Goal: Book appointment/travel/reservation

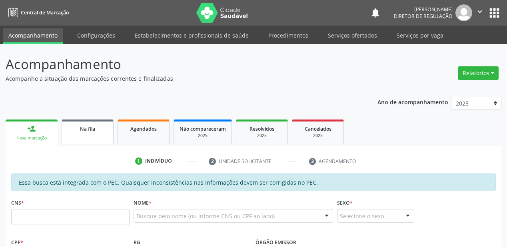
click at [105, 137] on link "Na fila" at bounding box center [88, 132] width 52 height 25
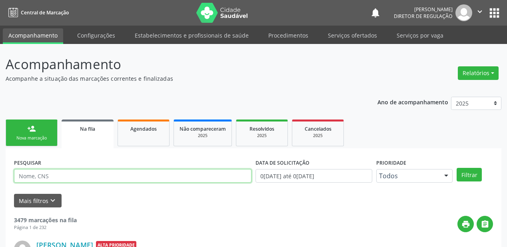
click at [84, 177] on input "text" at bounding box center [133, 176] width 238 height 14
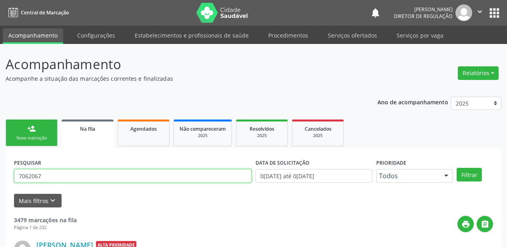
click at [54, 178] on input "7062067" at bounding box center [133, 176] width 238 height 14
type input "706206775289970"
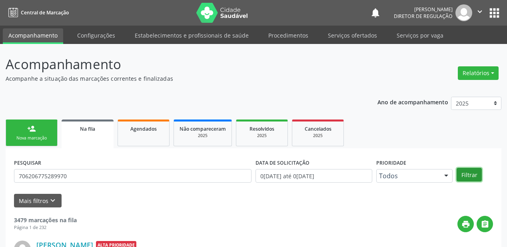
click at [469, 172] on button "Filtrar" at bounding box center [469, 175] width 25 height 14
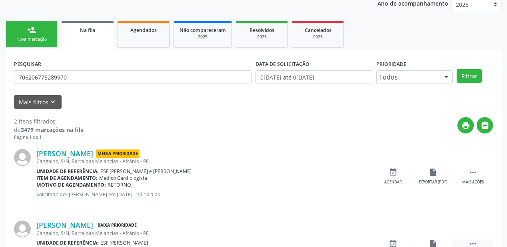
scroll to position [148, 0]
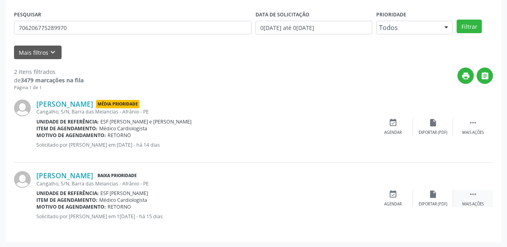
click at [469, 190] on icon "" at bounding box center [473, 194] width 9 height 9
click at [283, 198] on div "event_available Agendar" at bounding box center [273, 198] width 40 height 17
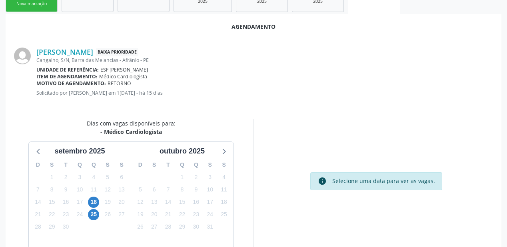
scroll to position [168, 0]
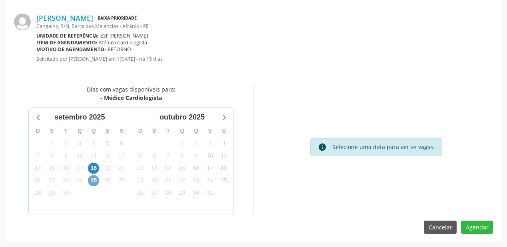
click at [93, 180] on span "25" at bounding box center [93, 180] width 11 height 11
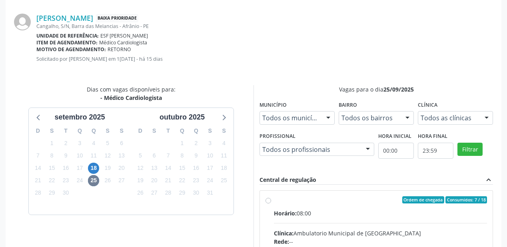
click at [378, 211] on div "Horário: 08:00" at bounding box center [380, 213] width 213 height 8
click at [271, 204] on input "Ordem de chegada Consumidos: 7 / 18 Horário: 08:00 Clínica: Ambulatorio Municip…" at bounding box center [269, 199] width 6 height 7
radio input "true"
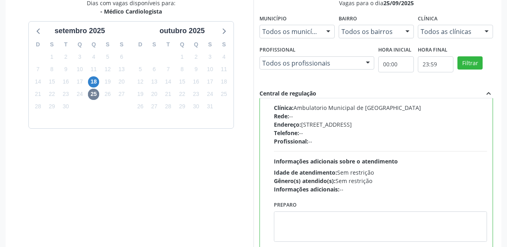
scroll to position [298, 0]
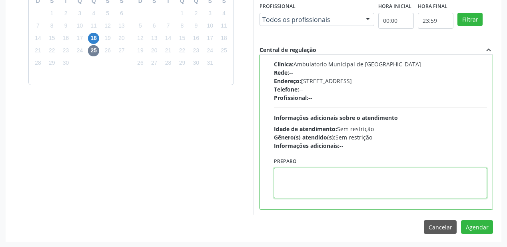
click at [303, 184] on textarea at bounding box center [380, 183] width 213 height 30
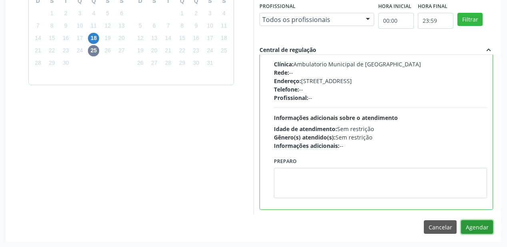
click at [472, 222] on button "Agendar" at bounding box center [477, 227] width 32 height 14
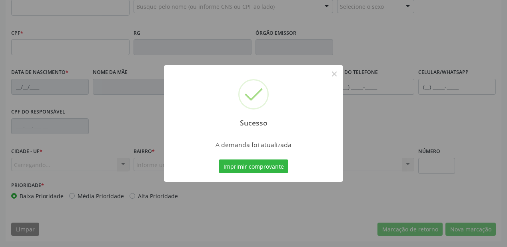
scroll to position [209, 0]
click at [245, 163] on button "Imprimir comprovante" at bounding box center [254, 167] width 70 height 14
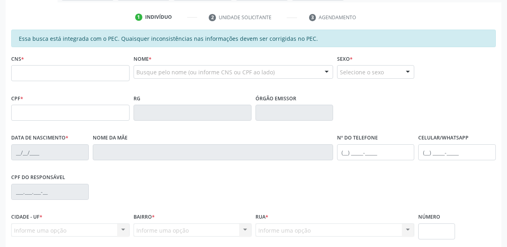
scroll to position [81, 0]
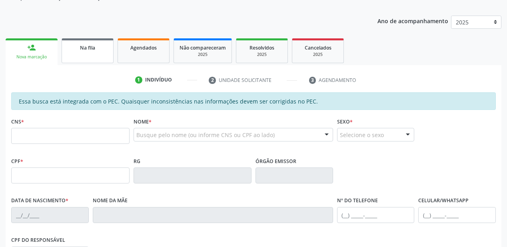
click at [90, 55] on link "Na fila" at bounding box center [88, 50] width 52 height 25
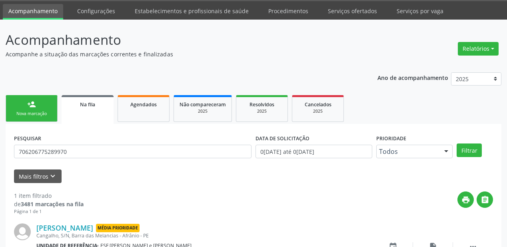
scroll to position [77, 0]
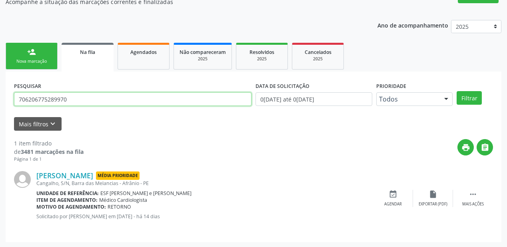
click at [73, 100] on input "706206775289970" at bounding box center [133, 99] width 238 height 14
type input "7"
type input "705004582279454"
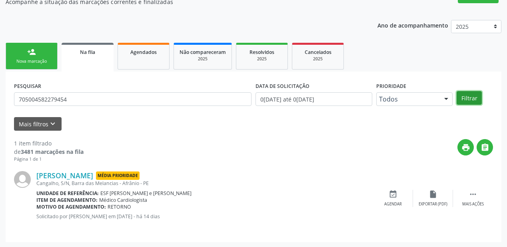
click at [465, 97] on button "Filtrar" at bounding box center [469, 98] width 25 height 14
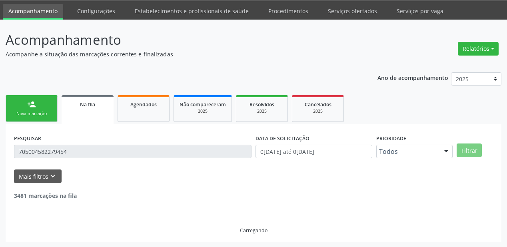
scroll to position [0, 0]
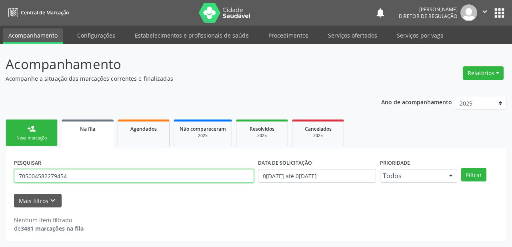
drag, startPoint x: 72, startPoint y: 174, endPoint x: 0, endPoint y: 177, distance: 72.0
click at [0, 177] on div "Acompanhamento Acompanhe a situação das marcações correntes e finalizadas Relat…" at bounding box center [256, 145] width 512 height 203
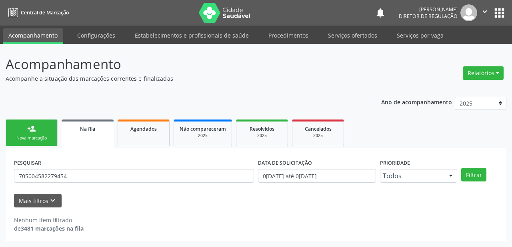
click at [22, 126] on link "person_add Nova marcação" at bounding box center [32, 133] width 52 height 27
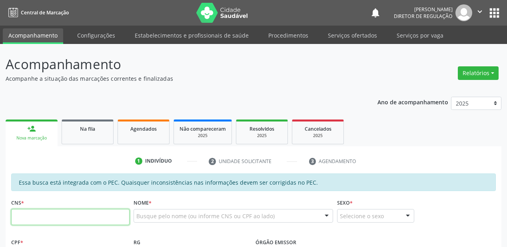
click at [78, 216] on input "text" at bounding box center [70, 217] width 118 height 16
paste input "705 0045 8227 9454"
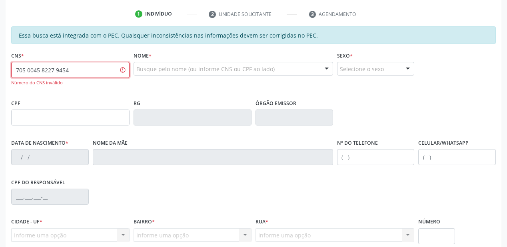
scroll to position [160, 0]
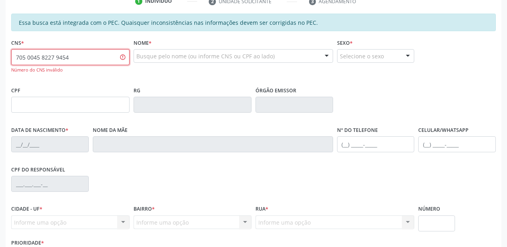
click at [76, 57] on input "705 0045 8227 9454" at bounding box center [70, 57] width 118 height 16
type input "7"
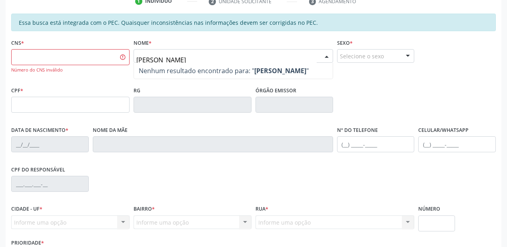
type input "[PERSON_NAME]"
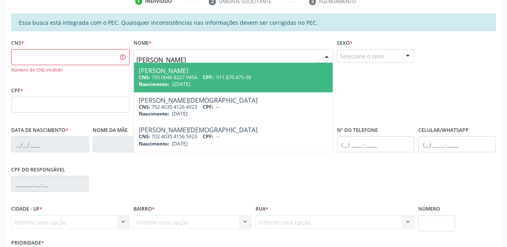
click at [194, 75] on div "CNS: 705 0046 8227 9454 CPF: 011.870.475-38" at bounding box center [233, 77] width 189 height 7
type input "705 0046 8227 9454"
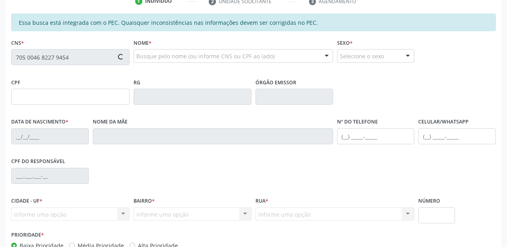
type input "011.870.475-38"
type input "2[DATE]"
type input "[PERSON_NAME]"
type input "[PHONE_NUMBER]"
type input "S/N"
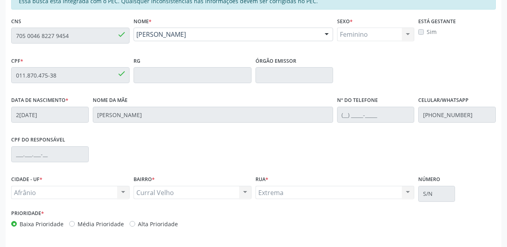
scroll to position [209, 0]
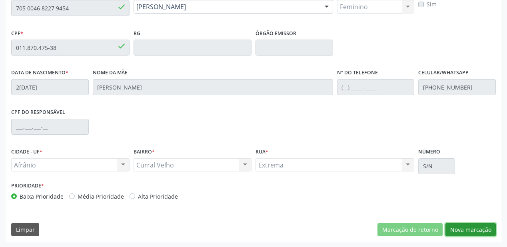
click at [469, 234] on button "Nova marcação" at bounding box center [470, 230] width 50 height 14
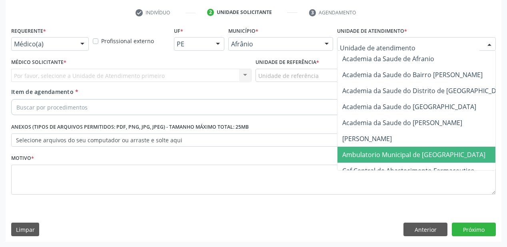
click at [361, 154] on span "Ambulatorio Municipal de [GEOGRAPHIC_DATA]" at bounding box center [413, 154] width 143 height 9
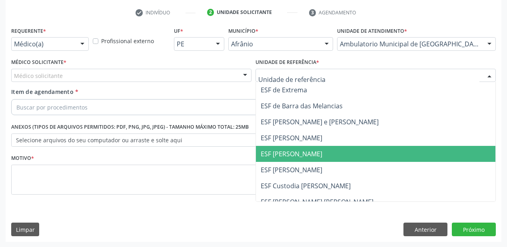
click at [279, 153] on span "ESF [PERSON_NAME]" at bounding box center [292, 154] width 62 height 9
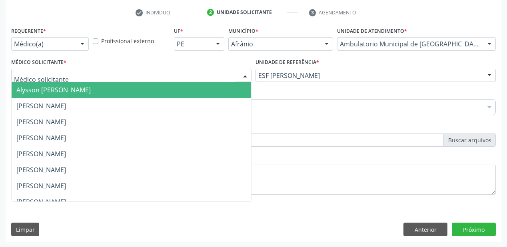
click at [54, 93] on span "Alysson [PERSON_NAME]" at bounding box center [53, 90] width 74 height 9
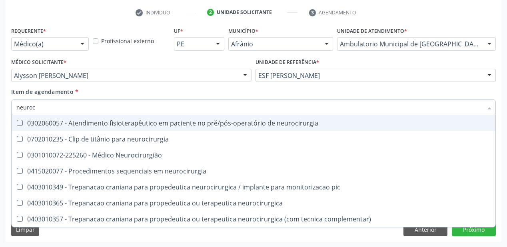
type input "neuroci"
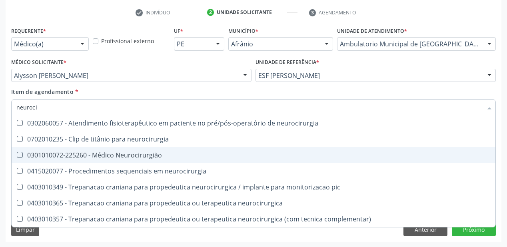
click at [112, 158] on div "0301010072-225260 - Médico Neurocirurgião" at bounding box center [253, 155] width 474 height 6
checkbox Neurocirurgião "true"
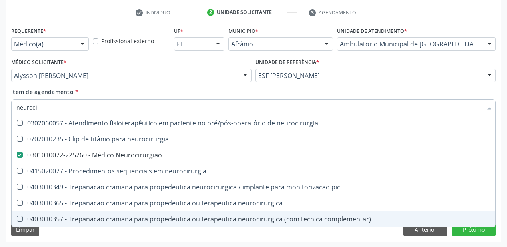
click at [58, 241] on div "Requerente * Médico(a) Médico(a) Enfermeiro(a) Paciente Nenhum resultado encont…" at bounding box center [254, 133] width 496 height 217
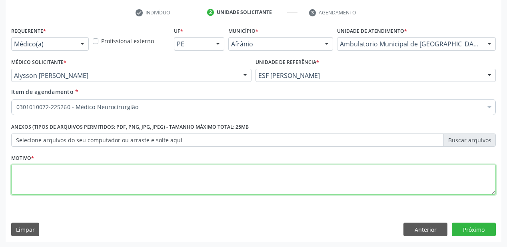
click at [39, 179] on textarea at bounding box center [253, 180] width 485 height 30
type textarea "*"
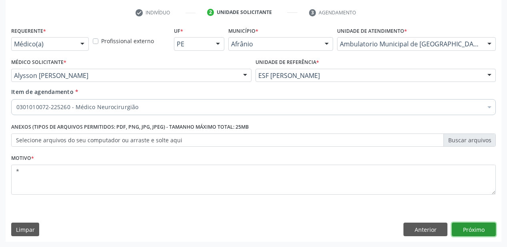
click at [466, 231] on button "Próximo" at bounding box center [474, 230] width 44 height 14
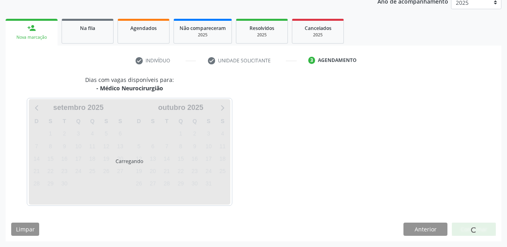
scroll to position [100, 0]
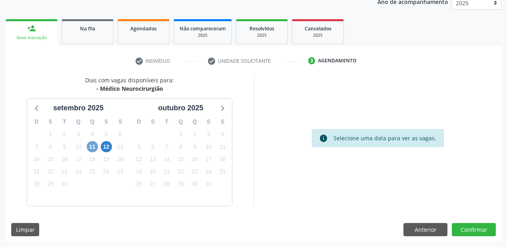
click at [92, 149] on span "11" at bounding box center [92, 146] width 11 height 11
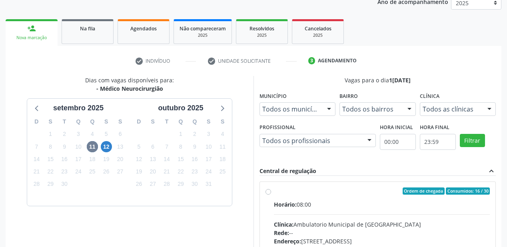
click at [271, 195] on input "Ordem de chegada Consumidos: 16 / 30 Horário: 08:00 Clínica: Ambulatorio Munici…" at bounding box center [269, 191] width 6 height 7
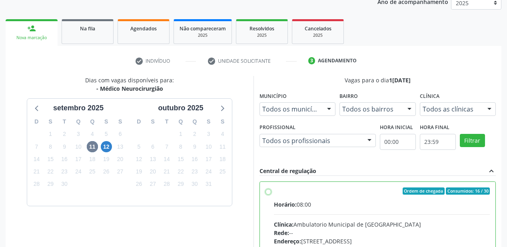
radio input "true"
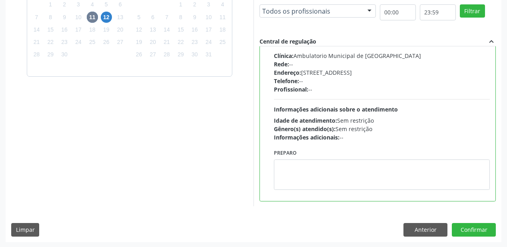
scroll to position [230, 0]
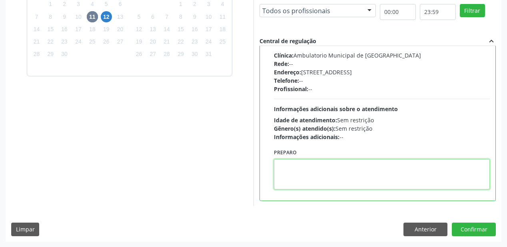
click at [317, 170] on textarea at bounding box center [382, 174] width 216 height 30
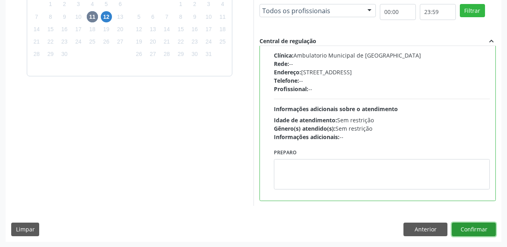
click at [467, 231] on button "Confirmar" at bounding box center [474, 230] width 44 height 14
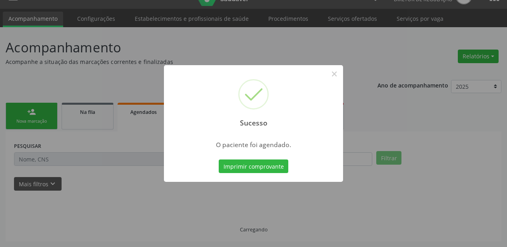
scroll to position [16, 0]
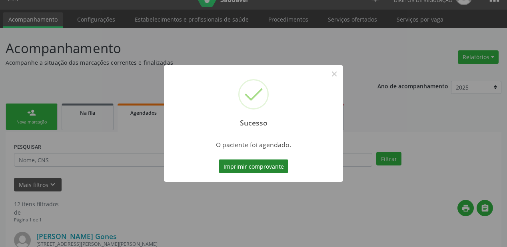
click at [261, 166] on button "Imprimir comprovante" at bounding box center [254, 167] width 70 height 14
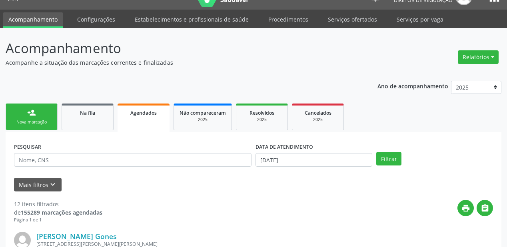
click at [40, 123] on div "Nova marcação" at bounding box center [32, 122] width 40 height 6
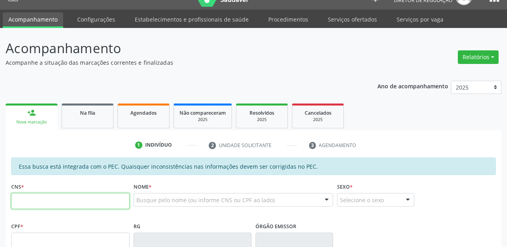
click at [112, 201] on input "text" at bounding box center [70, 201] width 118 height 16
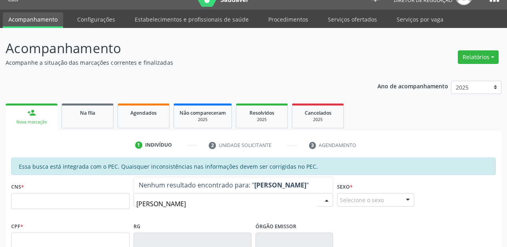
type input "[PERSON_NAME]"
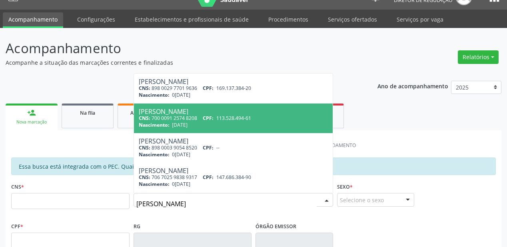
click at [232, 111] on div "[PERSON_NAME]" at bounding box center [233, 111] width 189 height 6
type input "700 0091 2574 8208"
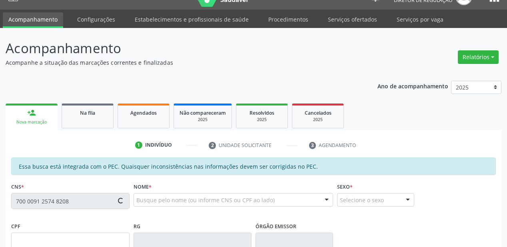
type input "113.528.494-61"
type input "[DATE]"
type input "Verionice [PERSON_NAME]"
type input "[PHONE_NUMBER]"
type input "S/N"
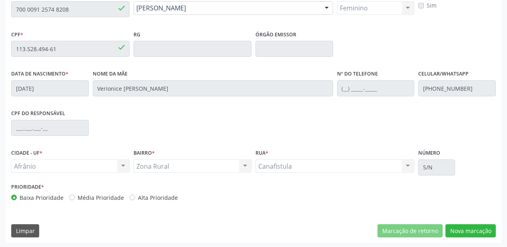
scroll to position [209, 0]
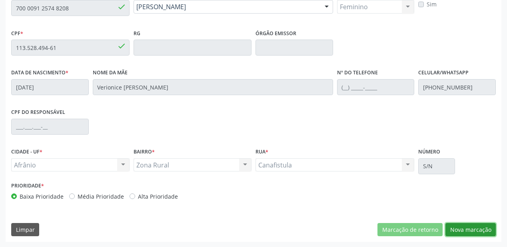
click at [469, 228] on button "Nova marcação" at bounding box center [470, 230] width 50 height 14
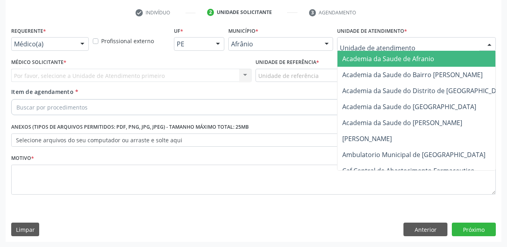
click at [352, 39] on div at bounding box center [416, 44] width 159 height 14
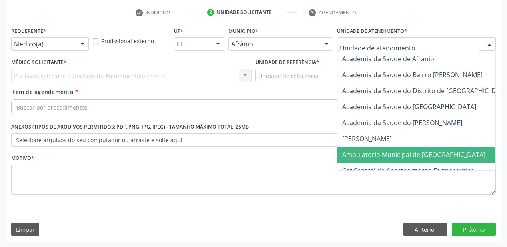
drag, startPoint x: 357, startPoint y: 155, endPoint x: 310, endPoint y: 108, distance: 66.4
click at [355, 154] on span "Ambulatorio Municipal de [GEOGRAPHIC_DATA]" at bounding box center [413, 154] width 143 height 9
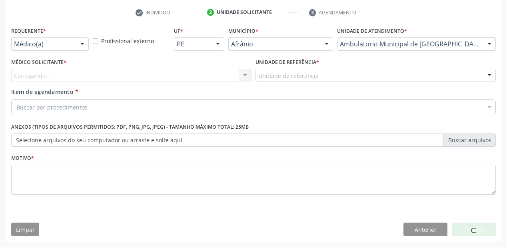
click at [285, 80] on div "Unidade de referência" at bounding box center [376, 76] width 240 height 14
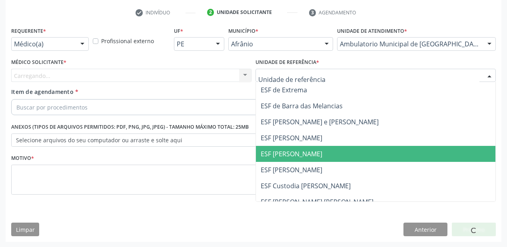
click at [285, 161] on span "ESF [PERSON_NAME]" at bounding box center [376, 154] width 240 height 16
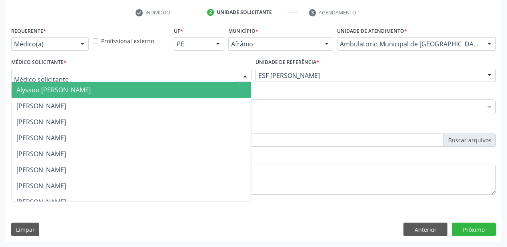
click at [51, 90] on span "Alysson [PERSON_NAME]" at bounding box center [53, 90] width 74 height 9
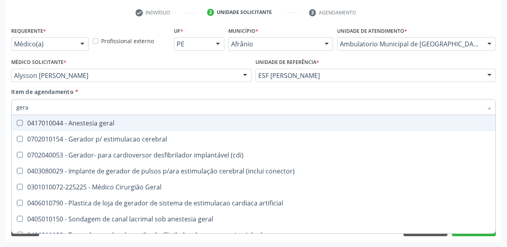
type input "geral"
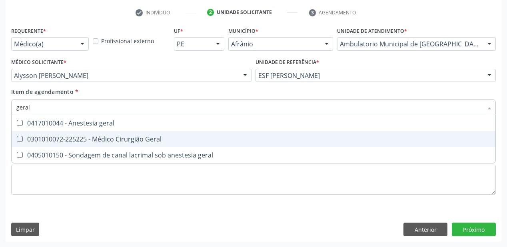
click at [45, 138] on div "0301010072-225225 - Médico Cirurgião Geral" at bounding box center [253, 139] width 474 height 6
checkbox Geral "true"
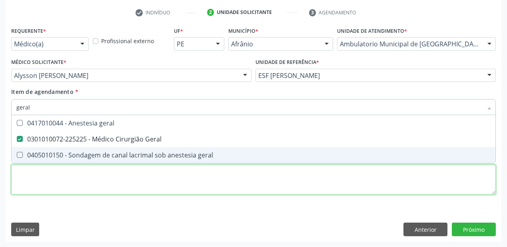
click at [29, 180] on div "Requerente * Médico(a) Médico(a) Enfermeiro(a) Paciente Nenhum resultado encont…" at bounding box center [253, 115] width 485 height 181
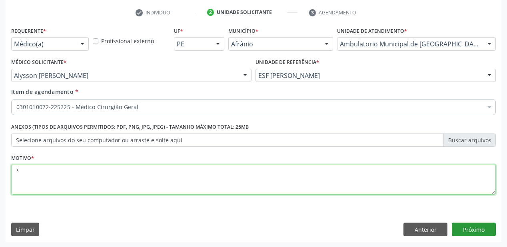
type textarea "*"
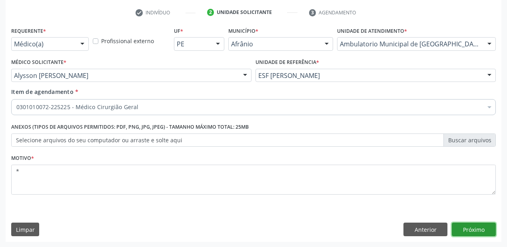
click at [467, 231] on button "Próximo" at bounding box center [474, 230] width 44 height 14
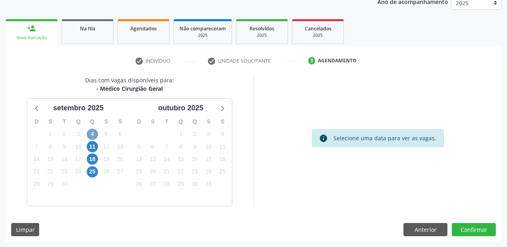
click at [94, 134] on span "4" at bounding box center [92, 134] width 11 height 11
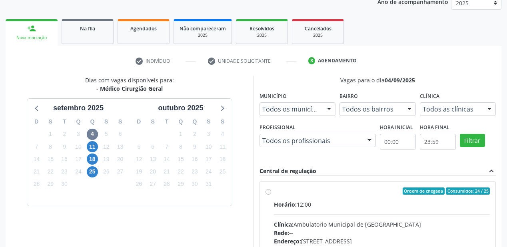
click at [420, 208] on div "Horário: 12:00" at bounding box center [382, 204] width 216 height 8
click at [271, 195] on input "Ordem de chegada Consumidos: 24 / 25 Horário: 12:00 Clínica: Ambulatorio Munici…" at bounding box center [269, 191] width 6 height 7
radio input "true"
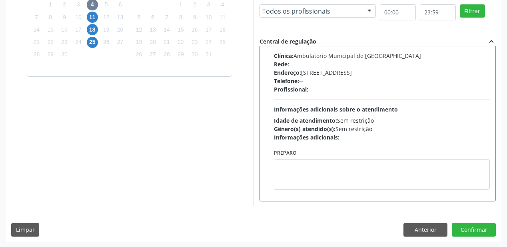
scroll to position [230, 0]
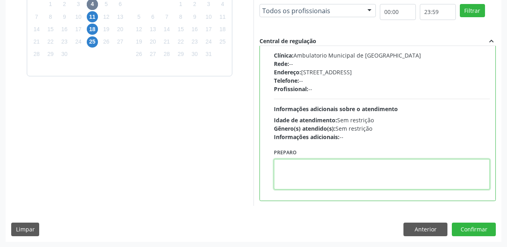
click at [307, 174] on textarea at bounding box center [382, 174] width 216 height 30
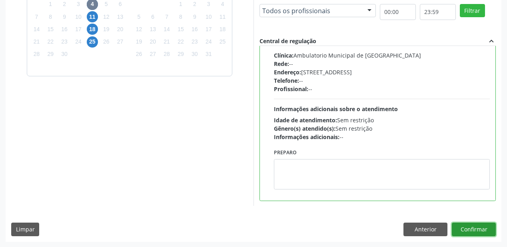
click at [462, 228] on button "Confirmar" at bounding box center [474, 230] width 44 height 14
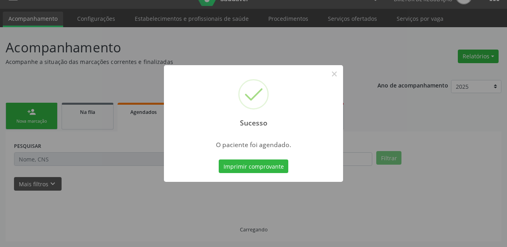
scroll to position [16, 0]
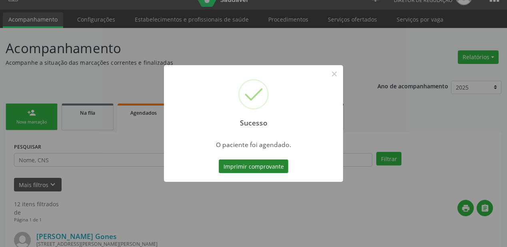
click at [273, 168] on button "Imprimir comprovante" at bounding box center [254, 167] width 70 height 14
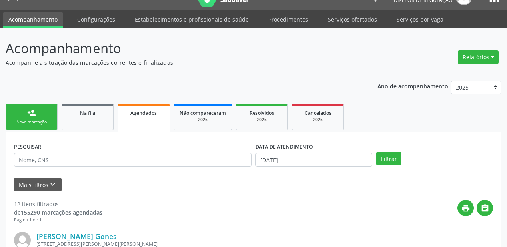
click at [40, 119] on div "Nova marcação" at bounding box center [32, 122] width 40 height 6
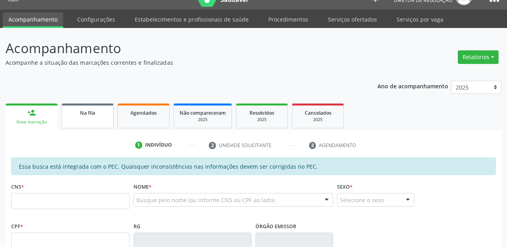
click at [92, 112] on span "Na fila" at bounding box center [87, 113] width 15 height 7
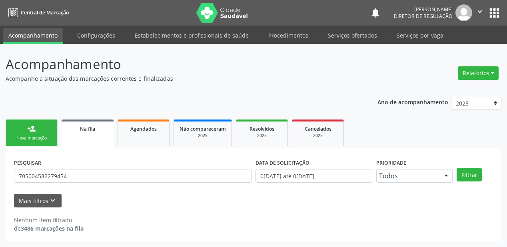
scroll to position [0, 0]
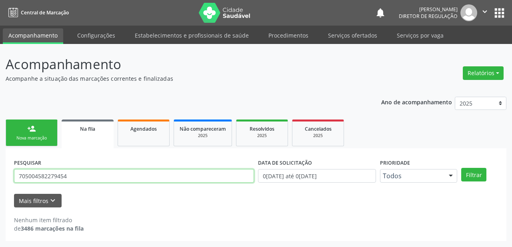
click at [76, 172] on input "705004582279454" at bounding box center [134, 176] width 240 height 14
type input "7"
type input "benedito elizeu"
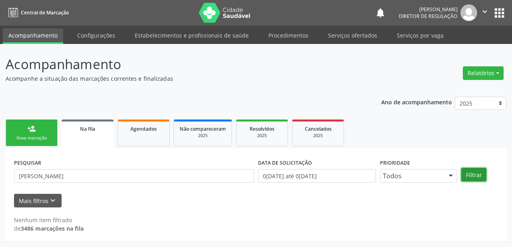
click at [477, 174] on button "Filtrar" at bounding box center [473, 175] width 25 height 14
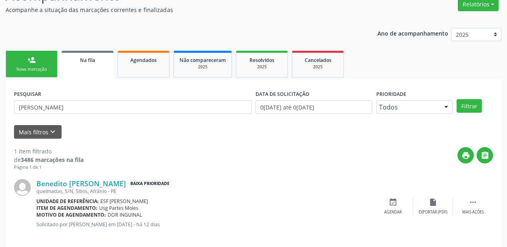
scroll to position [77, 0]
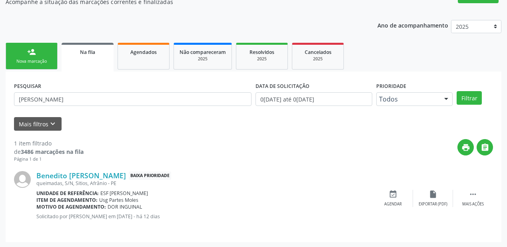
click at [31, 65] on link "person_add Nova marcação" at bounding box center [32, 56] width 52 height 27
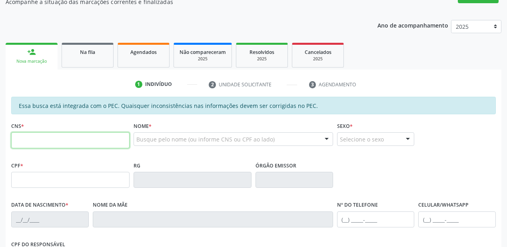
click at [52, 144] on input "text" at bounding box center [70, 140] width 118 height 16
type input "200 6734 5411 0006"
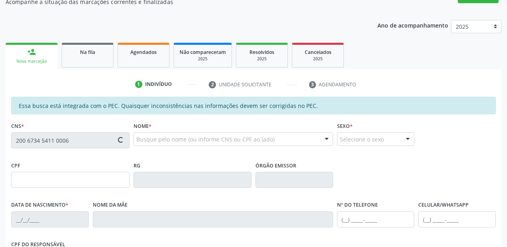
type input "015.143.934-68"
type input "15/01/1932"
type input "Cristina Maria Albuquerque"
type input "(87) 99921-5276"
type input "S/N"
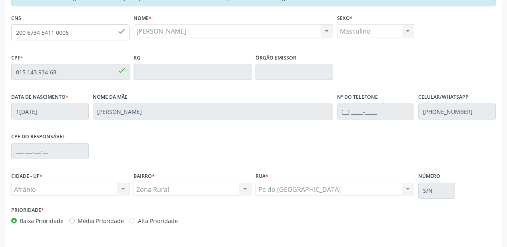
scroll to position [209, 0]
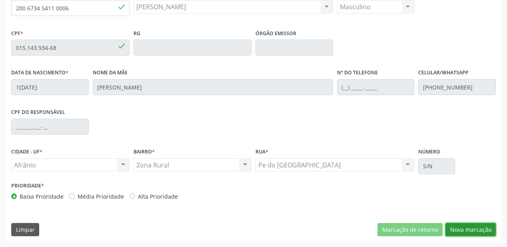
drag, startPoint x: 459, startPoint y: 229, endPoint x: 448, endPoint y: 225, distance: 11.5
click at [458, 228] on button "Nova marcação" at bounding box center [470, 230] width 50 height 14
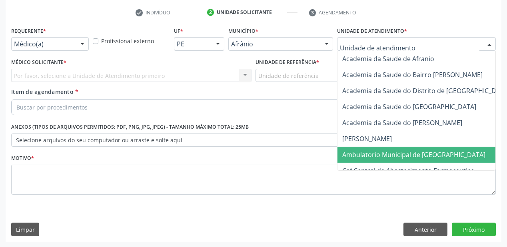
drag, startPoint x: 353, startPoint y: 154, endPoint x: 311, endPoint y: 115, distance: 58.0
click at [349, 150] on span "Ambulatorio Municipal de [GEOGRAPHIC_DATA]" at bounding box center [413, 154] width 143 height 9
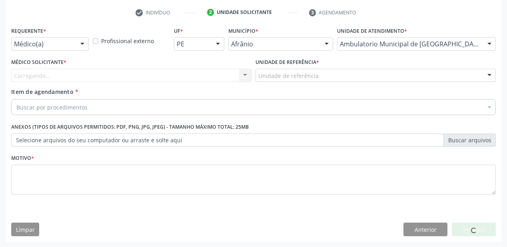
drag, startPoint x: 282, startPoint y: 79, endPoint x: 285, endPoint y: 110, distance: 31.0
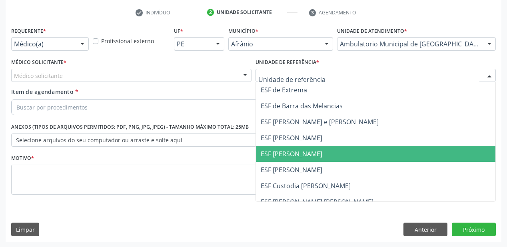
click at [293, 148] on span "ESF [PERSON_NAME]" at bounding box center [376, 154] width 240 height 16
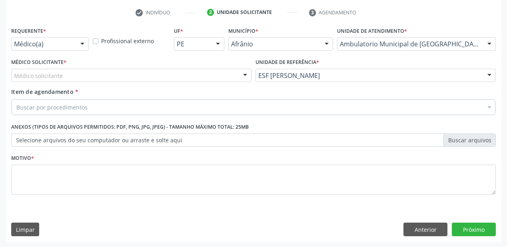
drag, startPoint x: 98, startPoint y: 77, endPoint x: 96, endPoint y: 86, distance: 9.8
click at [97, 77] on div "Médico solicitante" at bounding box center [131, 76] width 240 height 14
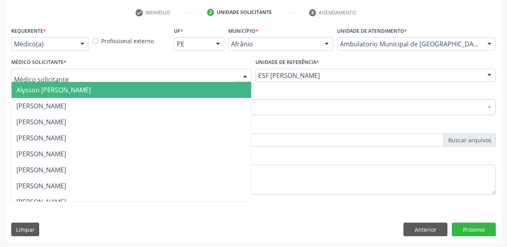
drag, startPoint x: 95, startPoint y: 87, endPoint x: 94, endPoint y: 94, distance: 7.6
click at [91, 88] on span "Alysson [PERSON_NAME]" at bounding box center [53, 90] width 74 height 9
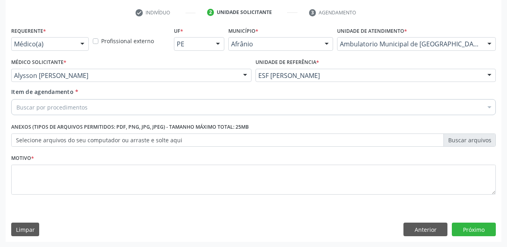
click at [90, 102] on div "Buscar por procedimentos" at bounding box center [253, 107] width 485 height 16
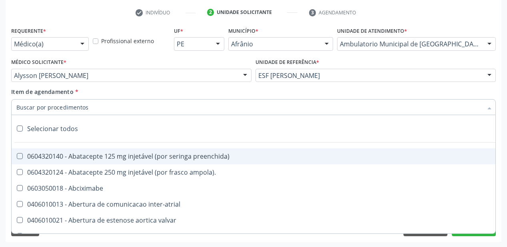
type input "m"
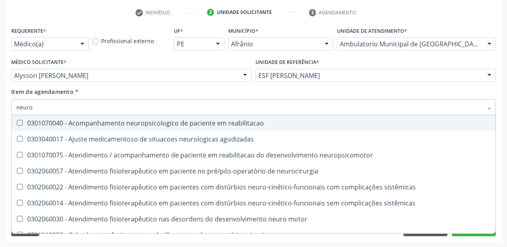
type input "neuroc"
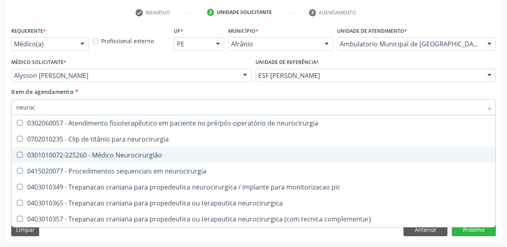
click at [86, 154] on div "0301010072-225260 - Médico Neurocirurgião" at bounding box center [253, 155] width 474 height 6
checkbox Neurocirurgião "true"
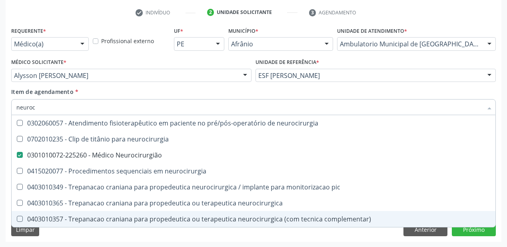
click at [71, 240] on div "Requerente * Médico(a) Médico(a) Enfermeiro(a) Paciente Nenhum resultado encont…" at bounding box center [254, 133] width 496 height 217
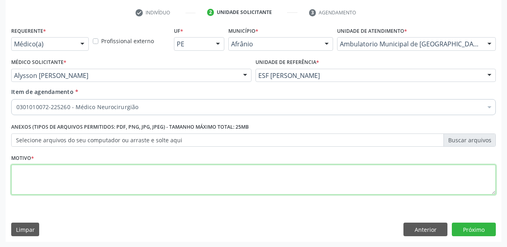
click at [46, 185] on textarea at bounding box center [253, 180] width 485 height 30
type textarea "*"
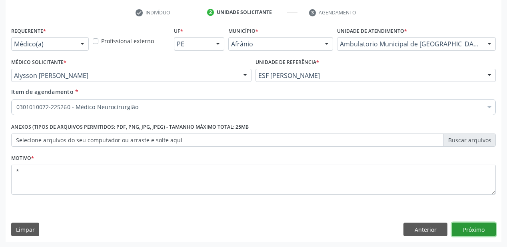
click at [461, 226] on button "Próximo" at bounding box center [474, 230] width 44 height 14
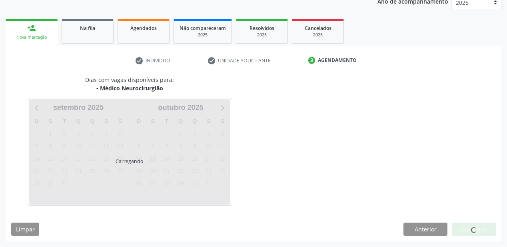
scroll to position [100, 0]
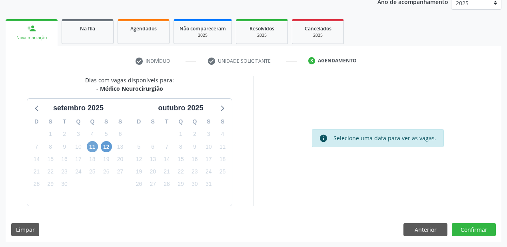
drag, startPoint x: 93, startPoint y: 145, endPoint x: 107, endPoint y: 149, distance: 14.8
click at [94, 146] on span "11" at bounding box center [92, 146] width 11 height 11
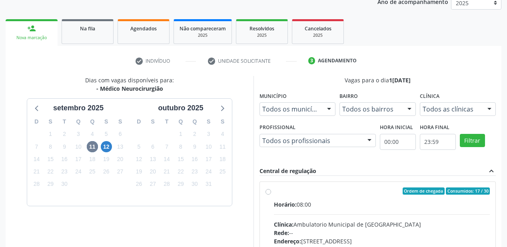
click at [271, 195] on input "Ordem de chegada Consumidos: 17 / 30 Horário: 08:00 Clínica: Ambulatorio Munici…" at bounding box center [269, 191] width 6 height 7
radio input "true"
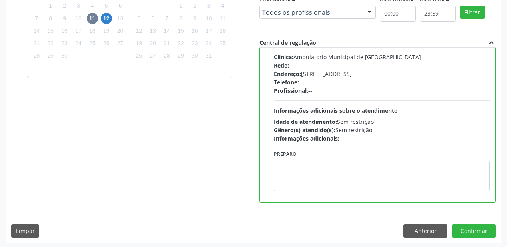
scroll to position [230, 0]
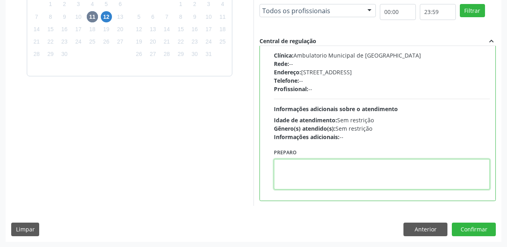
click at [333, 179] on textarea at bounding box center [382, 174] width 216 height 30
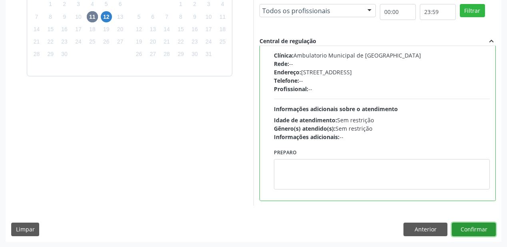
click at [469, 233] on button "Confirmar" at bounding box center [474, 230] width 44 height 14
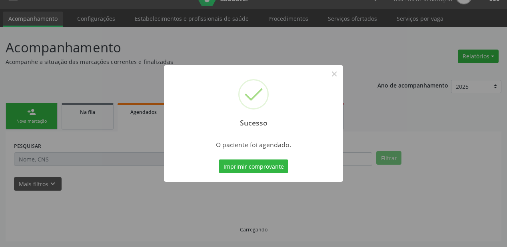
scroll to position [16, 0]
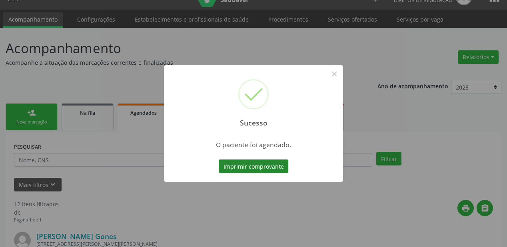
click at [249, 162] on button "Imprimir comprovante" at bounding box center [254, 167] width 70 height 14
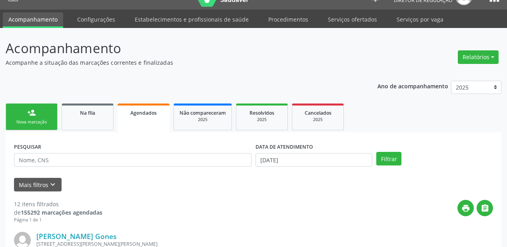
click at [42, 114] on link "person_add Nova marcação" at bounding box center [32, 117] width 52 height 27
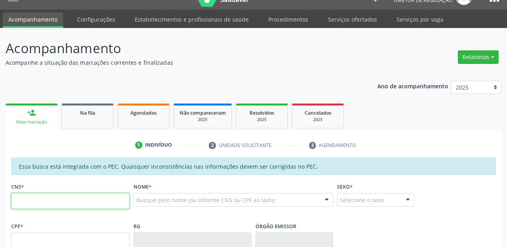
click at [58, 198] on input "text" at bounding box center [70, 201] width 118 height 16
type input "705 4044 8757 8894"
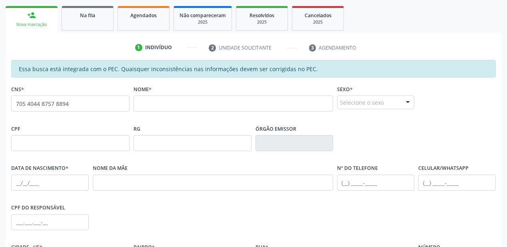
scroll to position [113, 0]
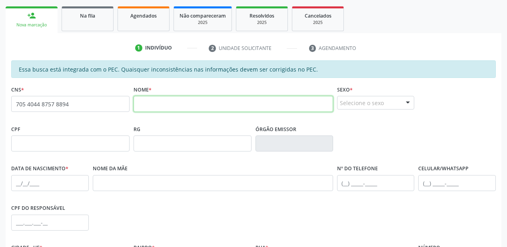
click at [156, 104] on input "text" at bounding box center [234, 104] width 200 height 16
type input "gildete de sousa silva"
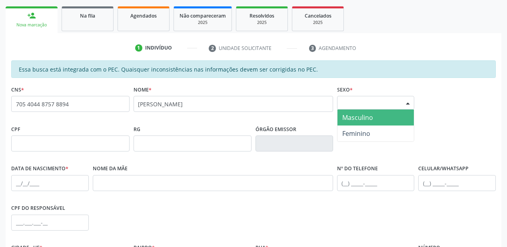
click at [370, 104] on div "Selecione o sexo" at bounding box center [376, 103] width 78 height 14
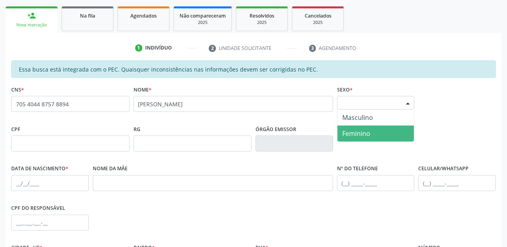
click at [363, 134] on span "Feminino" at bounding box center [356, 133] width 28 height 9
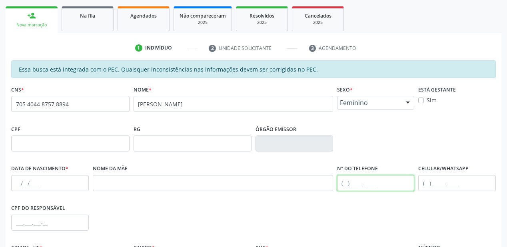
click at [347, 182] on input "text" at bounding box center [376, 183] width 78 height 16
type input "(87) 8809-7675"
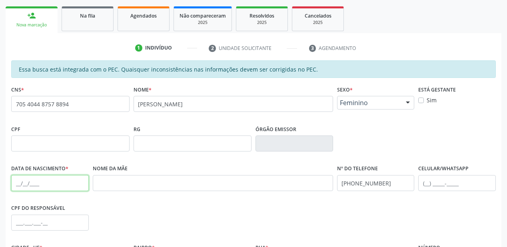
click at [22, 184] on input "text" at bounding box center [50, 183] width 78 height 16
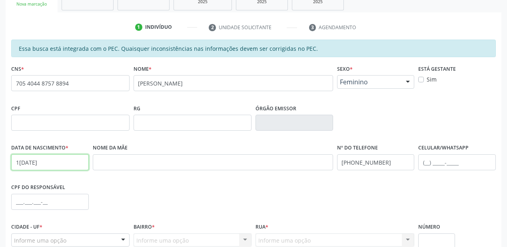
scroll to position [145, 0]
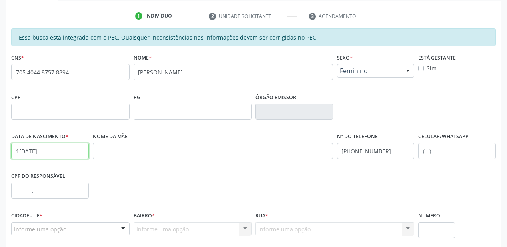
type input "15/07/1944"
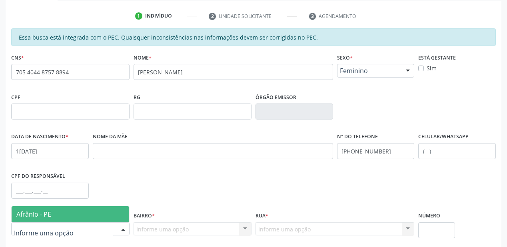
click at [59, 208] on span "Afrânio - PE" at bounding box center [71, 214] width 118 height 16
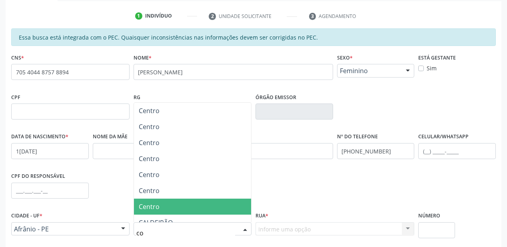
scroll to position [0, 0]
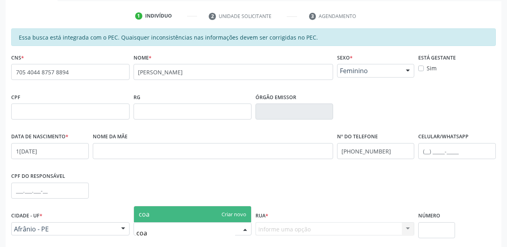
type input "coab"
click at [160, 214] on span "coab" at bounding box center [193, 214] width 118 height 16
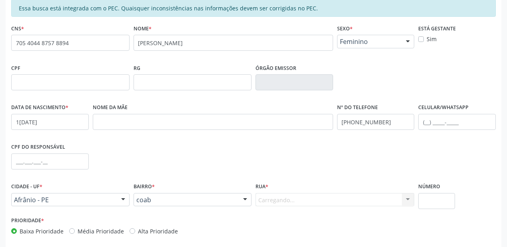
scroll to position [209, 0]
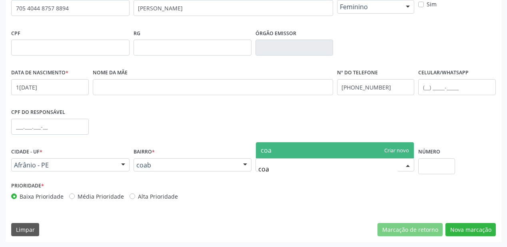
type input "coab"
click at [462, 228] on button "Nova marcação" at bounding box center [470, 230] width 50 height 14
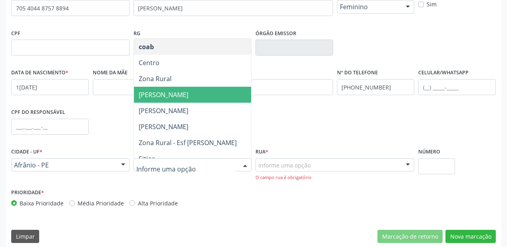
click at [161, 98] on span "Roberto Luiz" at bounding box center [193, 95] width 118 height 16
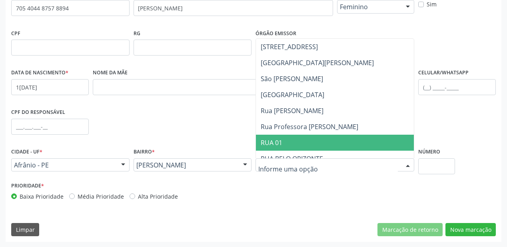
click at [280, 146] on span "RUA 01" at bounding box center [335, 143] width 158 height 16
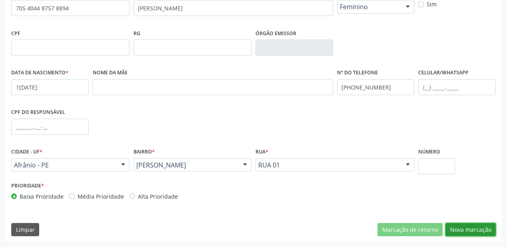
click at [463, 230] on button "Nova marcação" at bounding box center [470, 230] width 50 height 14
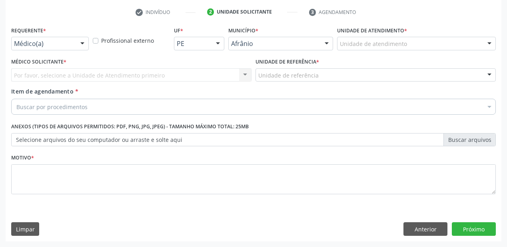
scroll to position [149, 0]
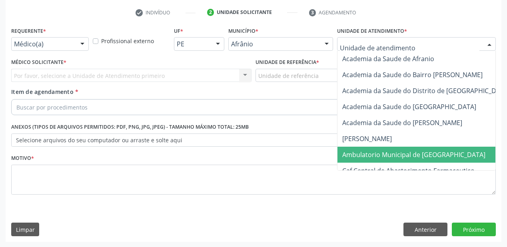
drag, startPoint x: 376, startPoint y: 152, endPoint x: 349, endPoint y: 134, distance: 32.4
click at [375, 152] on span "Ambulatorio Municipal de [GEOGRAPHIC_DATA]" at bounding box center [413, 154] width 143 height 9
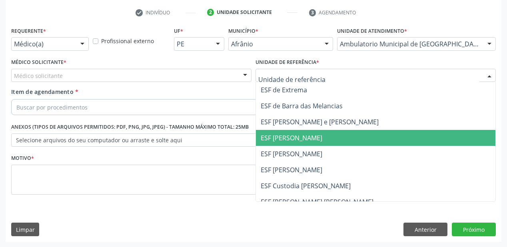
click at [291, 132] on span "ESF [PERSON_NAME]" at bounding box center [376, 138] width 240 height 16
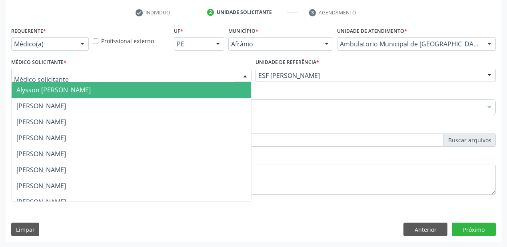
drag, startPoint x: 47, startPoint y: 78, endPoint x: 50, endPoint y: 86, distance: 8.3
click at [50, 88] on span "Alysson [PERSON_NAME]" at bounding box center [53, 90] width 74 height 9
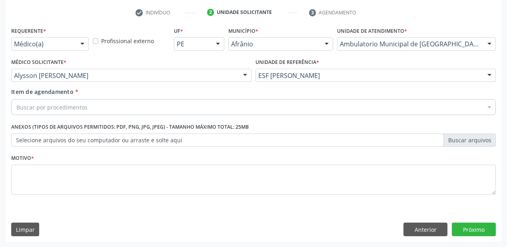
click at [48, 102] on div "Buscar por procedimentos" at bounding box center [253, 107] width 485 height 16
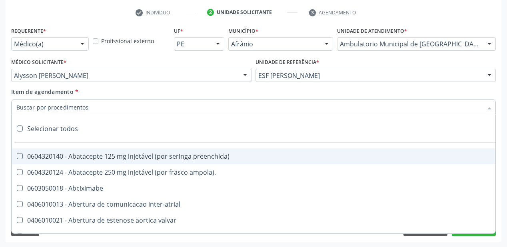
type input "b"
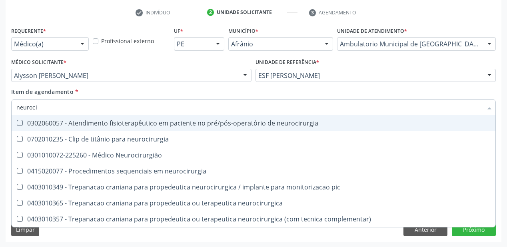
type input "neurocir"
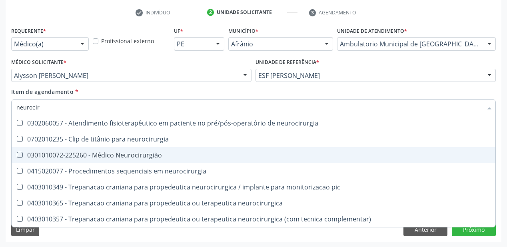
click at [52, 155] on div "0301010072-225260 - Médico Neurocirurgião" at bounding box center [253, 155] width 474 height 6
checkbox Neurocirurgião "true"
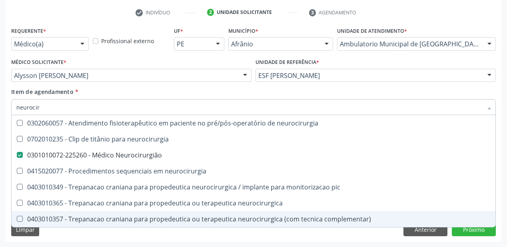
click at [47, 238] on div "Requerente * Médico(a) Médico(a) Enfermeiro(a) Paciente Nenhum resultado encont…" at bounding box center [254, 133] width 496 height 217
checkbox neurocirurgia "true"
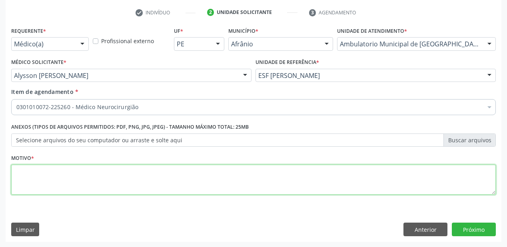
click at [32, 177] on textarea at bounding box center [253, 180] width 485 height 30
type textarea "98"
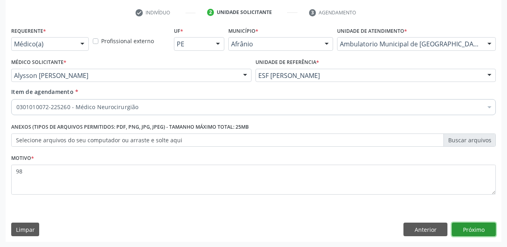
click at [471, 227] on button "Próximo" at bounding box center [474, 230] width 44 height 14
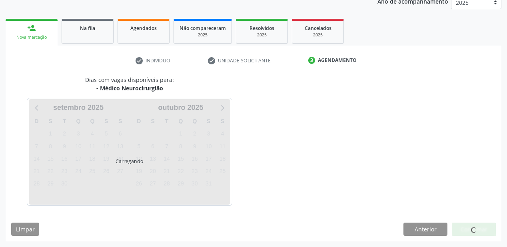
scroll to position [100, 0]
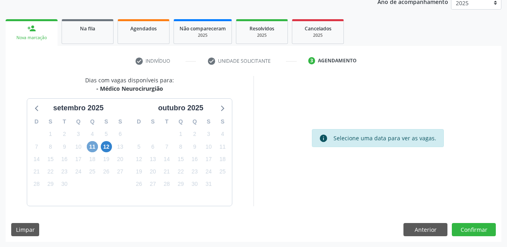
click at [94, 149] on span "11" at bounding box center [92, 146] width 11 height 11
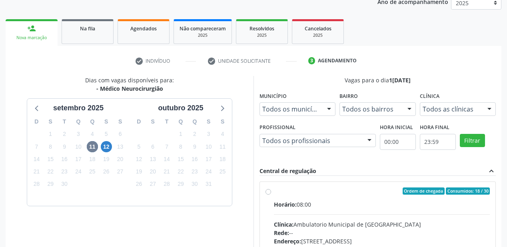
click at [271, 195] on input "Ordem de chegada Consumidos: 18 / 30 Horário: 08:00 Clínica: Ambulatorio Munici…" at bounding box center [269, 191] width 6 height 7
radio input "true"
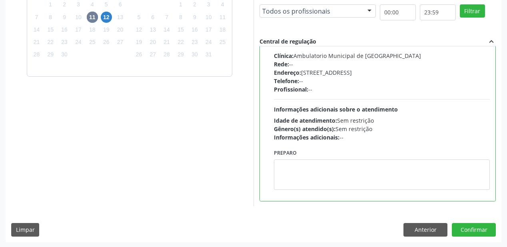
scroll to position [230, 0]
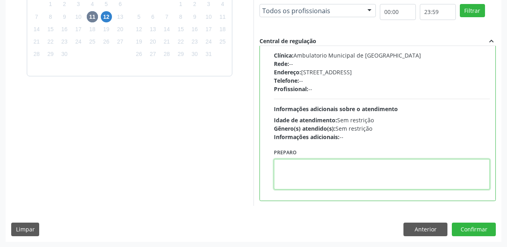
click at [278, 165] on textarea at bounding box center [382, 174] width 216 height 30
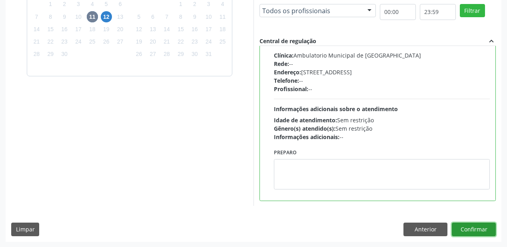
click at [464, 227] on button "Confirmar" at bounding box center [474, 230] width 44 height 14
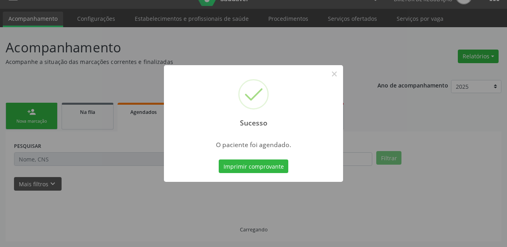
scroll to position [16, 0]
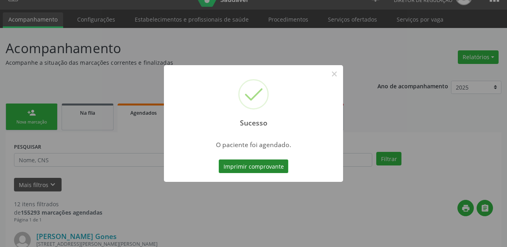
click at [250, 167] on button "Imprimir comprovante" at bounding box center [254, 167] width 70 height 14
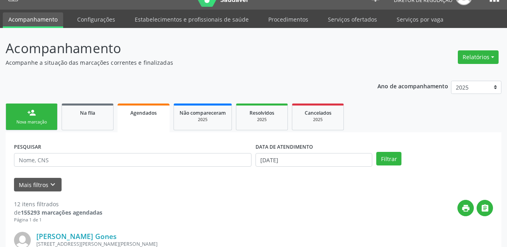
click at [40, 115] on link "person_add Nova marcação" at bounding box center [32, 117] width 52 height 27
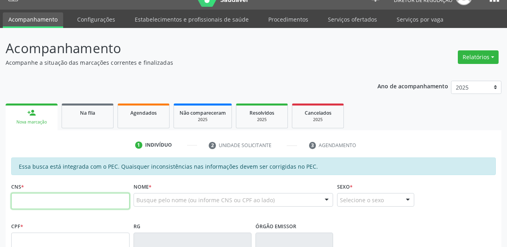
click at [37, 194] on input "text" at bounding box center [70, 201] width 118 height 16
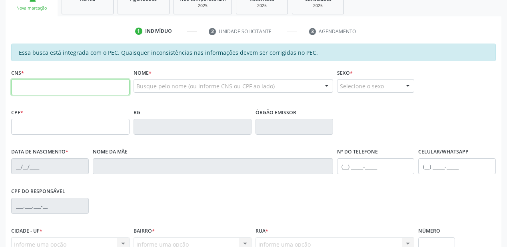
scroll to position [176, 0]
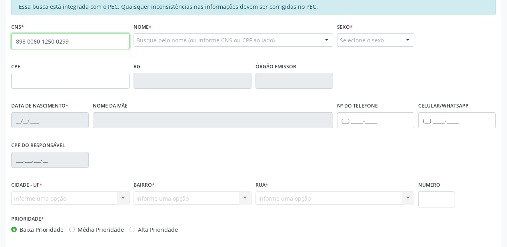
type input "898 0060 1250 0299"
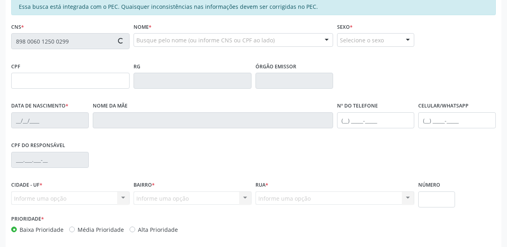
type input "038.981.234-05"
type input "26/03/1981"
type input "Maria Fos Humildes Cavalcanti"
type input "(87) 98831-5002"
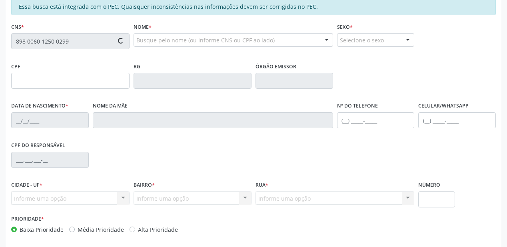
type input "078.664.364-10"
type input "S/N"
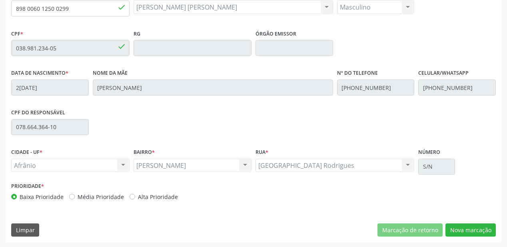
scroll to position [209, 0]
click at [466, 237] on div "Essa busca está integrada com o PEC. Quaisquer inconsistências nas informações …" at bounding box center [254, 102] width 496 height 277
click at [455, 228] on button "Nova marcação" at bounding box center [470, 230] width 50 height 14
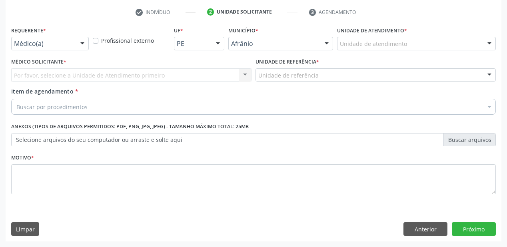
scroll to position [149, 0]
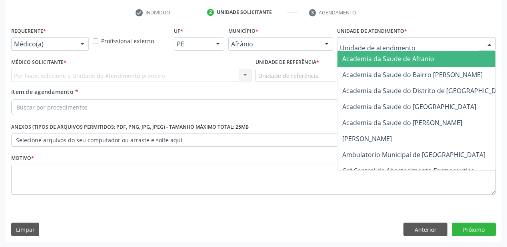
click at [348, 49] on div at bounding box center [416, 44] width 159 height 14
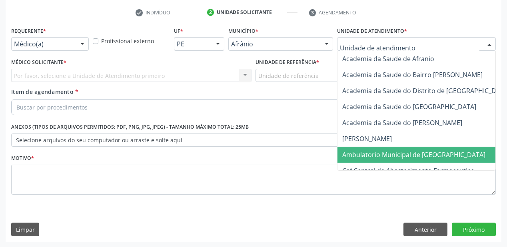
click at [348, 149] on span "Ambulatorio Municipal de [GEOGRAPHIC_DATA]" at bounding box center [434, 155] width 195 height 16
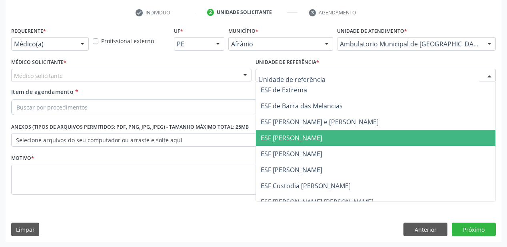
click at [278, 139] on span "ESF [PERSON_NAME]" at bounding box center [292, 138] width 62 height 9
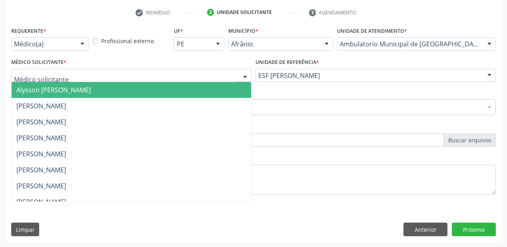
drag, startPoint x: 56, startPoint y: 80, endPoint x: 52, endPoint y: 90, distance: 10.6
click at [55, 82] on div "Alysson Rodrigo Ferreira Cavalcanti Bruno Saraiva Bezerra Medrado Carlos Gustav…" at bounding box center [131, 76] width 240 height 14
click at [52, 91] on span "Alysson [PERSON_NAME]" at bounding box center [53, 90] width 74 height 9
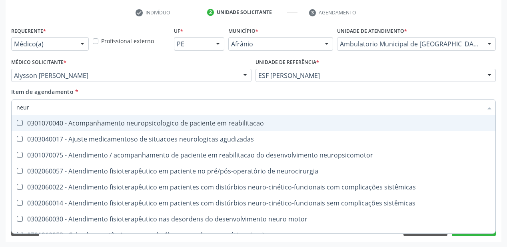
type input "neuro"
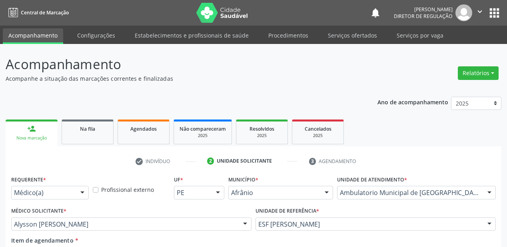
scroll to position [149, 0]
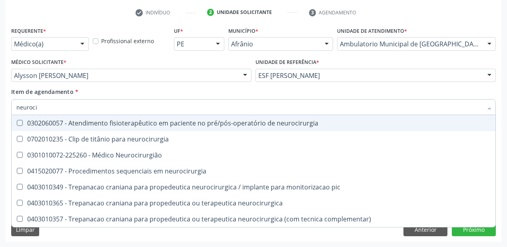
type input "neurocir"
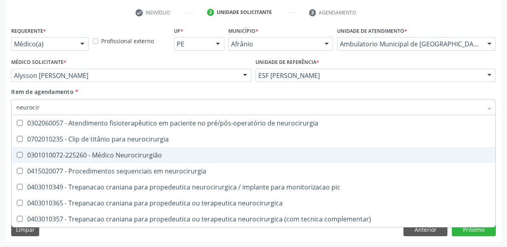
drag, startPoint x: 58, startPoint y: 154, endPoint x: 62, endPoint y: 151, distance: 5.6
click at [58, 154] on div "0301010072-225260 - Médico Neurocirurgião" at bounding box center [253, 155] width 474 height 6
checkbox Neurocirurgião "true"
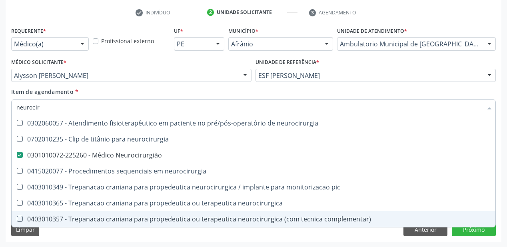
click at [68, 236] on div "Requerente * Médico(a) Médico(a) Enfermeiro(a) Paciente Nenhum resultado encont…" at bounding box center [254, 133] width 496 height 217
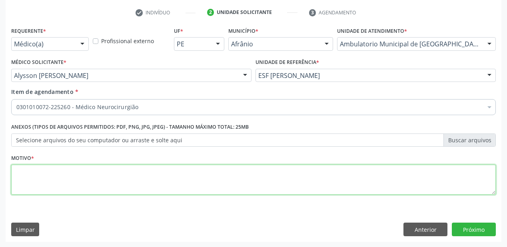
click at [38, 181] on textarea at bounding box center [253, 180] width 485 height 30
type textarea "*"
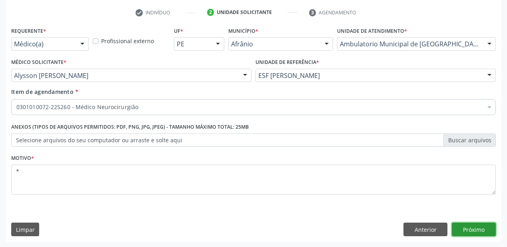
click at [470, 227] on button "Próximo" at bounding box center [474, 230] width 44 height 14
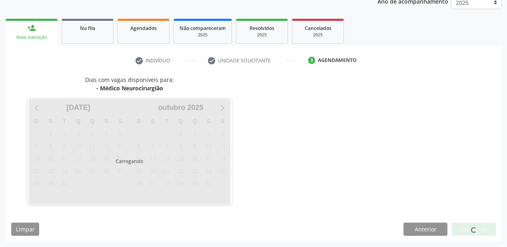
scroll to position [100, 0]
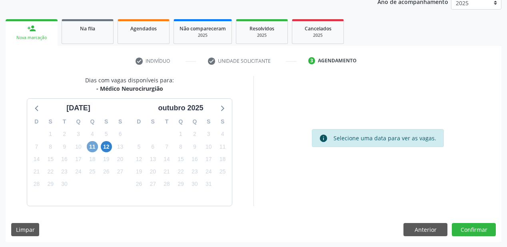
click at [90, 147] on span "11" at bounding box center [92, 146] width 11 height 11
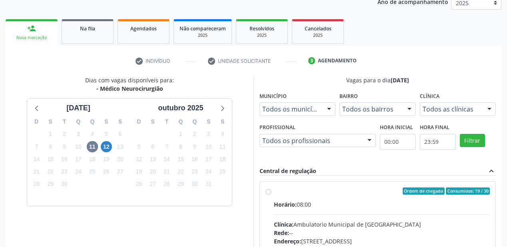
click at [271, 195] on input "Ordem de chegada Consumidos: 19 / 30 Horário: 08:00 Clínica: Ambulatorio Munici…" at bounding box center [269, 191] width 6 height 7
radio input "true"
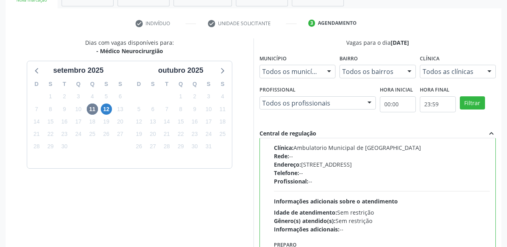
scroll to position [196, 0]
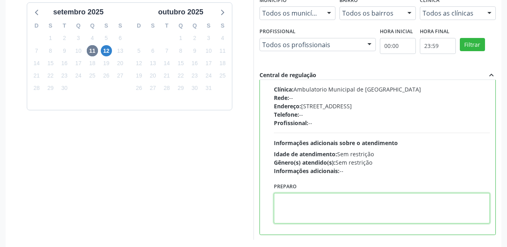
click at [319, 204] on textarea at bounding box center [382, 208] width 216 height 30
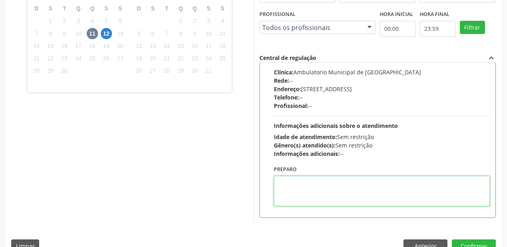
scroll to position [230, 0]
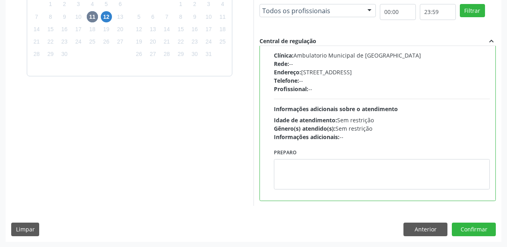
click at [472, 221] on div "Dias com vagas disponíveis para: - Médico Neurocirurgião setembro 2025 D S T Q …" at bounding box center [254, 93] width 496 height 295
click at [470, 229] on button "Confirmar" at bounding box center [474, 230] width 44 height 14
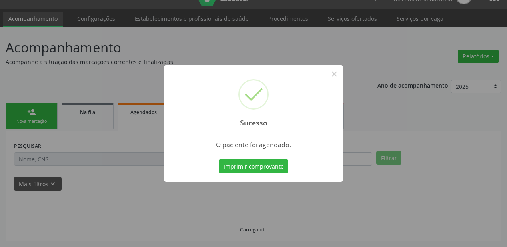
scroll to position [16, 0]
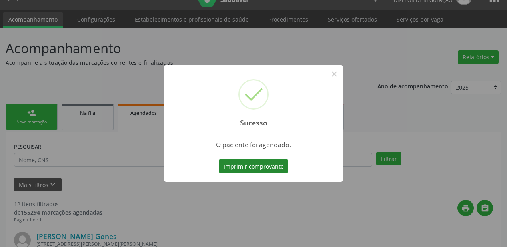
click at [245, 164] on button "Imprimir comprovante" at bounding box center [254, 167] width 70 height 14
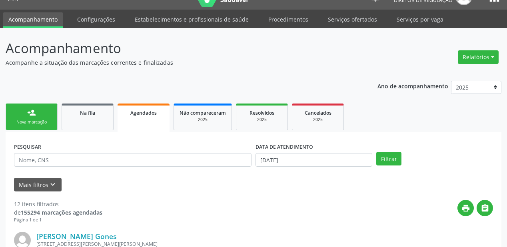
click at [32, 119] on div "Nova marcação" at bounding box center [32, 122] width 40 height 6
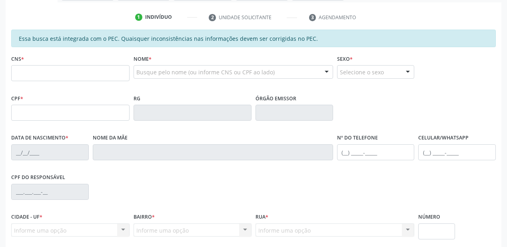
scroll to position [176, 0]
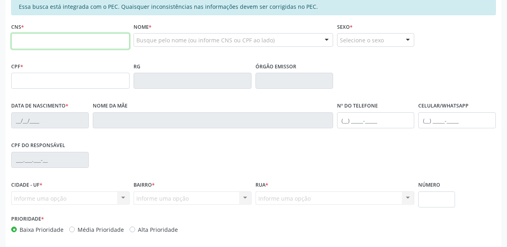
click at [36, 38] on input "text" at bounding box center [70, 41] width 118 height 16
type input "706 3017 3044 3177"
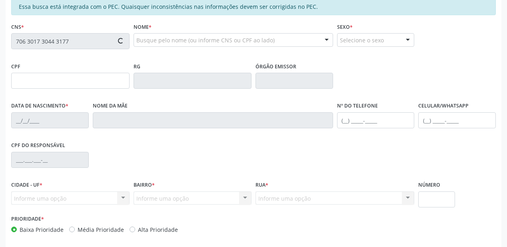
type input "157.120.434-24"
type input "13/07/2018"
type input "Karla Kristina da Silva"
type input "(87) 98151-8903"
type input "S/N"
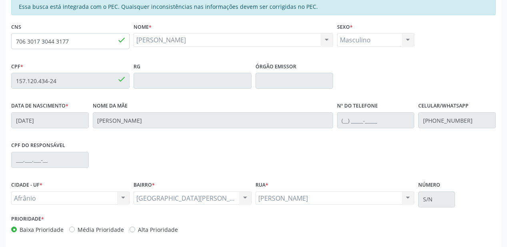
scroll to position [209, 0]
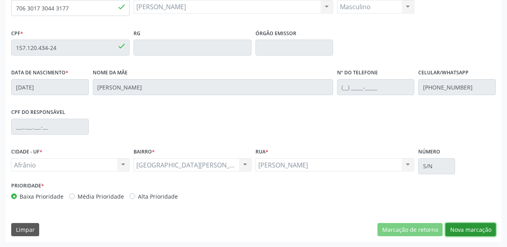
click at [470, 226] on button "Nova marcação" at bounding box center [470, 230] width 50 height 14
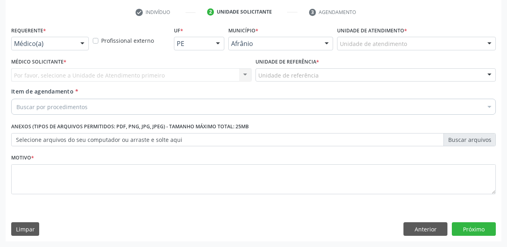
scroll to position [149, 0]
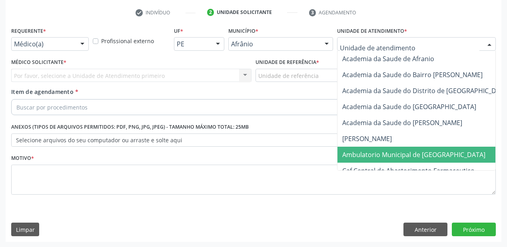
drag, startPoint x: 356, startPoint y: 152, endPoint x: 289, endPoint y: 124, distance: 73.5
click at [355, 152] on span "Ambulatorio Municipal de [GEOGRAPHIC_DATA]" at bounding box center [413, 154] width 143 height 9
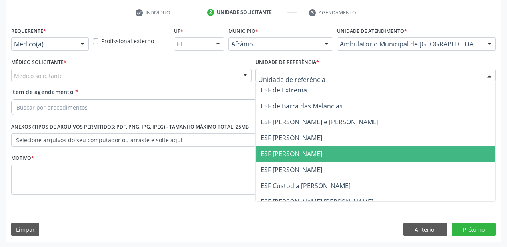
click at [279, 154] on span "ESF [PERSON_NAME]" at bounding box center [292, 154] width 62 height 9
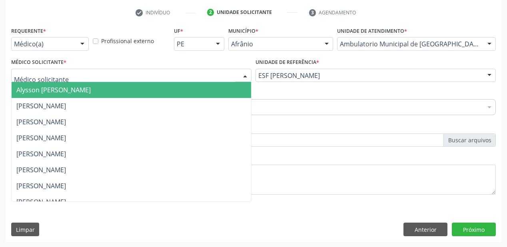
drag, startPoint x: 50, startPoint y: 76, endPoint x: 51, endPoint y: 87, distance: 10.5
click at [52, 88] on span "Alysson [PERSON_NAME]" at bounding box center [53, 90] width 74 height 9
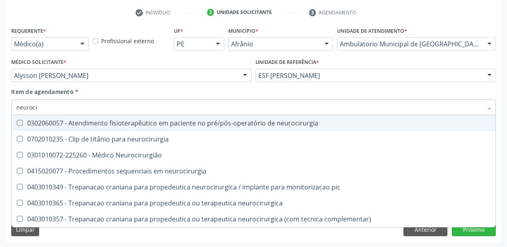
type input "neurocir"
drag, startPoint x: 45, startPoint y: 109, endPoint x: 1, endPoint y: 112, distance: 43.7
click at [1, 112] on div "Acompanhamento Acompanhe a situação das marcações correntes e finalizadas Relat…" at bounding box center [253, 71] width 507 height 352
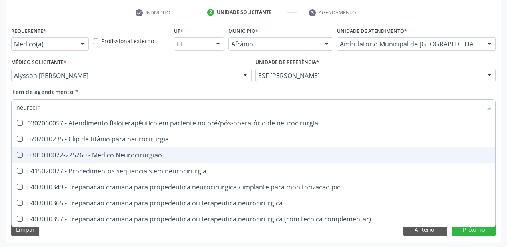
click at [67, 157] on div "0301010072-225260 - Médico Neurocirurgião" at bounding box center [253, 155] width 474 height 6
checkbox Neurocirurgião "true"
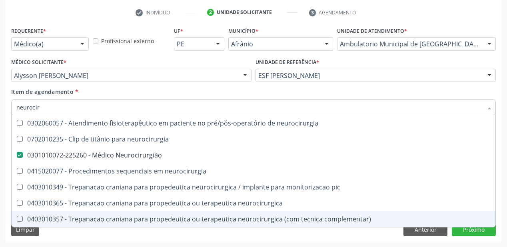
click at [59, 236] on div "Requerente * Médico(a) Médico(a) Enfermeiro(a) Paciente Nenhum resultado encont…" at bounding box center [254, 133] width 496 height 217
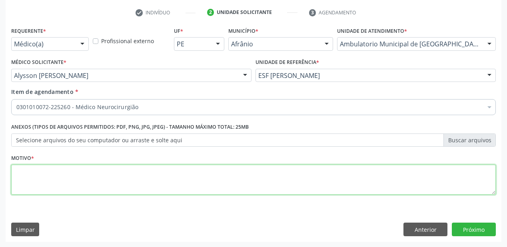
click at [27, 176] on textarea at bounding box center [253, 180] width 485 height 30
type textarea "*"
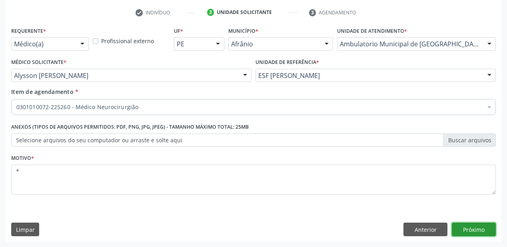
click at [465, 228] on button "Próximo" at bounding box center [474, 230] width 44 height 14
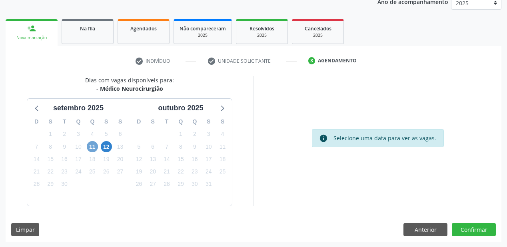
click at [96, 150] on span "11" at bounding box center [92, 146] width 11 height 11
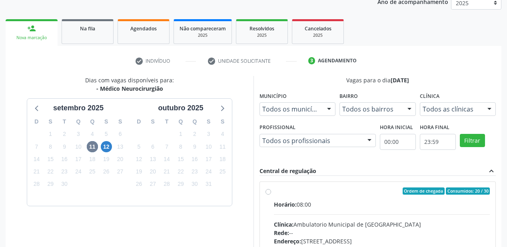
click at [369, 205] on div "Horário: 08:00" at bounding box center [382, 204] width 216 height 8
click at [271, 195] on input "Ordem de chegada Consumidos: 20 / 30 Horário: 08:00 Clínica: Ambulatorio Munici…" at bounding box center [269, 191] width 6 height 7
radio input "true"
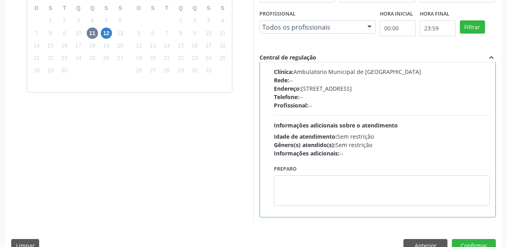
scroll to position [230, 0]
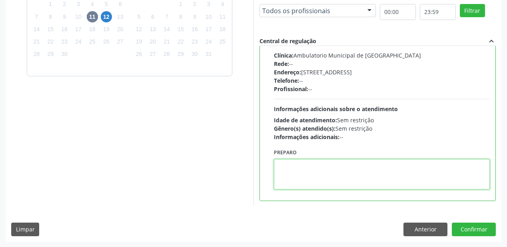
click at [331, 187] on textarea at bounding box center [382, 174] width 216 height 30
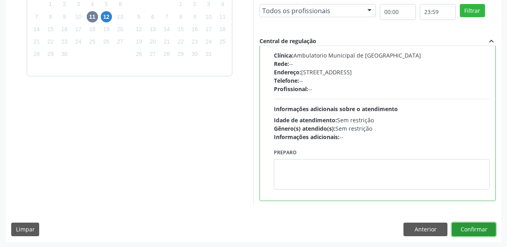
click at [463, 228] on button "Confirmar" at bounding box center [474, 230] width 44 height 14
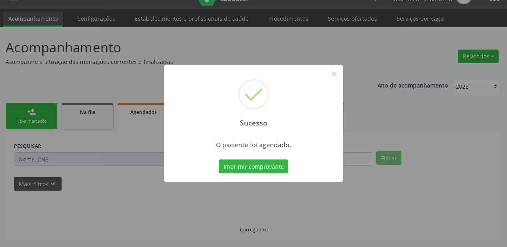
scroll to position [16, 0]
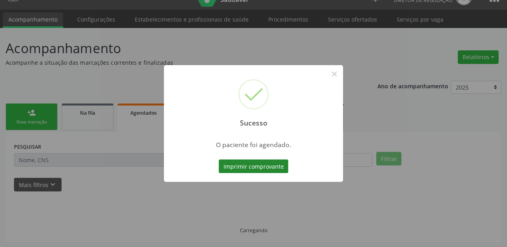
click at [262, 166] on button "Imprimir comprovante" at bounding box center [254, 167] width 70 height 14
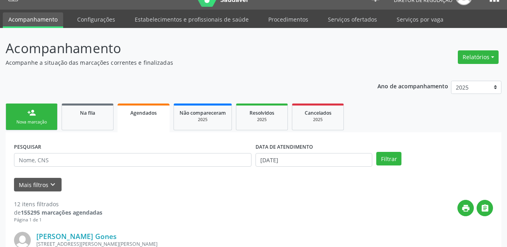
click at [38, 124] on div "Nova marcação" at bounding box center [32, 122] width 40 height 6
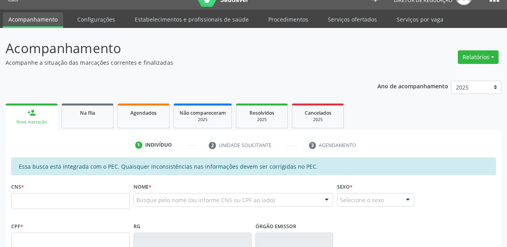
drag, startPoint x: 48, startPoint y: 186, endPoint x: 48, endPoint y: 192, distance: 6.0
click at [48, 187] on div "CNS *" at bounding box center [70, 195] width 118 height 28
click at [47, 200] on input "text" at bounding box center [70, 201] width 118 height 16
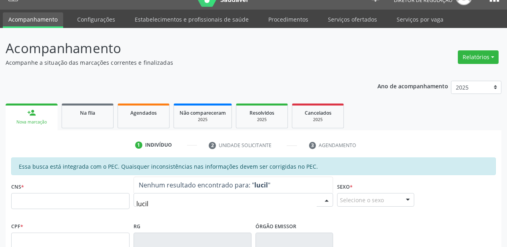
type input "lucili"
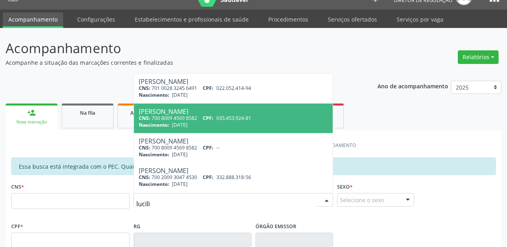
click at [198, 126] on div "Nascimento: 21/07/1966" at bounding box center [233, 125] width 189 height 7
type input "700 8009 4569 8582"
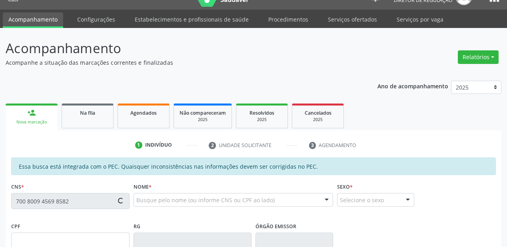
type input "035.453.924-81"
type input "21/07/1966"
type input "Luzia da Silva Oliveira"
type input "(87) 98843-7516"
type input "S/N"
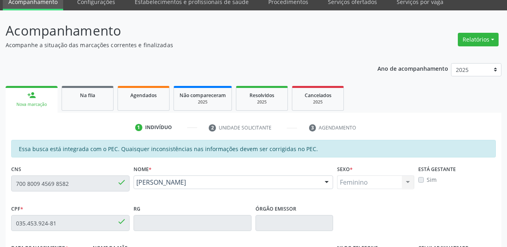
scroll to position [209, 0]
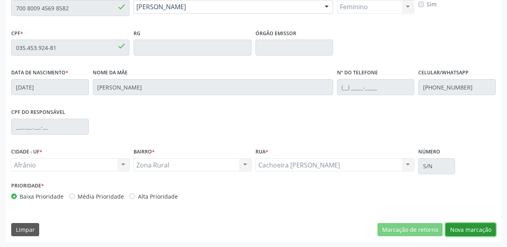
click at [457, 229] on button "Nova marcação" at bounding box center [470, 230] width 50 height 14
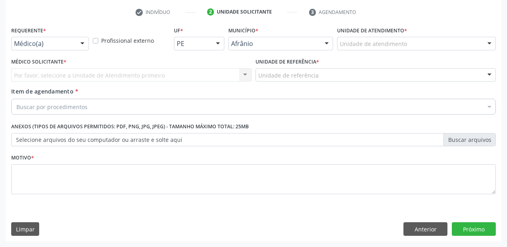
scroll to position [149, 0]
click at [355, 39] on div "Unidade de atendimento" at bounding box center [416, 44] width 159 height 14
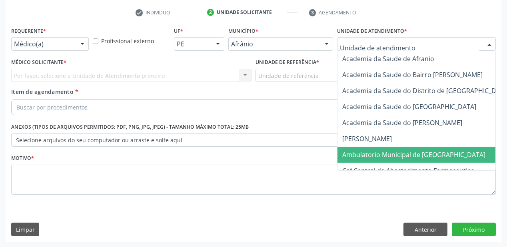
click at [367, 150] on span "Ambulatorio Municipal de [GEOGRAPHIC_DATA]" at bounding box center [413, 154] width 143 height 9
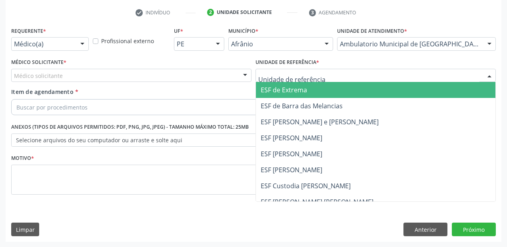
click at [294, 80] on div at bounding box center [376, 76] width 240 height 14
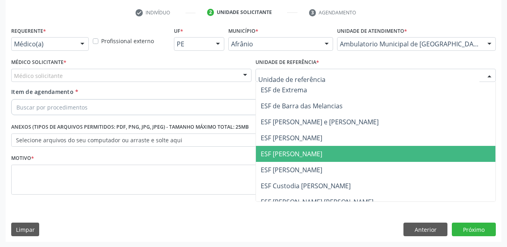
click at [293, 150] on span "ESF [PERSON_NAME]" at bounding box center [292, 154] width 62 height 9
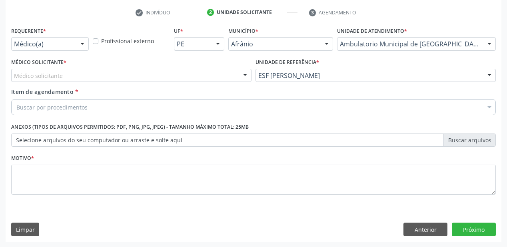
drag, startPoint x: 46, startPoint y: 76, endPoint x: 46, endPoint y: 91, distance: 15.2
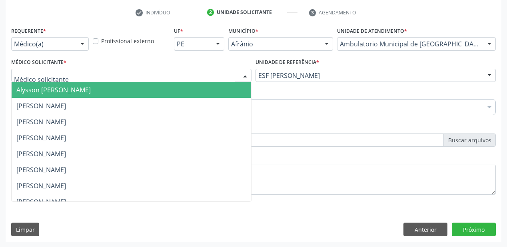
drag, startPoint x: 46, startPoint y: 91, endPoint x: 42, endPoint y: 103, distance: 12.3
click at [46, 93] on span "Alysson [PERSON_NAME]" at bounding box center [53, 90] width 74 height 9
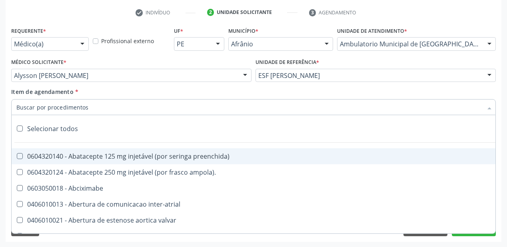
paste input "neurocir"
type input "neurocir"
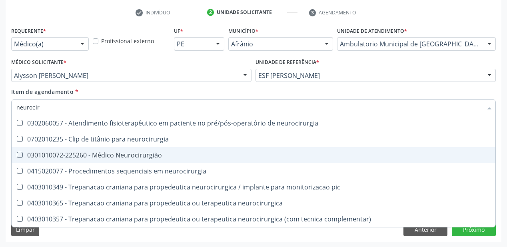
click at [76, 152] on div "0301010072-225260 - Médico Neurocirurgião" at bounding box center [253, 155] width 474 height 6
checkbox Neurocirurgião "true"
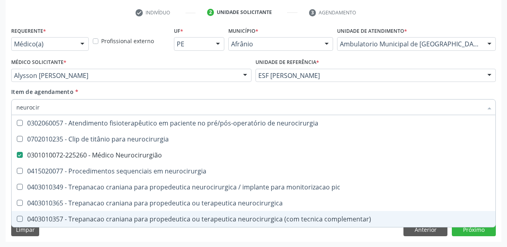
click at [58, 230] on div "Requerente * Médico(a) Médico(a) Enfermeiro(a) Paciente Nenhum resultado encont…" at bounding box center [254, 133] width 496 height 217
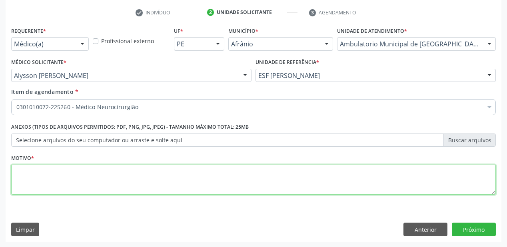
click at [45, 170] on textarea at bounding box center [253, 180] width 485 height 30
type textarea "*"
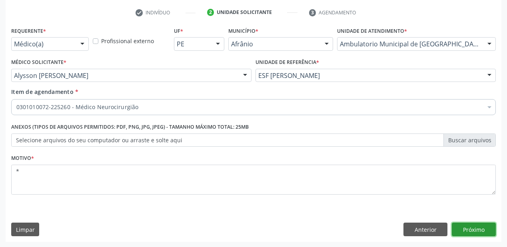
click at [469, 231] on button "Próximo" at bounding box center [474, 230] width 44 height 14
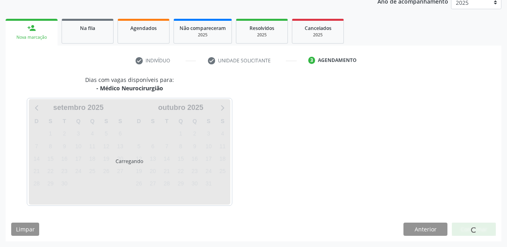
scroll to position [100, 0]
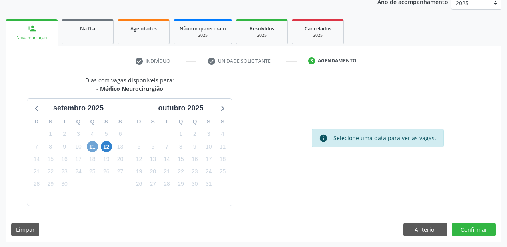
click at [94, 147] on span "11" at bounding box center [92, 146] width 11 height 11
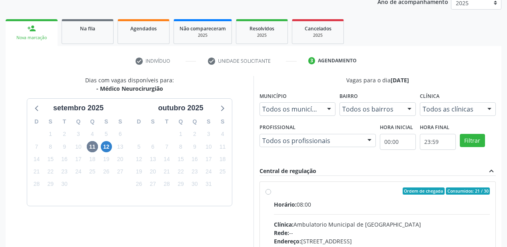
click at [339, 220] on div "Clínica: Ambulatorio Municipal de Saude" at bounding box center [382, 224] width 216 height 8
click at [271, 195] on input "Ordem de chegada Consumidos: 21 / 30 Horário: 08:00 Clínica: Ambulatorio Munici…" at bounding box center [269, 191] width 6 height 7
radio input "true"
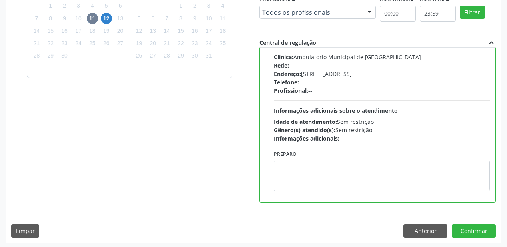
scroll to position [230, 0]
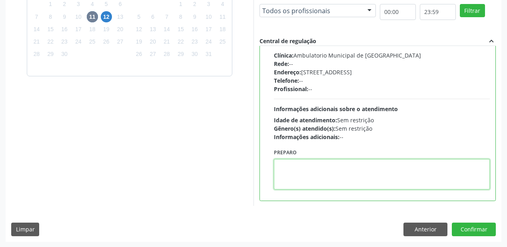
click at [351, 180] on textarea at bounding box center [382, 174] width 216 height 30
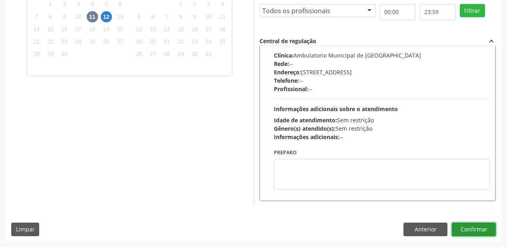
click at [458, 228] on button "Confirmar" at bounding box center [474, 230] width 44 height 14
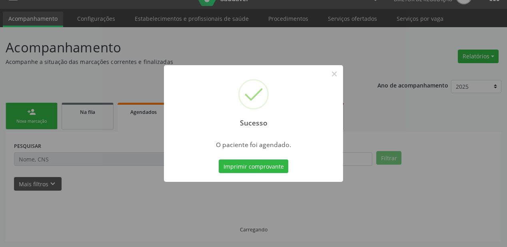
scroll to position [16, 0]
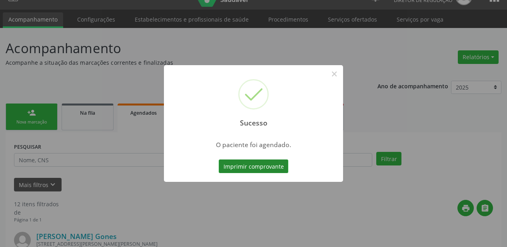
click at [247, 168] on button "Imprimir comprovante" at bounding box center [254, 167] width 70 height 14
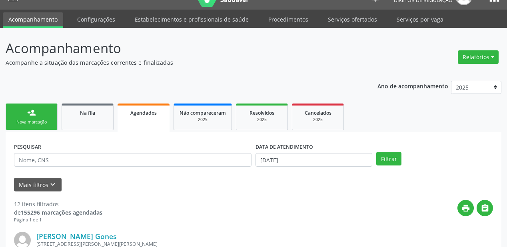
click at [33, 114] on div "person_add" at bounding box center [31, 112] width 9 height 9
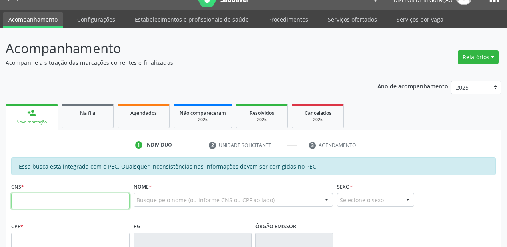
click at [44, 194] on input "text" at bounding box center [70, 201] width 118 height 16
type input "700 4034 6506 7348"
type input "055.339.354-52"
type input "08/04/1984"
type input "Eugenia de Souza Rodrigues"
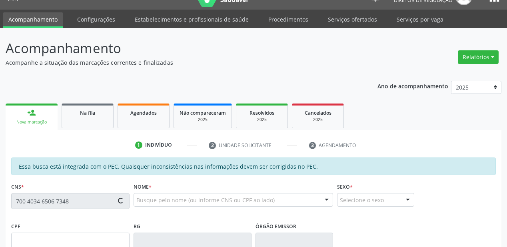
type input "(87) 99121-3933"
type input "S/N"
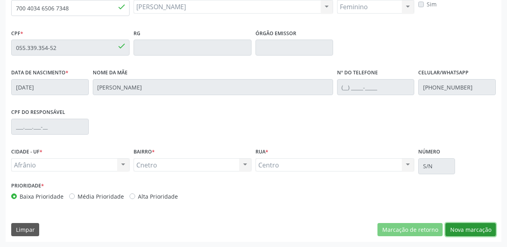
click at [463, 230] on button "Nova marcação" at bounding box center [470, 230] width 50 height 14
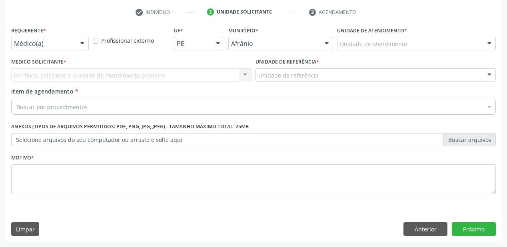
scroll to position [149, 0]
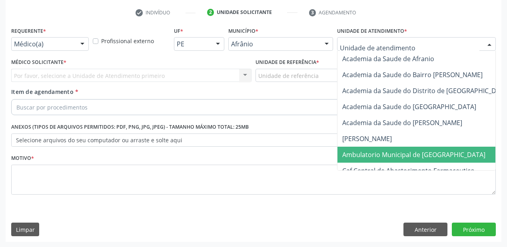
click at [359, 152] on span "Ambulatorio Municipal de [GEOGRAPHIC_DATA]" at bounding box center [413, 154] width 143 height 9
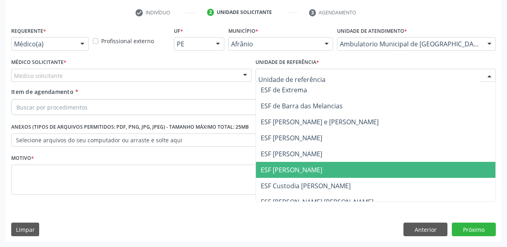
click at [288, 174] on span "ESF [PERSON_NAME]" at bounding box center [376, 170] width 240 height 16
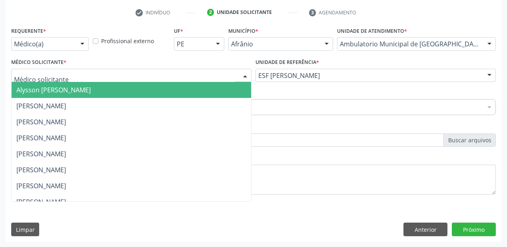
click at [48, 94] on span "Alysson [PERSON_NAME]" at bounding box center [53, 90] width 74 height 9
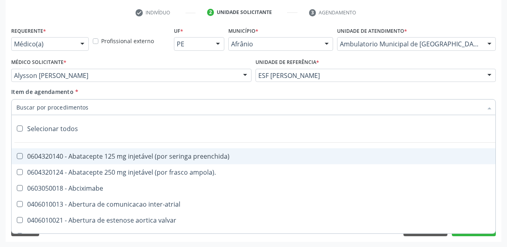
paste input "neurocir"
type input "neurocir"
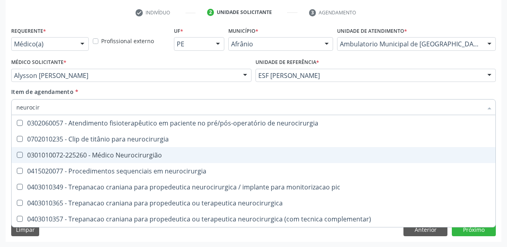
click at [84, 154] on div "0301010072-225260 - Médico Neurocirurgião" at bounding box center [253, 155] width 474 height 6
checkbox Neurocirurgião "true"
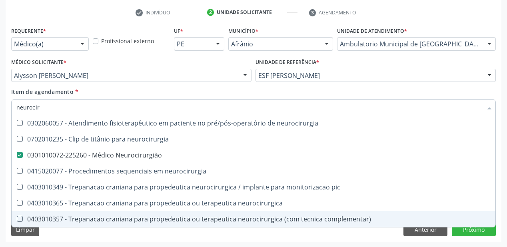
click at [54, 239] on div "Requerente * Médico(a) Médico(a) Enfermeiro(a) Paciente Nenhum resultado encont…" at bounding box center [254, 133] width 496 height 217
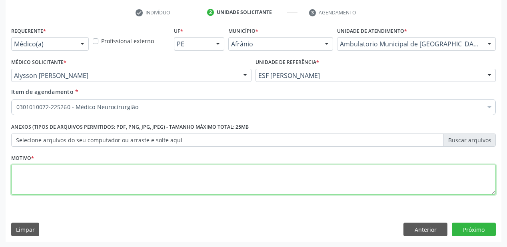
click at [35, 175] on textarea at bounding box center [253, 180] width 485 height 30
type textarea "9"
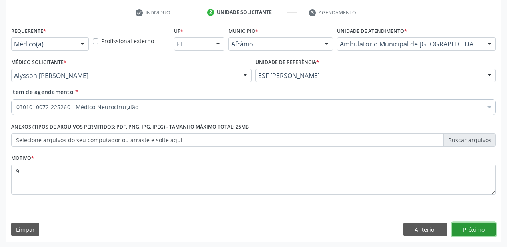
click at [469, 226] on button "Próximo" at bounding box center [474, 230] width 44 height 14
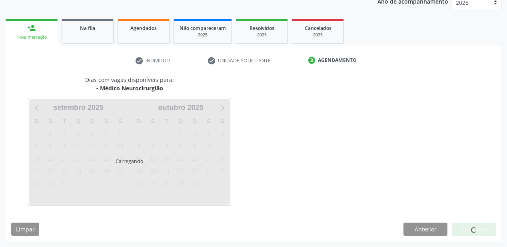
scroll to position [100, 0]
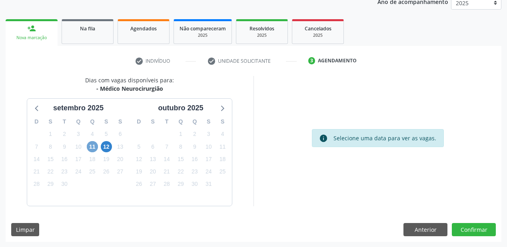
click at [91, 148] on span "11" at bounding box center [92, 146] width 11 height 11
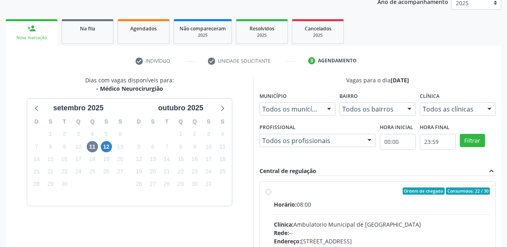
click at [271, 195] on input "Ordem de chegada Consumidos: 22 / 30 Horário: 08:00 Clínica: Ambulatorio Munici…" at bounding box center [269, 191] width 6 height 7
radio input "true"
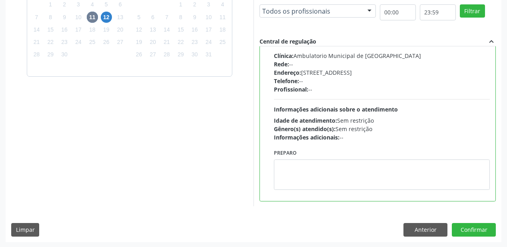
scroll to position [230, 0]
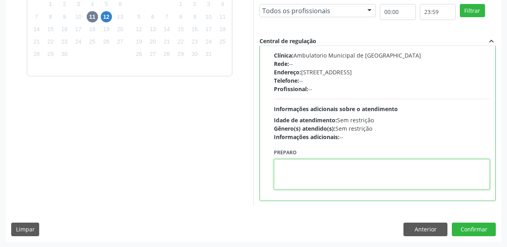
click at [327, 178] on textarea at bounding box center [382, 174] width 216 height 30
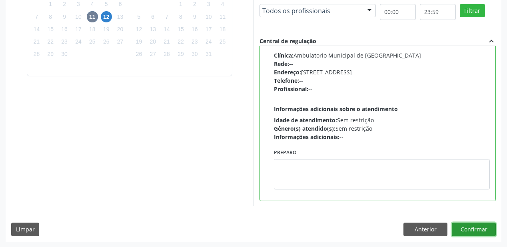
click at [464, 230] on button "Confirmar" at bounding box center [474, 230] width 44 height 14
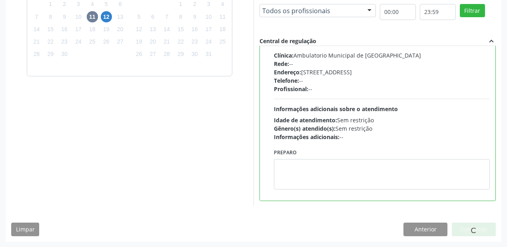
scroll to position [16, 0]
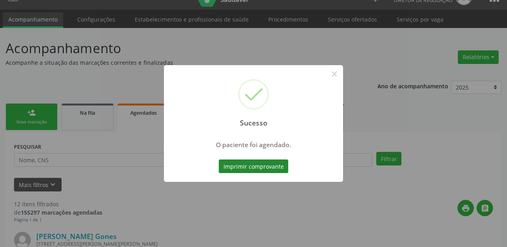
click at [261, 166] on button "Imprimir comprovante" at bounding box center [254, 167] width 70 height 14
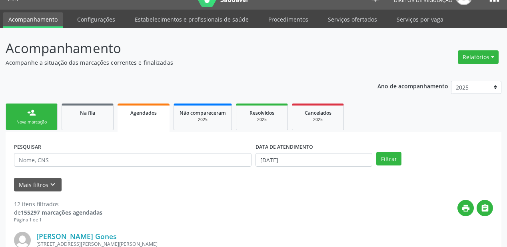
click at [40, 119] on div "Nova marcação" at bounding box center [32, 122] width 40 height 6
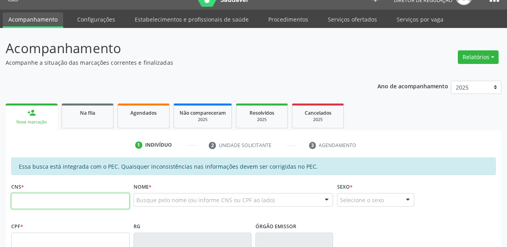
click at [44, 201] on input "text" at bounding box center [70, 201] width 118 height 16
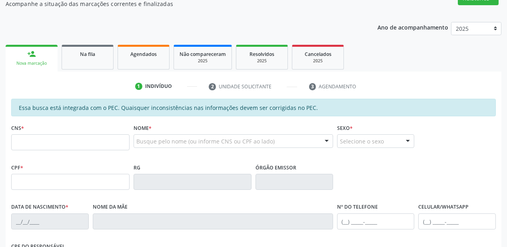
scroll to position [80, 0]
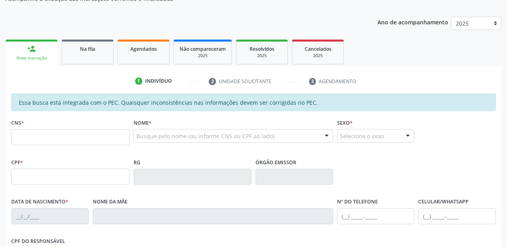
click at [279, 19] on div "Ano de acompanhamento 2025 2024 2023 2022 2021 2020 2019 2018 person_add Nova m…" at bounding box center [254, 191] width 496 height 360
click at [58, 140] on input "text" at bounding box center [70, 137] width 118 height 16
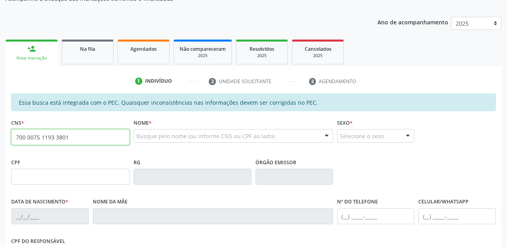
type input "700 0075 1193 3801"
type input "182.890.094-02"
type input "19/09/2022"
type input "Erica da Paixao Nunes"
type input "(87) 98132-8974"
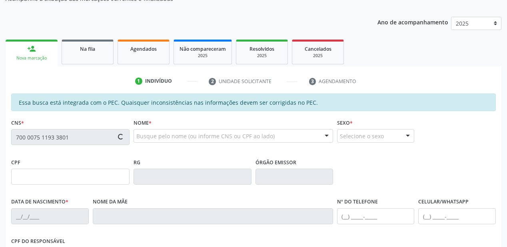
type input "S/N"
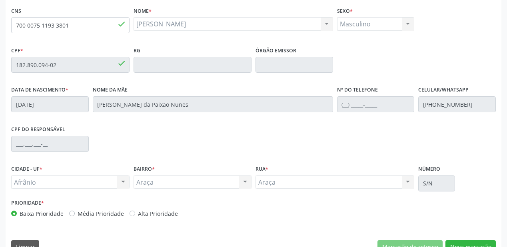
scroll to position [209, 0]
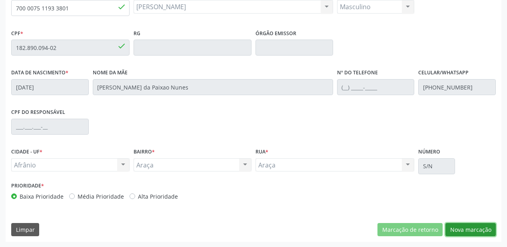
click at [470, 229] on button "Nova marcação" at bounding box center [470, 230] width 50 height 14
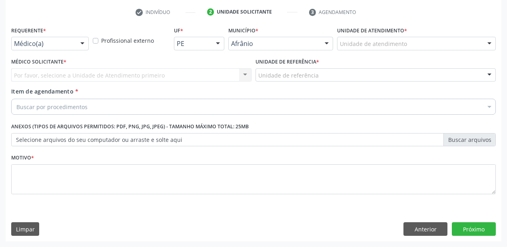
scroll to position [149, 0]
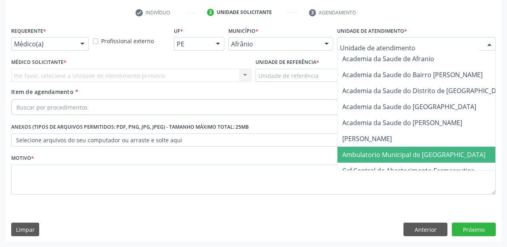
click at [360, 152] on span "Ambulatorio Municipal de [GEOGRAPHIC_DATA]" at bounding box center [413, 154] width 143 height 9
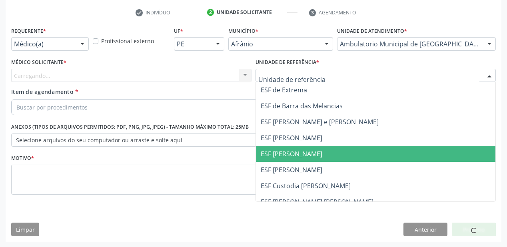
click at [288, 157] on span "ESF [PERSON_NAME]" at bounding box center [292, 154] width 62 height 9
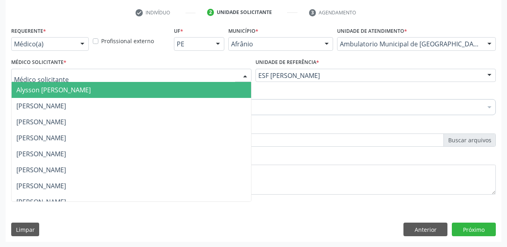
click at [38, 93] on span "Alysson [PERSON_NAME]" at bounding box center [53, 90] width 74 height 9
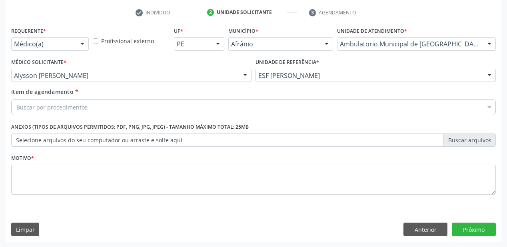
click at [55, 112] on div "Buscar por procedimentos" at bounding box center [253, 107] width 485 height 16
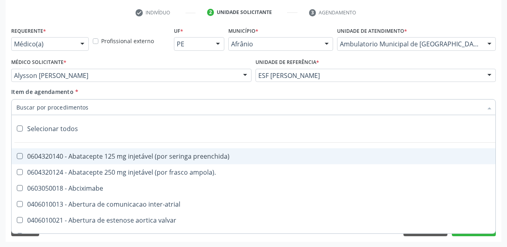
paste input "neurocir"
type input "neurocir"
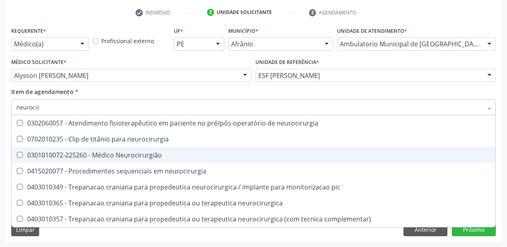
click at [66, 154] on div "0301010072-225260 - Médico Neurocirurgião" at bounding box center [253, 155] width 474 height 6
checkbox Neurocirurgião "true"
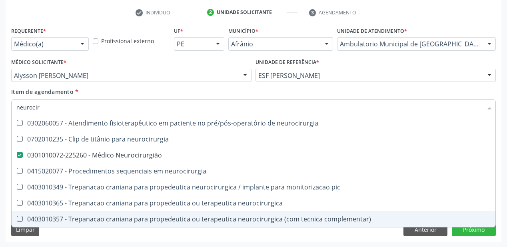
click at [68, 236] on div "Limpar Anterior Próximo" at bounding box center [253, 230] width 485 height 14
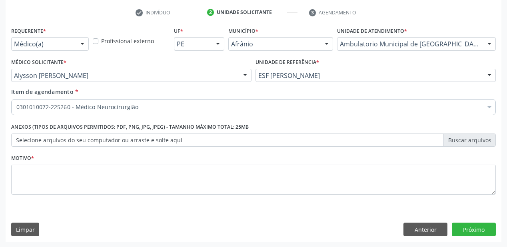
click at [31, 178] on li "Não selecionados" at bounding box center [324, 184] width 625 height 21
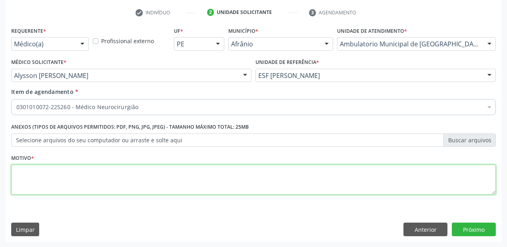
click at [28, 174] on textarea at bounding box center [253, 180] width 485 height 30
type textarea "*"
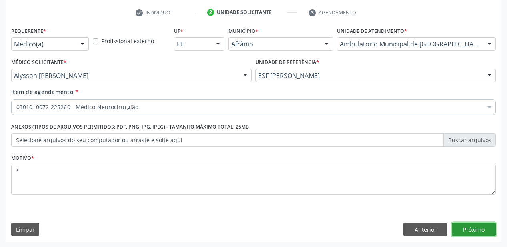
click at [471, 230] on button "Próximo" at bounding box center [474, 230] width 44 height 14
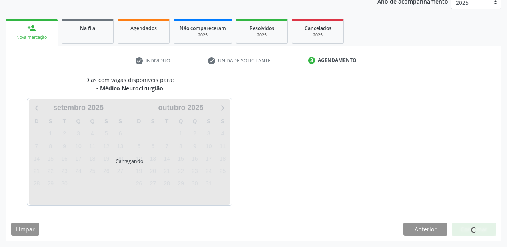
scroll to position [100, 0]
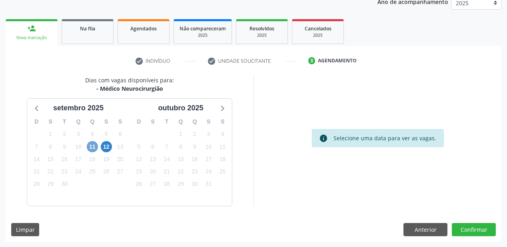
click at [94, 148] on span "11" at bounding box center [92, 146] width 11 height 11
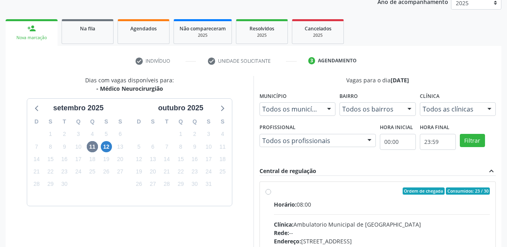
click at [296, 199] on label "Ordem de chegada Consumidos: 23 / 30 Horário: 08:00 Clínica: Ambulatorio Munici…" at bounding box center [382, 249] width 216 height 123
click at [271, 195] on input "Ordem de chegada Consumidos: 23 / 30 Horário: 08:00 Clínica: Ambulatorio Munici…" at bounding box center [269, 191] width 6 height 7
radio input "true"
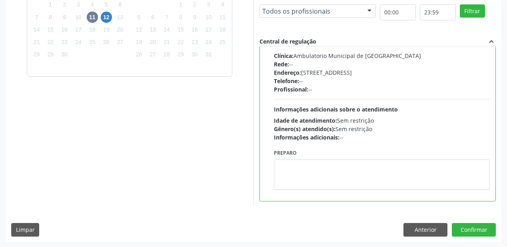
scroll to position [230, 0]
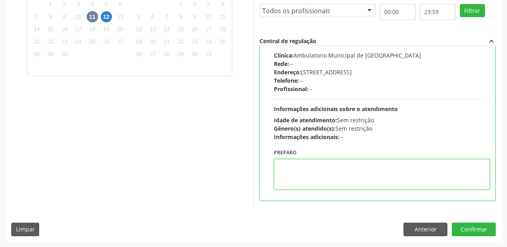
drag, startPoint x: 334, startPoint y: 174, endPoint x: 425, endPoint y: 194, distance: 93.3
click at [339, 178] on textarea at bounding box center [382, 174] width 216 height 30
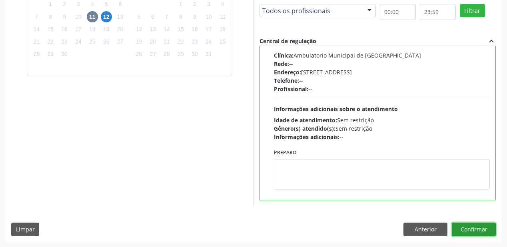
click at [465, 228] on button "Confirmar" at bounding box center [474, 230] width 44 height 14
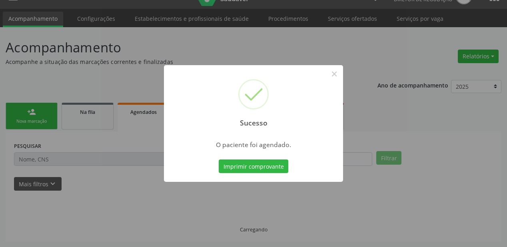
scroll to position [16, 0]
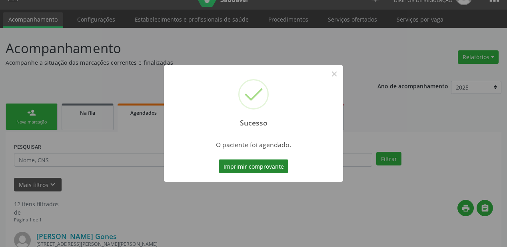
click at [262, 171] on button "Imprimir comprovante" at bounding box center [254, 167] width 70 height 14
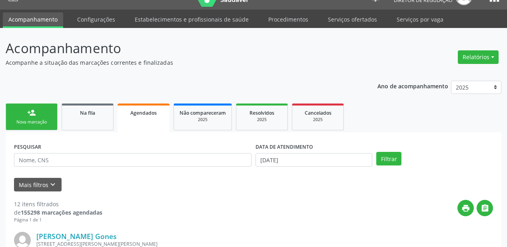
click at [38, 123] on div "Nova marcação" at bounding box center [32, 122] width 40 height 6
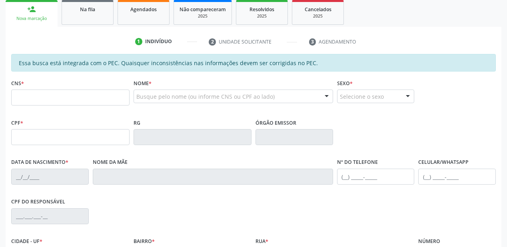
scroll to position [112, 0]
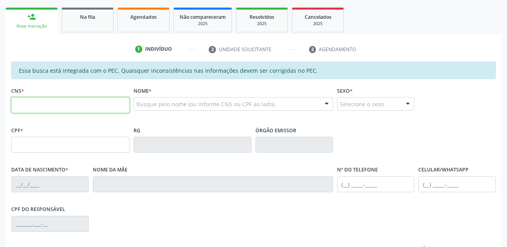
click at [38, 106] on input "text" at bounding box center [70, 105] width 118 height 16
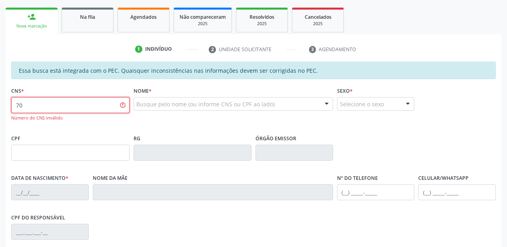
type input "7"
type input "700 9079 3723 9693"
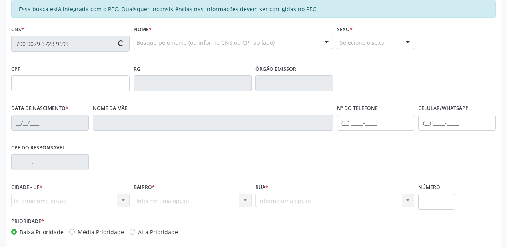
scroll to position [176, 0]
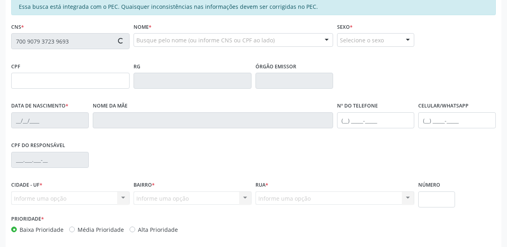
type input "081.473.934-23"
type input "01/09/1984"
type input "Geraldina da Silva Santos"
type input "(87) 8841-1218"
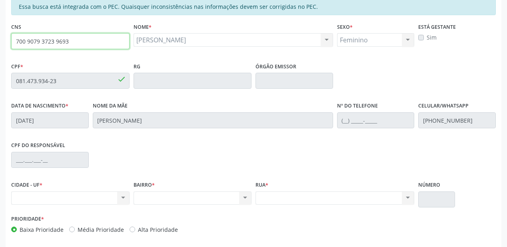
drag, startPoint x: 75, startPoint y: 42, endPoint x: 0, endPoint y: 43, distance: 74.8
click at [0, 43] on div "Acompanhamento Acompanhe a situação das marcações correntes e finalizadas Relat…" at bounding box center [253, 74] width 507 height 413
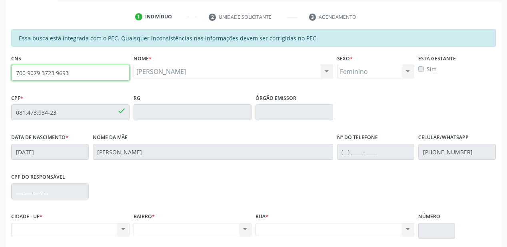
scroll to position [144, 0]
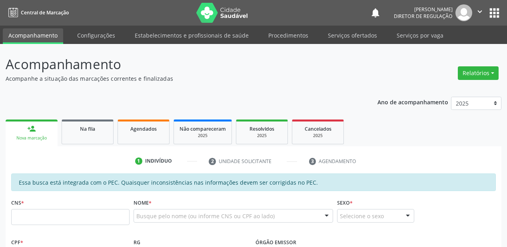
scroll to position [144, 0]
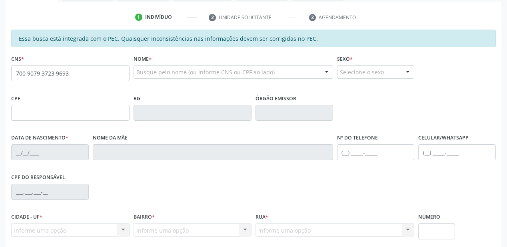
type input "700 9079 3723 9693"
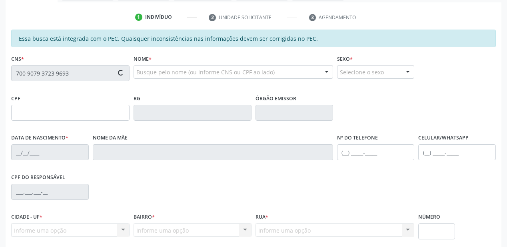
type input "081.473.934-23"
type input "01/09/1984"
type input "Geraldina da Silva Santos"
type input "(87) 8162-9811"
type input "S/N"
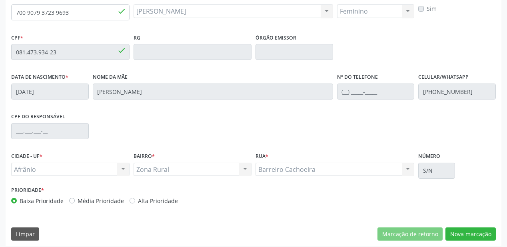
scroll to position [209, 0]
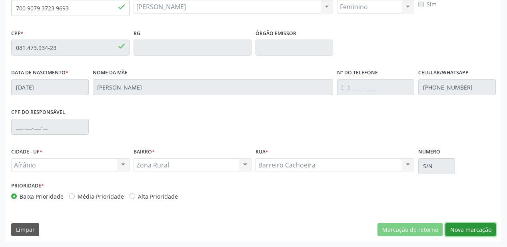
click at [465, 230] on button "Nova marcação" at bounding box center [470, 230] width 50 height 14
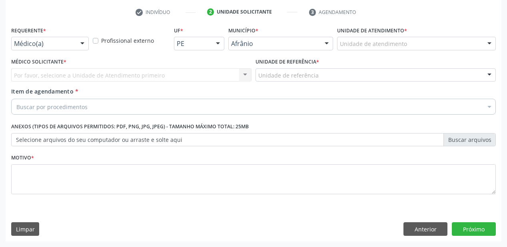
scroll to position [149, 0]
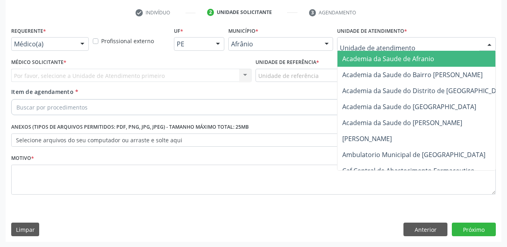
drag, startPoint x: 344, startPoint y: 48, endPoint x: 352, endPoint y: 90, distance: 42.3
click at [345, 49] on div at bounding box center [416, 44] width 159 height 14
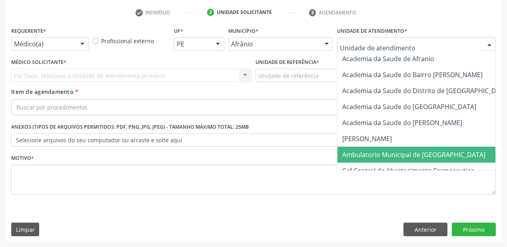
click at [357, 152] on span "Ambulatorio Municipal de [GEOGRAPHIC_DATA]" at bounding box center [413, 154] width 143 height 9
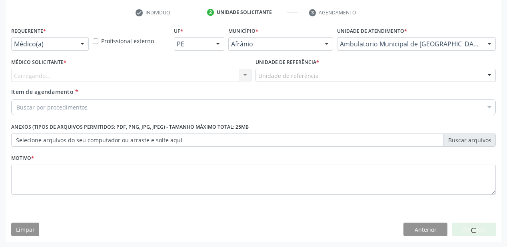
drag, startPoint x: 273, startPoint y: 76, endPoint x: 273, endPoint y: 90, distance: 14.0
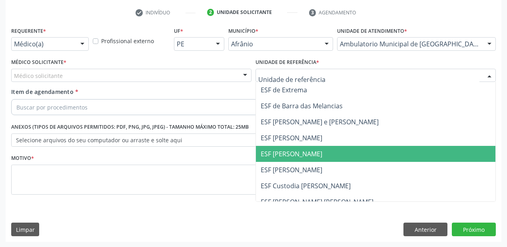
click at [285, 150] on span "ESF [PERSON_NAME]" at bounding box center [292, 154] width 62 height 9
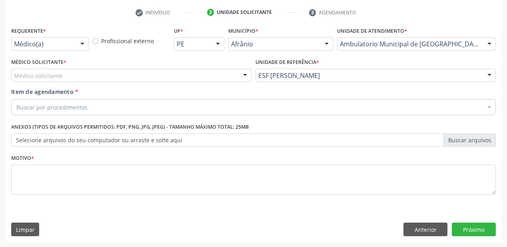
drag, startPoint x: 65, startPoint y: 80, endPoint x: 60, endPoint y: 88, distance: 8.7
click at [64, 81] on div "Médico solicitante" at bounding box center [131, 76] width 240 height 14
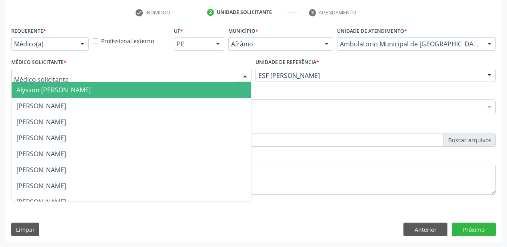
click at [60, 89] on span "Alysson [PERSON_NAME]" at bounding box center [53, 90] width 74 height 9
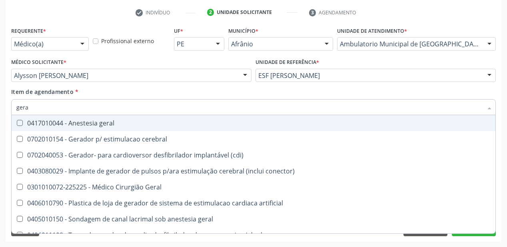
type input "geral"
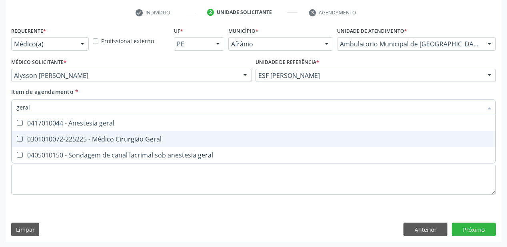
click at [71, 140] on div "0301010072-225225 - Médico Cirurgião Geral" at bounding box center [253, 139] width 474 height 6
checkbox Geral "true"
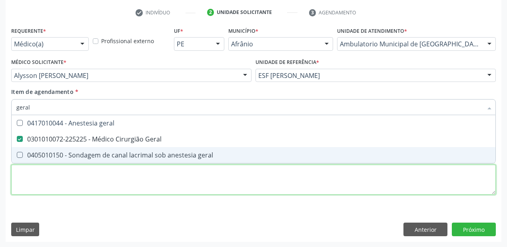
click at [44, 181] on div "Requerente * Médico(a) Médico(a) Enfermeiro(a) Paciente Nenhum resultado encont…" at bounding box center [253, 115] width 485 height 181
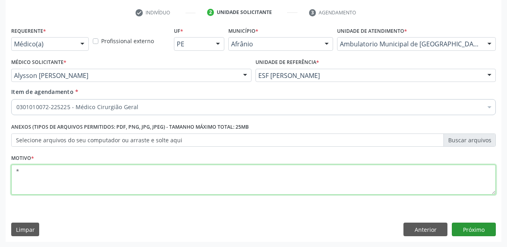
type textarea "*"
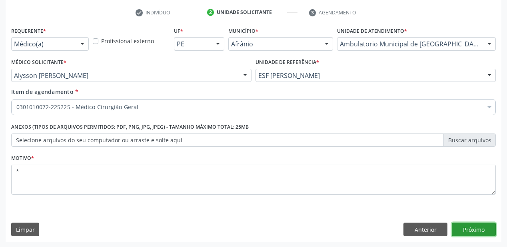
click at [467, 227] on button "Próximo" at bounding box center [474, 230] width 44 height 14
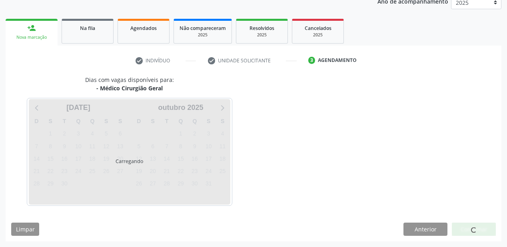
scroll to position [100, 0]
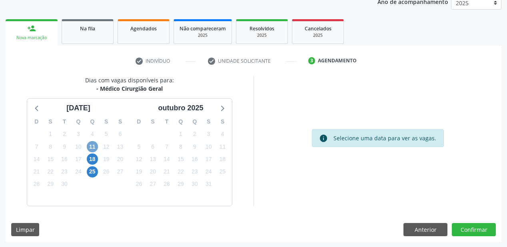
click at [91, 144] on span "11" at bounding box center [92, 146] width 11 height 11
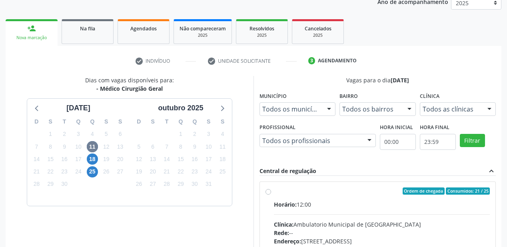
click at [346, 194] on label "Ordem de chegada Consumidos: 21 / 25 Horário: 12:00 Clínica: Ambulatorio Munici…" at bounding box center [382, 249] width 216 height 123
click at [271, 194] on input "Ordem de chegada Consumidos: 21 / 25 Horário: 12:00 Clínica: Ambulatorio Munici…" at bounding box center [269, 191] width 6 height 7
radio input "true"
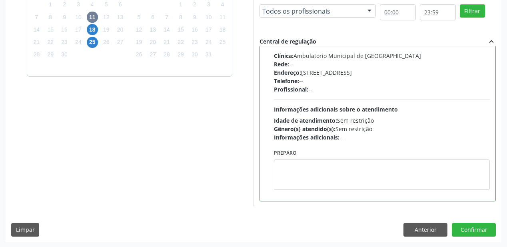
scroll to position [230, 0]
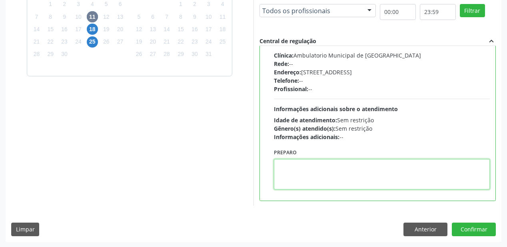
click at [304, 180] on textarea at bounding box center [382, 174] width 216 height 30
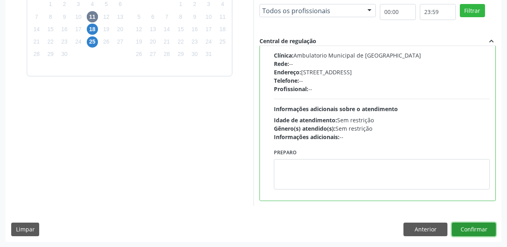
click at [470, 229] on button "Confirmar" at bounding box center [474, 230] width 44 height 14
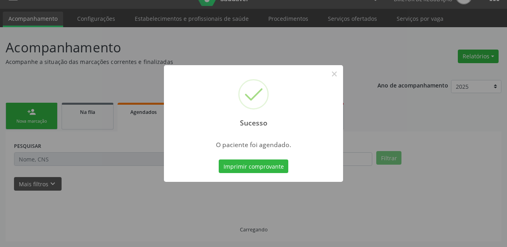
scroll to position [16, 0]
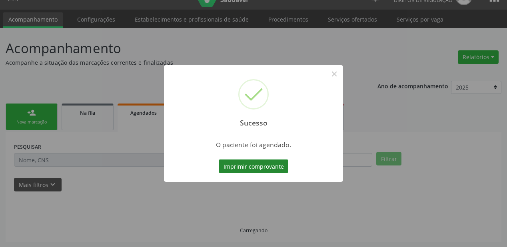
click at [272, 162] on button "Imprimir comprovante" at bounding box center [254, 167] width 70 height 14
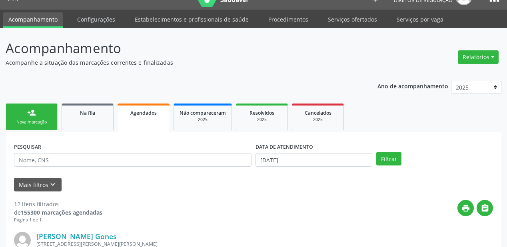
click at [41, 116] on link "person_add Nova marcação" at bounding box center [32, 117] width 52 height 27
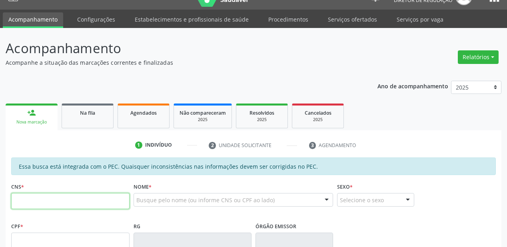
click at [42, 194] on input "text" at bounding box center [70, 201] width 118 height 16
type input "702 1087 5670 9692"
type input "17/10/1974"
type input "Maria Neusa da Conceiçao"
type input "S/N"
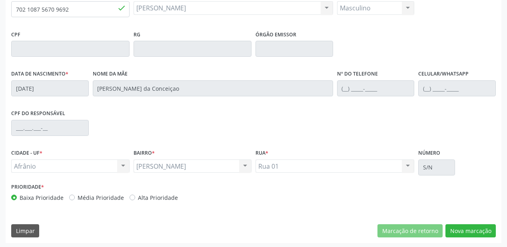
scroll to position [209, 0]
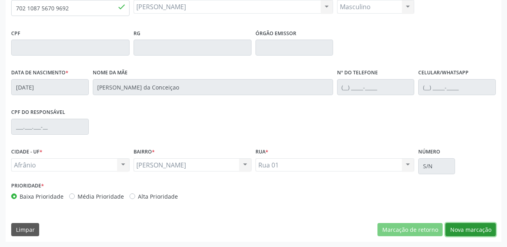
click at [456, 227] on button "Nova marcação" at bounding box center [470, 230] width 50 height 14
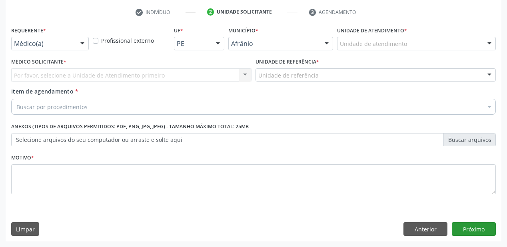
scroll to position [149, 0]
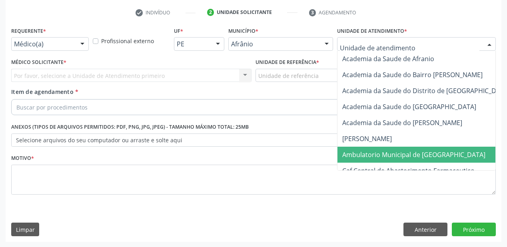
click at [375, 149] on span "Ambulatorio Municipal de [GEOGRAPHIC_DATA]" at bounding box center [434, 155] width 195 height 16
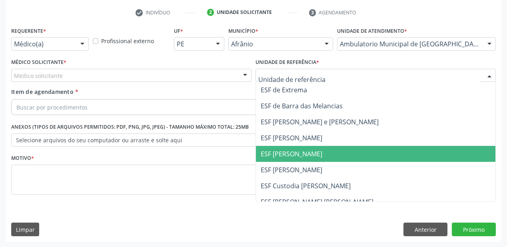
click at [276, 159] on span "ESF [PERSON_NAME]" at bounding box center [376, 154] width 240 height 16
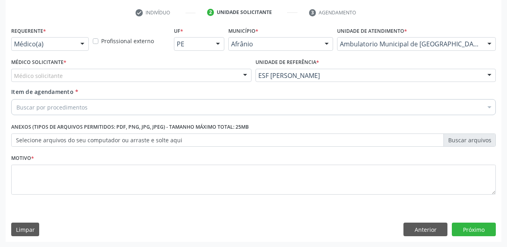
drag, startPoint x: 36, startPoint y: 77, endPoint x: 41, endPoint y: 88, distance: 12.0
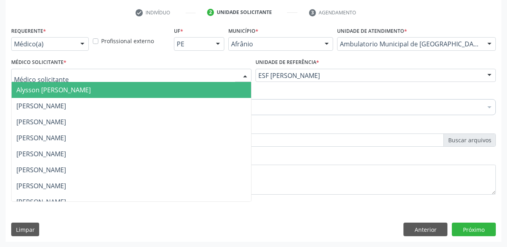
click at [41, 93] on span "Alysson [PERSON_NAME]" at bounding box center [53, 90] width 74 height 9
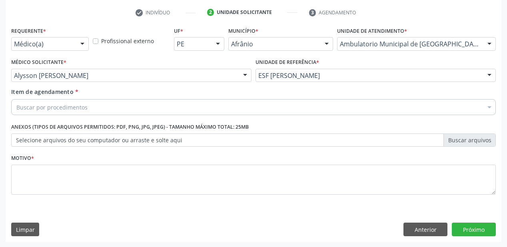
click at [34, 112] on div "Buscar por procedimentos" at bounding box center [253, 107] width 485 height 16
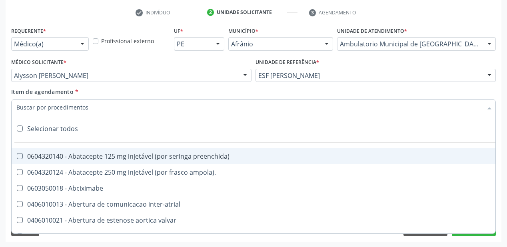
paste input "700 9079 3723 9693"
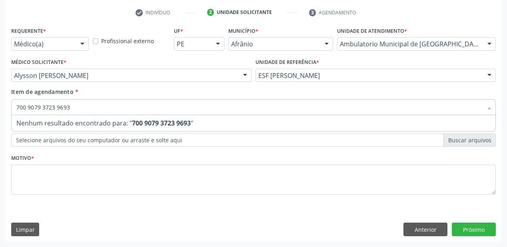
click at [68, 107] on input "700 9079 3723 9693" at bounding box center [249, 107] width 466 height 16
type input "7"
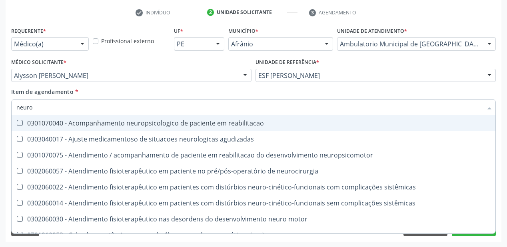
type input "neuroc"
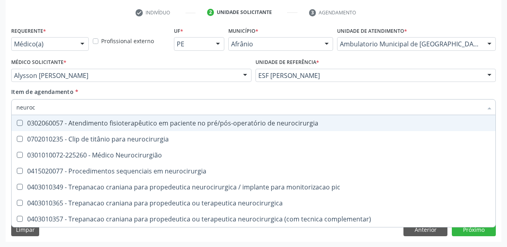
drag, startPoint x: 22, startPoint y: 102, endPoint x: 0, endPoint y: 104, distance: 22.4
click at [0, 104] on div "Acompanhamento Acompanhe a situação das marcações correntes e finalizadas Relat…" at bounding box center [253, 71] width 507 height 352
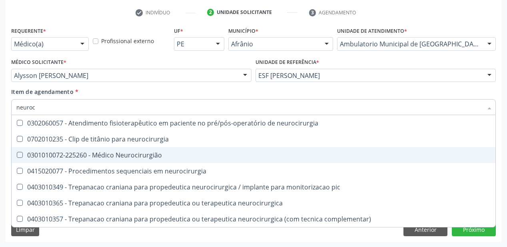
click at [26, 159] on span "0301010072-225260 - Médico Neurocirurgião" at bounding box center [254, 155] width 484 height 16
checkbox Neurocirurgião "true"
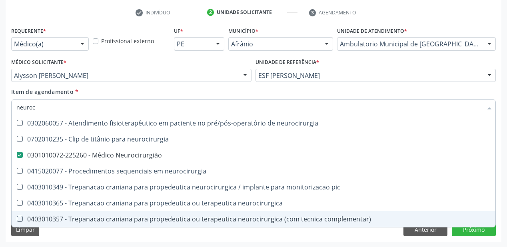
click at [68, 233] on div "Requerente * Médico(a) Médico(a) Enfermeiro(a) Paciente Nenhum resultado encont…" at bounding box center [254, 133] width 496 height 217
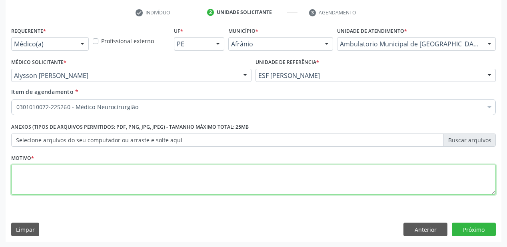
click at [46, 185] on textarea at bounding box center [253, 180] width 485 height 30
type textarea "*"
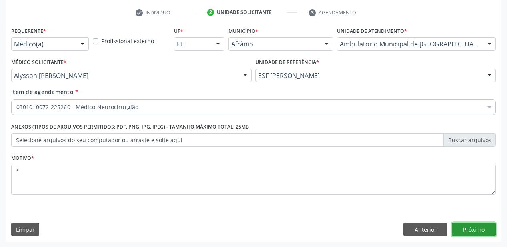
click at [477, 229] on button "Próximo" at bounding box center [474, 230] width 44 height 14
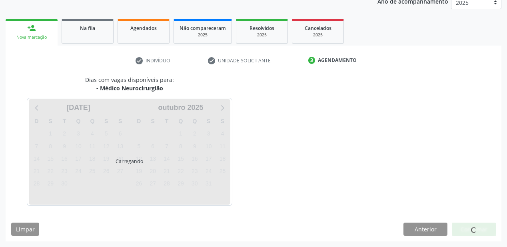
scroll to position [100, 0]
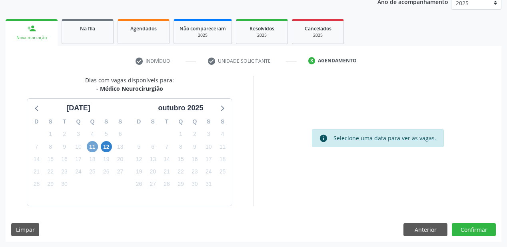
click at [90, 146] on span "11" at bounding box center [92, 146] width 11 height 11
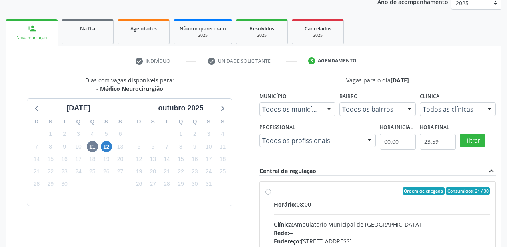
click at [271, 195] on input "Ordem de chegada Consumidos: 24 / 30 Horário: 08:00 Clínica: Ambulatorio Munici…" at bounding box center [269, 191] width 6 height 7
radio input "true"
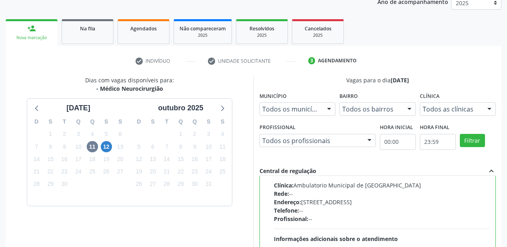
scroll to position [196, 0]
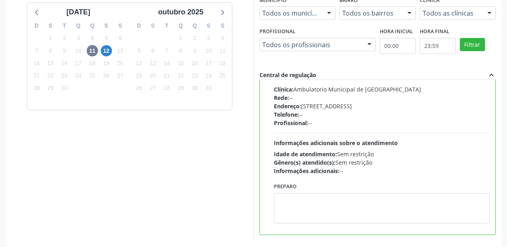
click at [339, 187] on div "Preparo" at bounding box center [382, 202] width 216 height 43
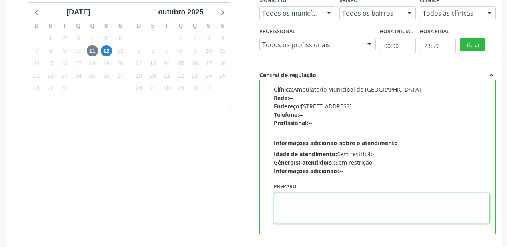
click at [331, 207] on textarea at bounding box center [382, 208] width 216 height 30
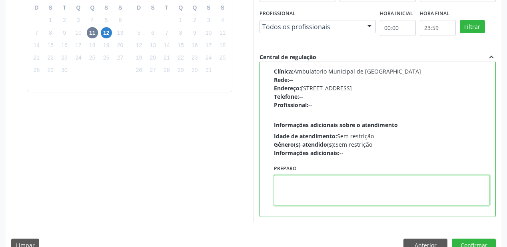
scroll to position [230, 0]
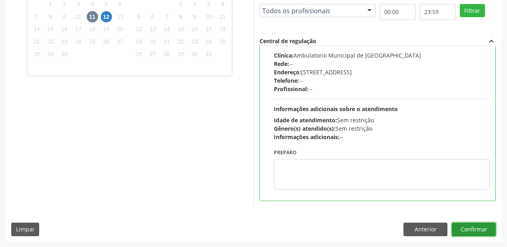
click at [465, 231] on button "Confirmar" at bounding box center [474, 230] width 44 height 14
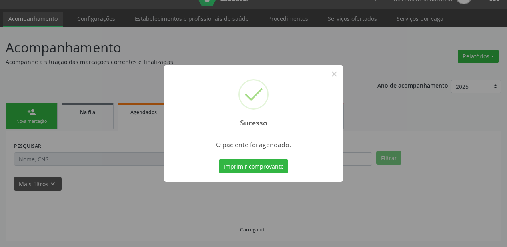
scroll to position [16, 0]
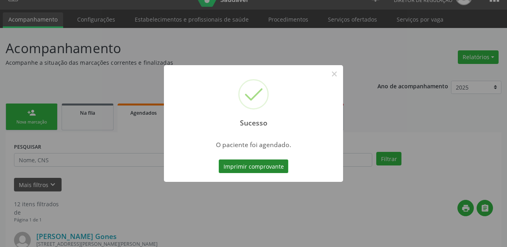
click at [250, 165] on button "Imprimir comprovante" at bounding box center [254, 167] width 70 height 14
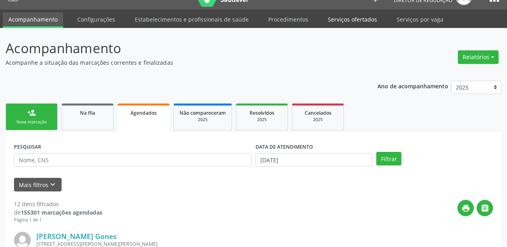
click at [344, 25] on link "Serviços ofertados" at bounding box center [352, 19] width 60 height 14
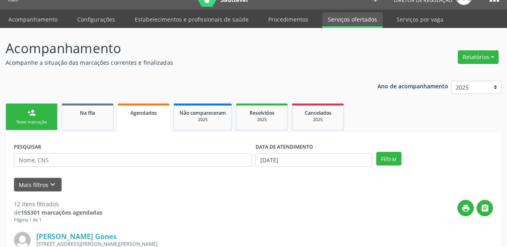
click at [344, 25] on link "Serviços ofertados" at bounding box center [352, 20] width 60 height 16
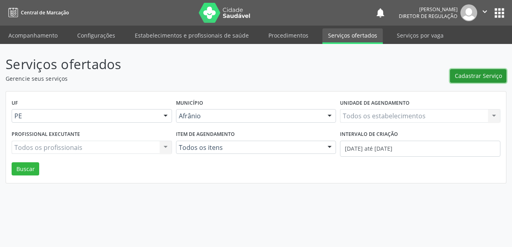
click at [481, 80] on span "Cadastrar Serviço" at bounding box center [478, 76] width 47 height 8
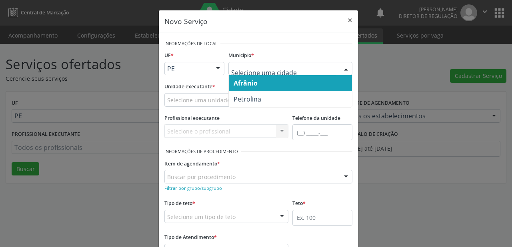
drag, startPoint x: 250, startPoint y: 85, endPoint x: 220, endPoint y: 102, distance: 34.0
click at [250, 86] on span "Afrânio" at bounding box center [246, 83] width 24 height 9
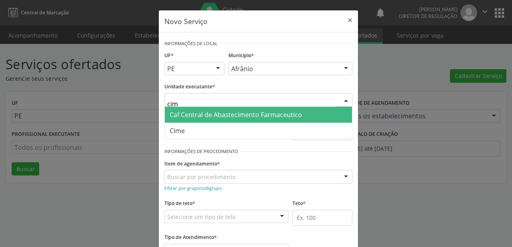
type input "cime"
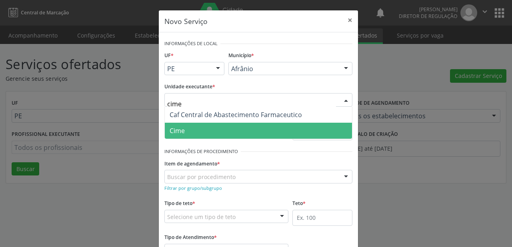
click at [192, 132] on span "Cime" at bounding box center [258, 131] width 187 height 16
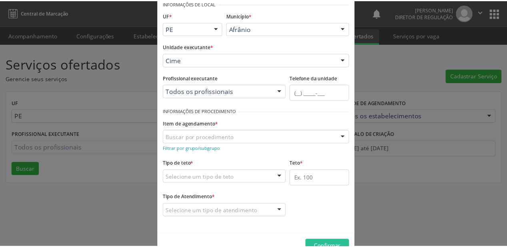
scroll to position [61, 0]
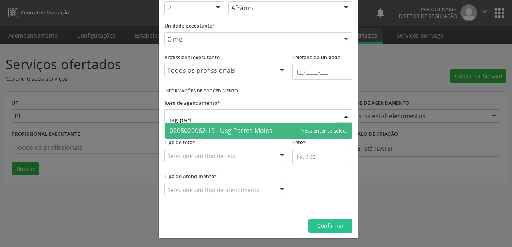
type input "usg parte"
click at [191, 129] on span "0205020062-19 - Usg Partes Moles" at bounding box center [221, 130] width 103 height 9
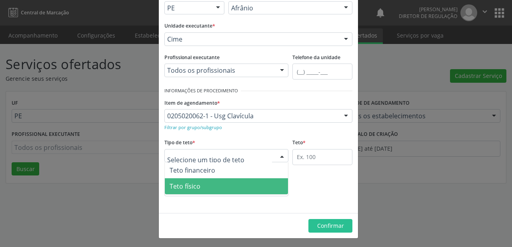
click at [199, 190] on span "Teto físico" at bounding box center [226, 186] width 123 height 16
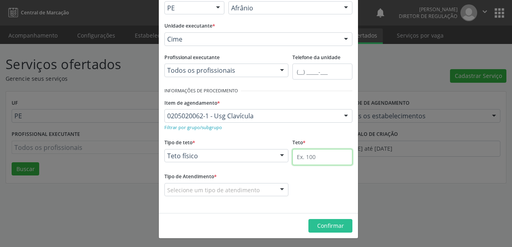
click at [295, 153] on input "text" at bounding box center [322, 157] width 60 height 16
type input "1"
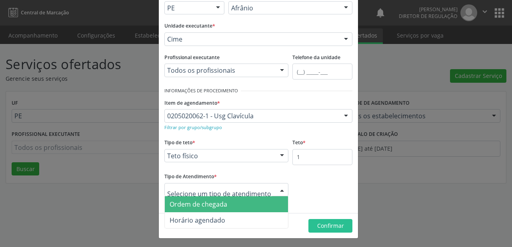
click at [194, 204] on span "Ordem de chegada" at bounding box center [199, 204] width 58 height 9
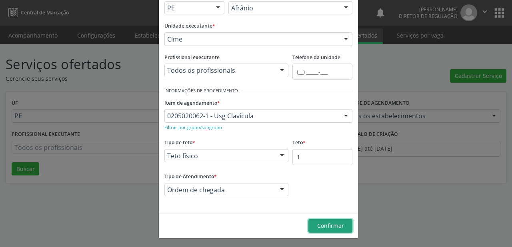
click at [317, 228] on span "Confirmar" at bounding box center [330, 226] width 27 height 8
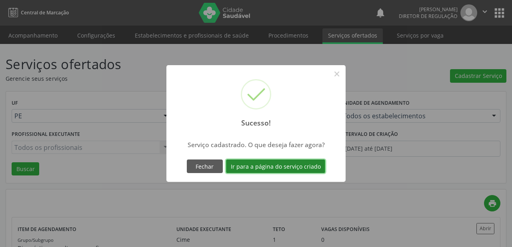
click at [270, 170] on button "Ir para a página do serviço criado" at bounding box center [275, 167] width 99 height 14
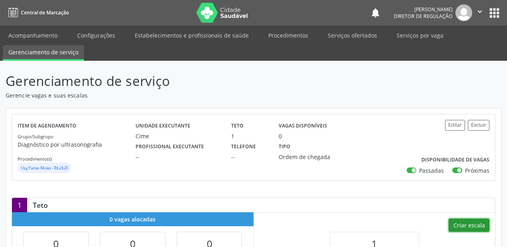
click at [461, 221] on button "Criar escala" at bounding box center [469, 226] width 41 height 14
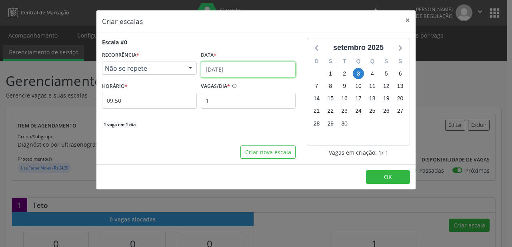
click at [213, 66] on input "03/[DATE]" at bounding box center [248, 70] width 95 height 16
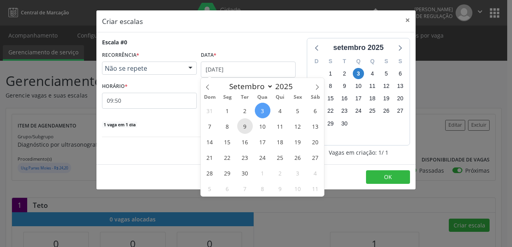
click at [246, 129] on span "9" at bounding box center [245, 126] width 16 height 16
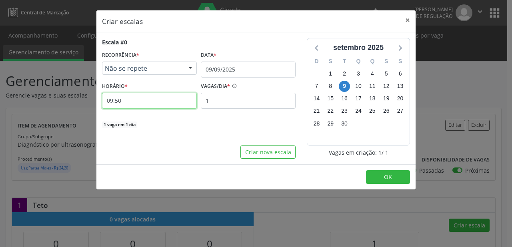
click at [140, 101] on input "09:50" at bounding box center [149, 101] width 95 height 16
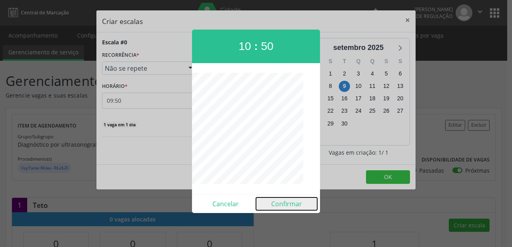
drag, startPoint x: 287, startPoint y: 206, endPoint x: 335, endPoint y: 190, distance: 50.5
click at [288, 203] on button "Confirmar" at bounding box center [286, 204] width 61 height 13
type input "10:50"
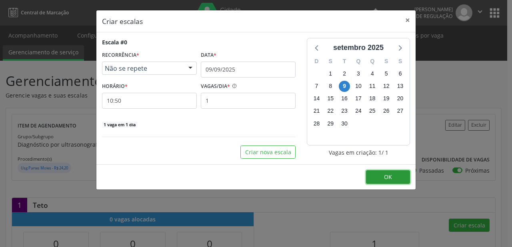
click at [397, 174] on button "OK" at bounding box center [388, 177] width 44 height 14
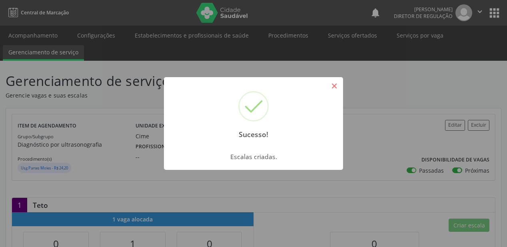
click at [330, 84] on button "×" at bounding box center [334, 86] width 14 height 14
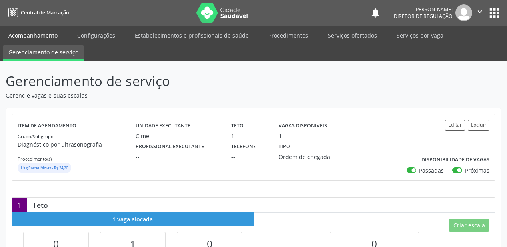
click at [28, 35] on link "Acompanhamento" at bounding box center [33, 35] width 60 height 14
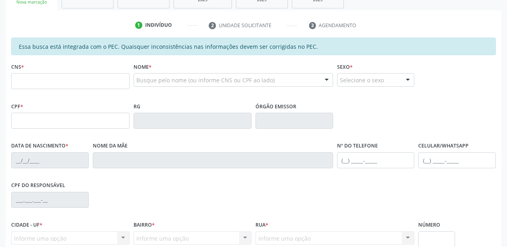
scroll to position [160, 0]
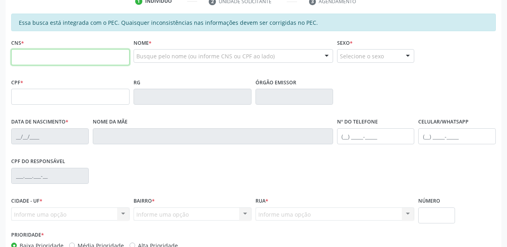
click at [26, 57] on input "text" at bounding box center [70, 57] width 118 height 16
type input "7"
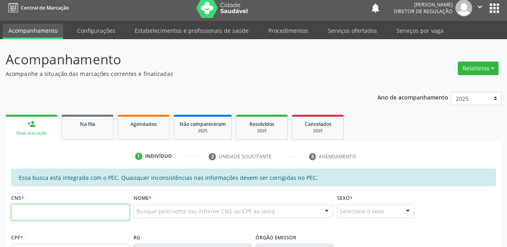
scroll to position [0, 0]
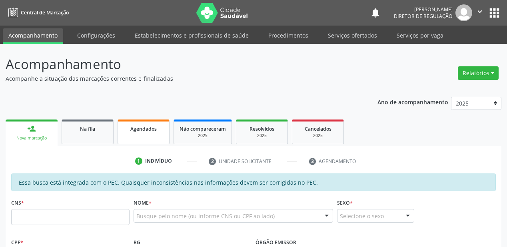
click at [150, 134] on link "Agendados" at bounding box center [144, 132] width 52 height 25
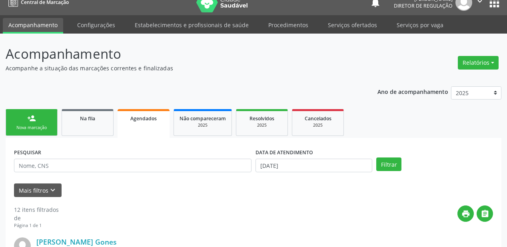
scroll to position [16, 0]
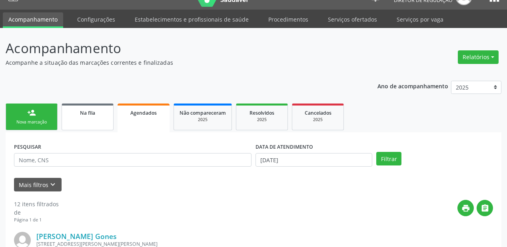
click at [95, 112] on div "Na fila" at bounding box center [88, 112] width 40 height 8
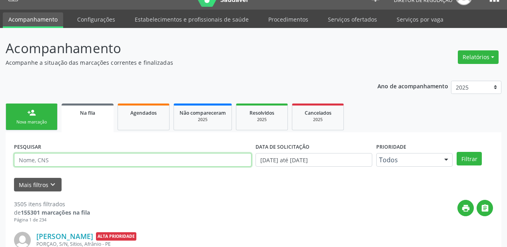
click at [58, 160] on input "text" at bounding box center [133, 160] width 238 height 14
type input "700401970143844"
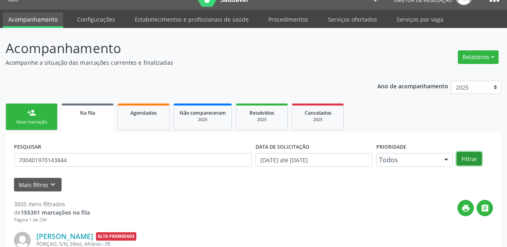
click at [463, 160] on button "Filtrar" at bounding box center [469, 159] width 25 height 14
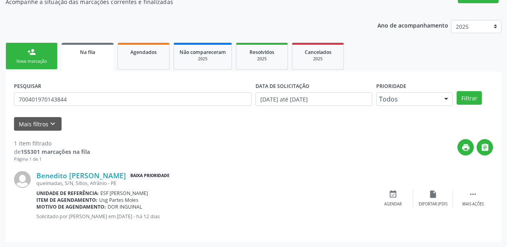
scroll to position [77, 0]
click at [466, 192] on div " Mais ações" at bounding box center [473, 198] width 40 height 17
click at [279, 198] on div "event_available Agendar" at bounding box center [273, 198] width 40 height 17
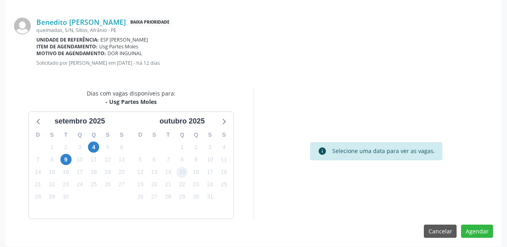
scroll to position [168, 0]
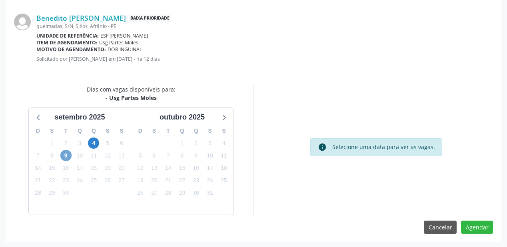
click at [66, 155] on span "9" at bounding box center [65, 155] width 11 height 11
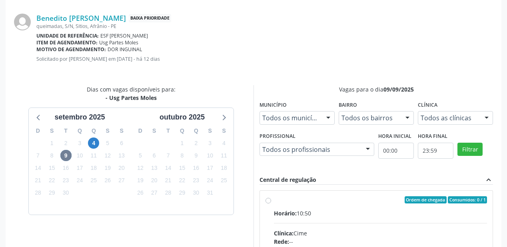
click at [271, 204] on input "Ordem de chegada Consumidos: 0 / 1 Horário: 10:50 Clínica: Cime Rede: -- Endere…" at bounding box center [269, 199] width 6 height 7
radio input "true"
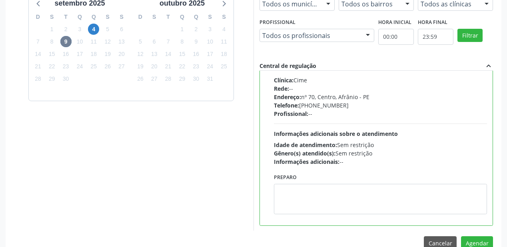
scroll to position [298, 0]
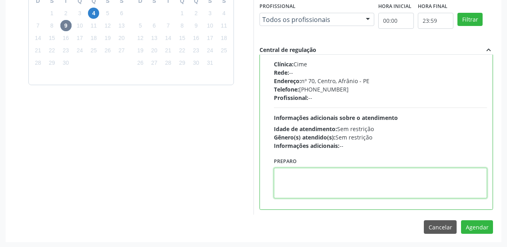
click at [304, 187] on textarea at bounding box center [380, 183] width 213 height 30
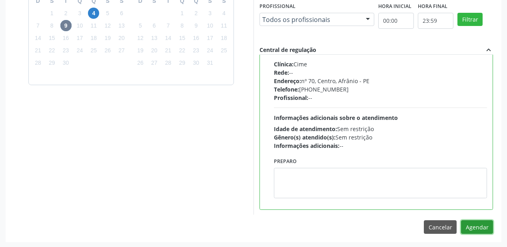
click at [483, 226] on button "Agendar" at bounding box center [477, 227] width 32 height 14
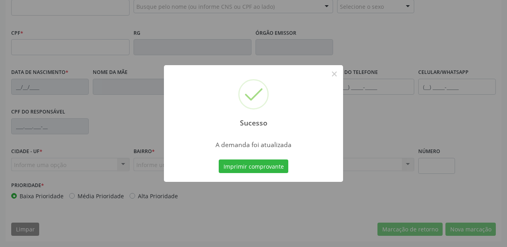
scroll to position [209, 0]
click at [272, 165] on button "Imprimir comprovante" at bounding box center [254, 167] width 70 height 14
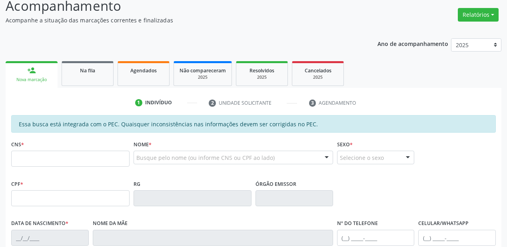
scroll to position [49, 0]
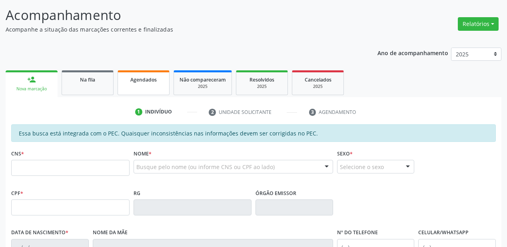
click at [141, 88] on link "Agendados" at bounding box center [144, 82] width 52 height 25
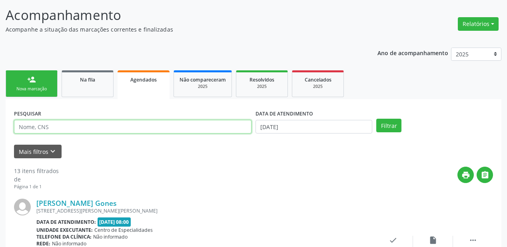
click at [33, 129] on input "text" at bounding box center [133, 127] width 238 height 14
type input "soraia"
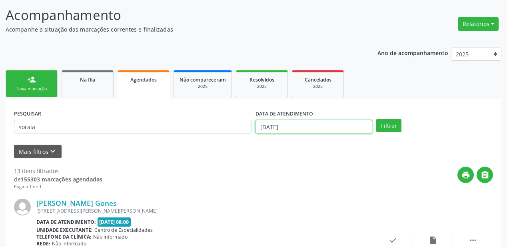
click at [294, 124] on input "03/[DATE]" at bounding box center [314, 127] width 117 height 14
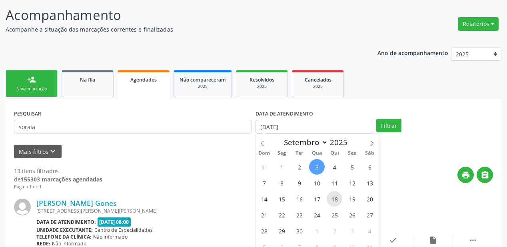
click at [338, 202] on span "18" at bounding box center [335, 199] width 16 height 16
type input "18/09/2025"
click at [338, 202] on span "18" at bounding box center [335, 199] width 16 height 16
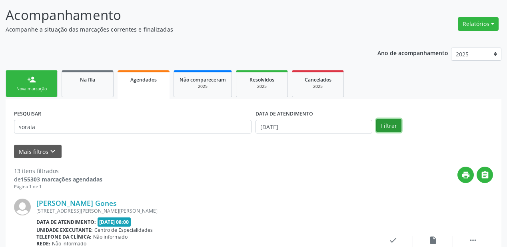
click at [390, 122] on button "Filtrar" at bounding box center [388, 126] width 25 height 14
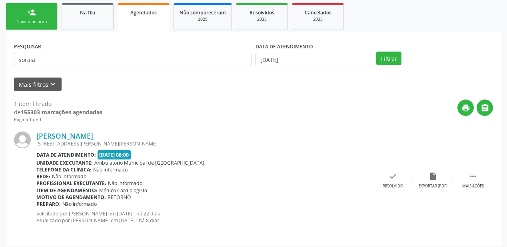
scroll to position [120, 0]
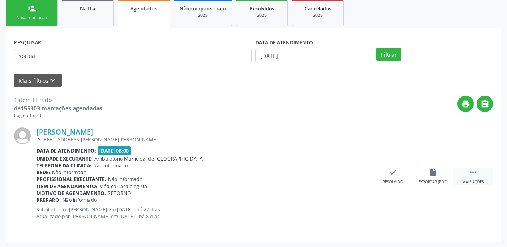
click at [475, 169] on icon "" at bounding box center [473, 172] width 9 height 9
click at [314, 180] on div "Imprimir" at bounding box center [313, 183] width 18 height 6
click at [43, 18] on div "Nova marcação" at bounding box center [32, 18] width 40 height 6
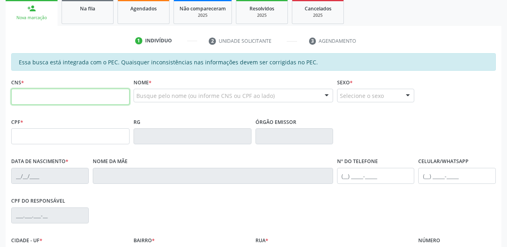
click at [38, 93] on input "text" at bounding box center [70, 97] width 118 height 16
type input "708 1021 7670 2440"
type input "079.896.294-10"
type input "18/11/1992"
type input "Maria Cecilia Damaceno Rodrigues"
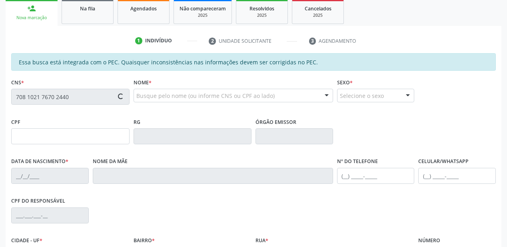
type input "(87) 98861-6887"
type input "S/N"
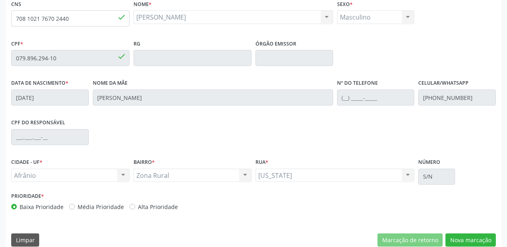
scroll to position [209, 0]
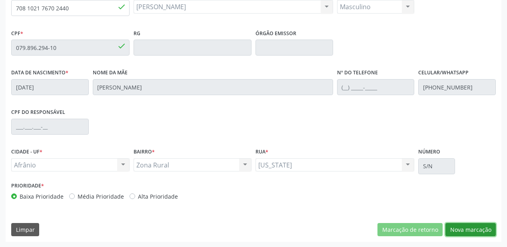
click at [469, 229] on button "Nova marcação" at bounding box center [470, 230] width 50 height 14
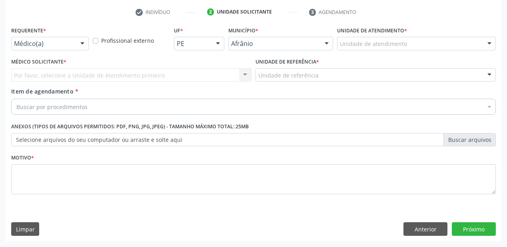
scroll to position [149, 0]
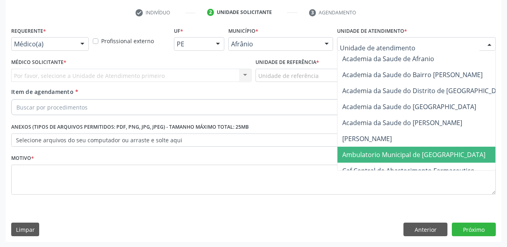
click at [367, 155] on span "Ambulatorio Municipal de [GEOGRAPHIC_DATA]" at bounding box center [413, 154] width 143 height 9
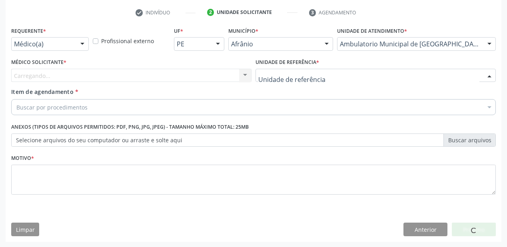
drag, startPoint x: 269, startPoint y: 70, endPoint x: 273, endPoint y: 101, distance: 30.7
click at [269, 71] on div at bounding box center [376, 76] width 240 height 14
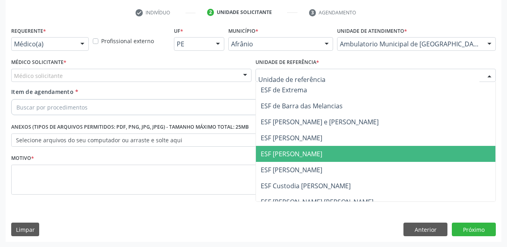
click at [282, 158] on span "ESF [PERSON_NAME]" at bounding box center [376, 154] width 240 height 16
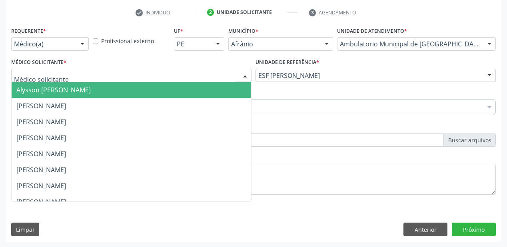
drag, startPoint x: 40, startPoint y: 90, endPoint x: 36, endPoint y: 104, distance: 15.1
click at [40, 90] on span "Alysson [PERSON_NAME]" at bounding box center [53, 90] width 74 height 9
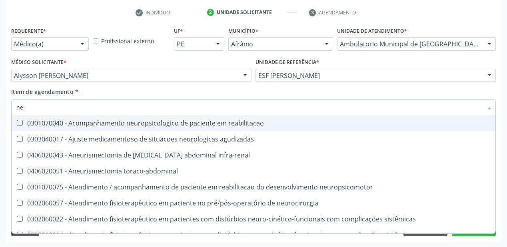
type input "n"
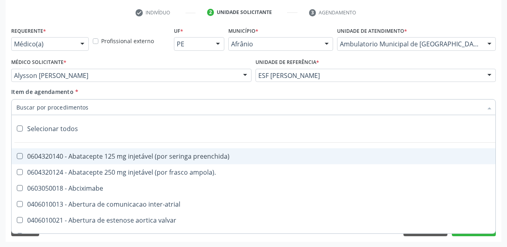
paste input "neuroc"
type input "neuroc"
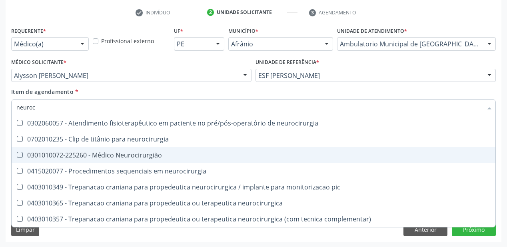
click at [80, 160] on span "0301010072-225260 - Médico Neurocirurgião" at bounding box center [254, 155] width 484 height 16
checkbox Neurocirurgião "true"
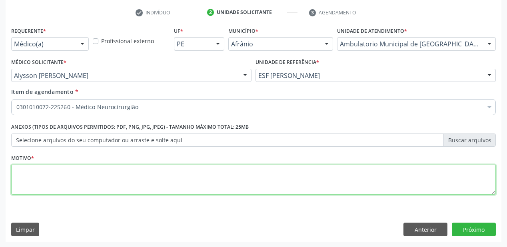
click at [91, 182] on textarea at bounding box center [253, 180] width 485 height 30
type textarea "*"
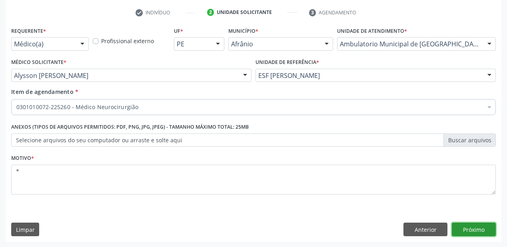
click at [465, 231] on button "Próximo" at bounding box center [474, 230] width 44 height 14
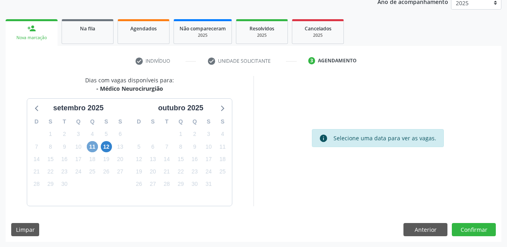
click at [92, 147] on span "11" at bounding box center [92, 146] width 11 height 11
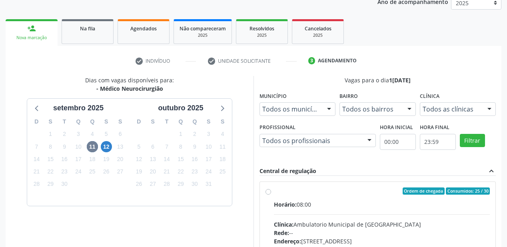
click at [299, 204] on div "Horário: 08:00" at bounding box center [382, 204] width 216 height 8
click at [271, 195] on input "Ordem de chegada Consumidos: 25 / 30 Horário: 08:00 Clínica: Ambulatorio Munici…" at bounding box center [269, 191] width 6 height 7
radio input "true"
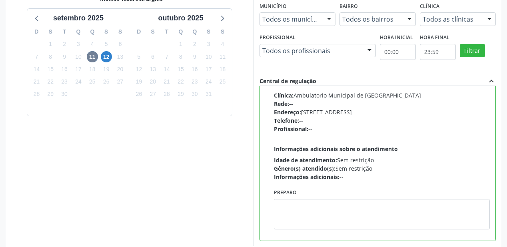
scroll to position [228, 0]
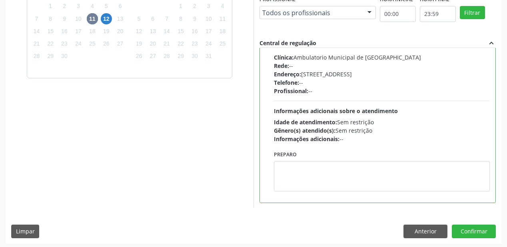
drag, startPoint x: 322, startPoint y: 191, endPoint x: 378, endPoint y: 195, distance: 56.1
click at [323, 190] on div "Preparo" at bounding box center [382, 173] width 220 height 48
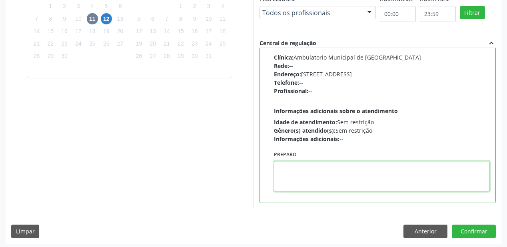
click at [389, 186] on textarea at bounding box center [382, 176] width 216 height 30
type textarea "*"
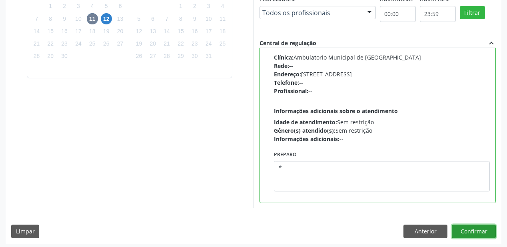
click at [470, 231] on button "Confirmar" at bounding box center [474, 232] width 44 height 14
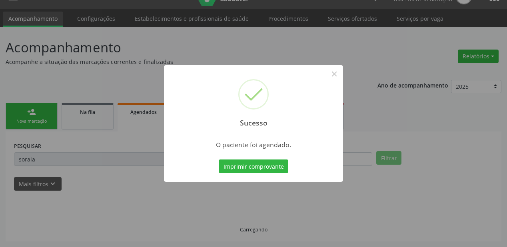
scroll to position [16, 0]
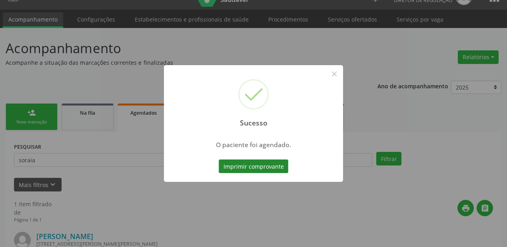
click at [248, 168] on button "Imprimir comprovante" at bounding box center [254, 167] width 70 height 14
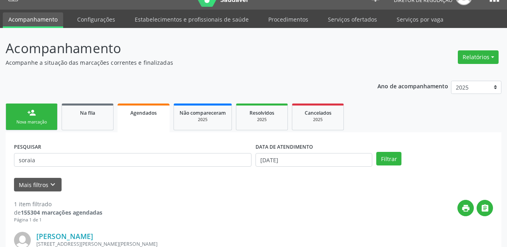
click at [37, 120] on div "Nova marcação" at bounding box center [32, 122] width 40 height 6
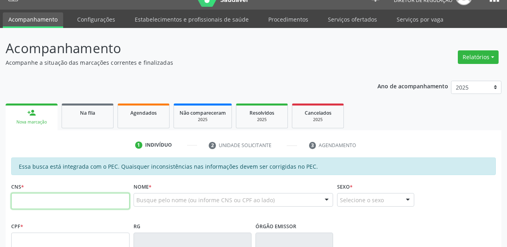
drag, startPoint x: 46, startPoint y: 196, endPoint x: 58, endPoint y: 193, distance: 11.8
click at [46, 196] on input "text" at bounding box center [70, 201] width 118 height 16
type input "706 3087 8255 5770"
type input "131.292.634-11"
type input "22/03/1995"
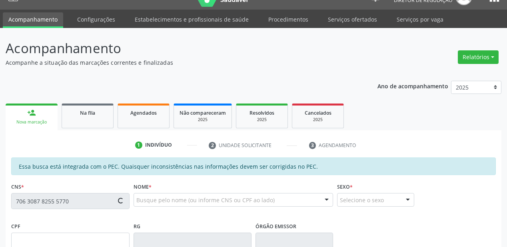
type input "Maria dos Humildes da Mata Santos"
type input "(87) 99941-2916"
type input "S/N"
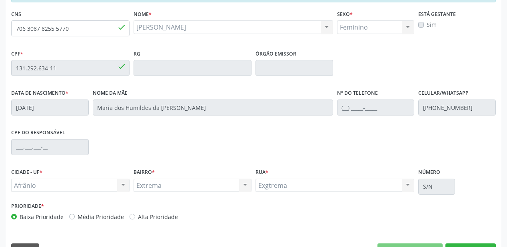
scroll to position [208, 0]
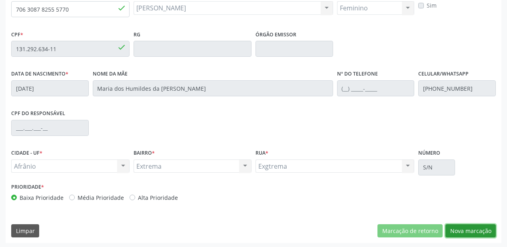
click at [463, 234] on button "Nova marcação" at bounding box center [470, 231] width 50 height 14
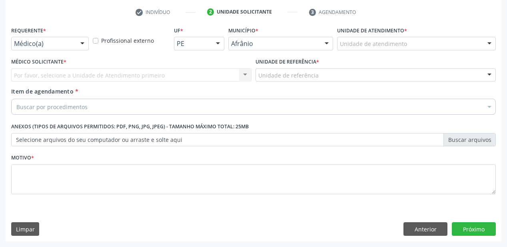
scroll to position [149, 0]
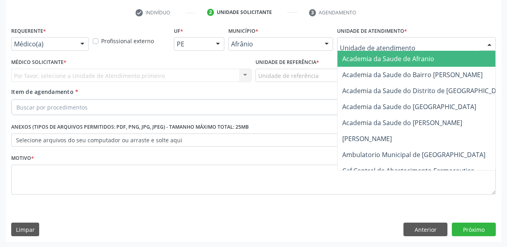
drag, startPoint x: 365, startPoint y: 46, endPoint x: 366, endPoint y: 106, distance: 60.0
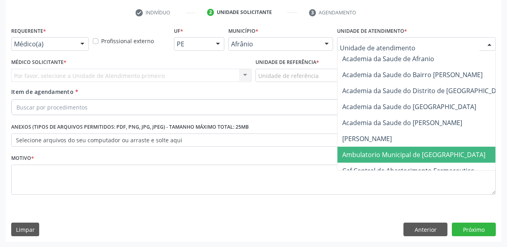
click at [366, 151] on span "Ambulatorio Municipal de [GEOGRAPHIC_DATA]" at bounding box center [413, 154] width 143 height 9
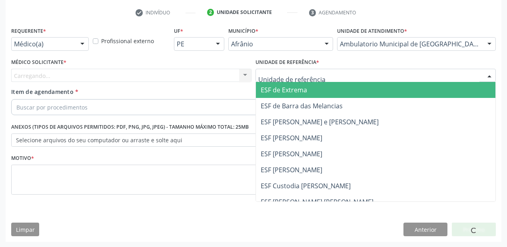
click at [264, 80] on div at bounding box center [376, 76] width 240 height 14
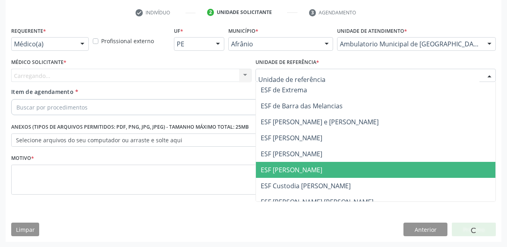
drag, startPoint x: 275, startPoint y: 168, endPoint x: 240, endPoint y: 152, distance: 39.5
click at [273, 168] on span "ESF [PERSON_NAME]" at bounding box center [292, 170] width 62 height 9
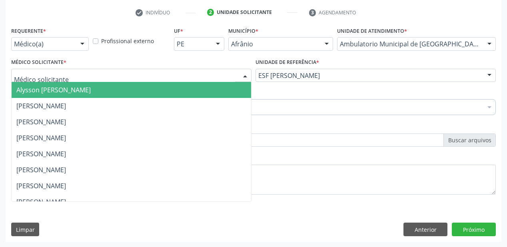
click at [36, 92] on span "Alysson [PERSON_NAME]" at bounding box center [53, 90] width 74 height 9
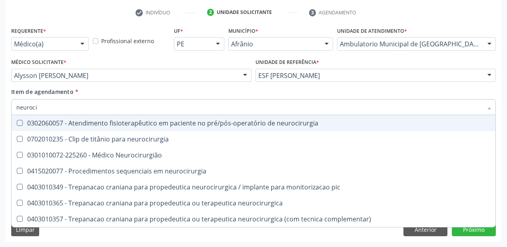
type input "neurocir"
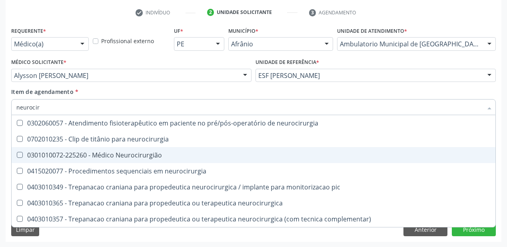
click at [24, 150] on span "0301010072-225260 - Médico Neurocirurgião" at bounding box center [254, 155] width 484 height 16
checkbox Neurocirurgião "true"
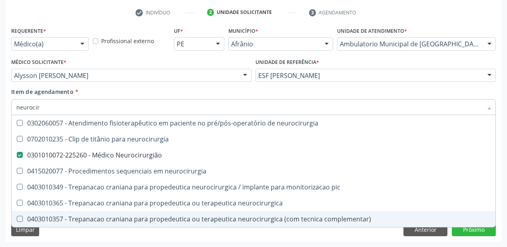
click at [63, 238] on div "Requerente * Médico(a) Médico(a) Enfermeiro(a) Paciente Nenhum resultado encont…" at bounding box center [254, 133] width 496 height 217
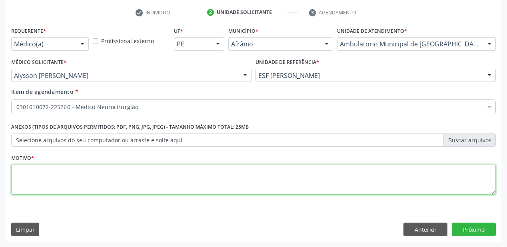
click at [32, 178] on textarea at bounding box center [253, 180] width 485 height 30
type textarea "*"
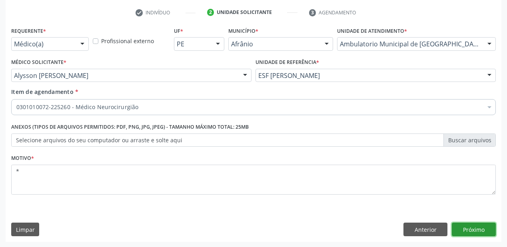
click at [474, 225] on button "Próximo" at bounding box center [474, 230] width 44 height 14
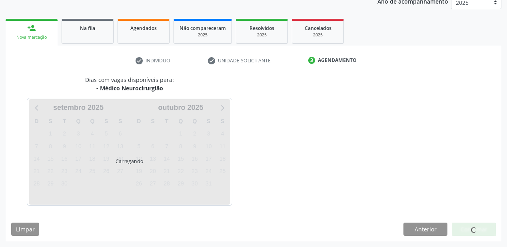
scroll to position [100, 0]
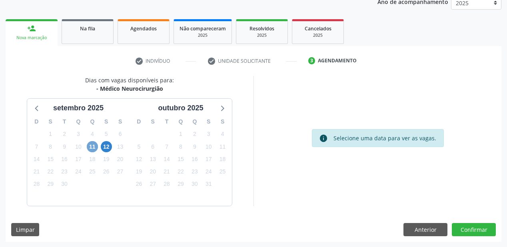
click at [88, 144] on span "11" at bounding box center [92, 146] width 11 height 11
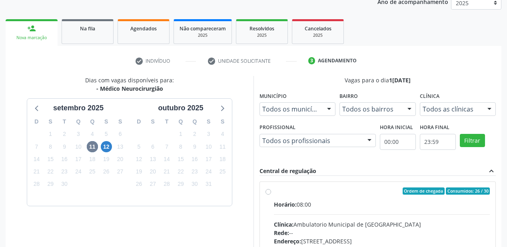
click at [369, 203] on div "Horário: 08:00" at bounding box center [382, 204] width 216 height 8
click at [271, 195] on input "Ordem de chegada Consumidos: 26 / 30 Horário: 08:00 Clínica: Ambulatorio Munici…" at bounding box center [269, 191] width 6 height 7
radio input "true"
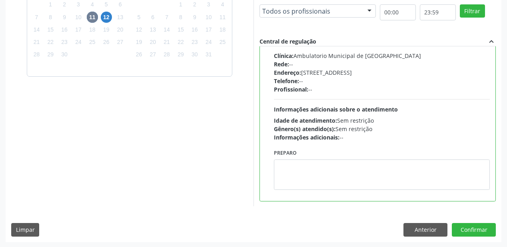
scroll to position [230, 0]
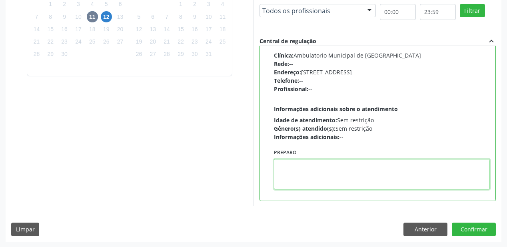
click at [337, 166] on textarea at bounding box center [382, 174] width 216 height 30
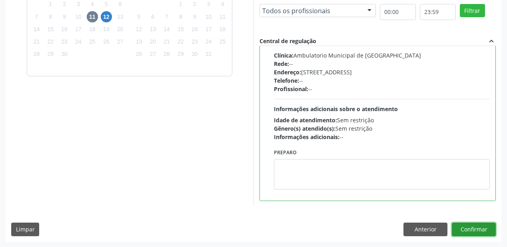
click at [457, 228] on button "Confirmar" at bounding box center [474, 230] width 44 height 14
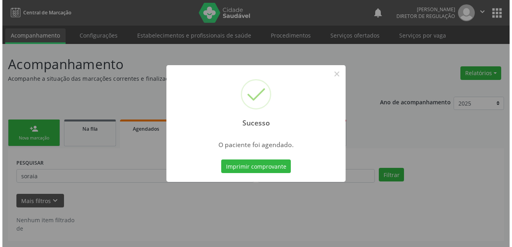
scroll to position [0, 0]
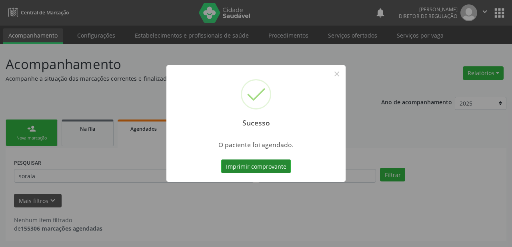
click at [258, 161] on button "Imprimir comprovante" at bounding box center [256, 167] width 70 height 14
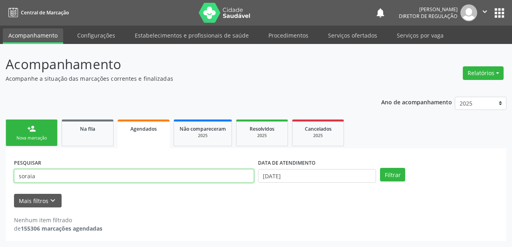
click at [43, 177] on input "soraia" at bounding box center [134, 176] width 240 height 14
type input "s"
click at [56, 180] on input "text" at bounding box center [134, 176] width 240 height 14
drag, startPoint x: 72, startPoint y: 180, endPoint x: 0, endPoint y: 186, distance: 72.3
click at [0, 186] on div "Acompanhamento Acompanhe a situação das marcações correntes e finalizadas Relat…" at bounding box center [256, 145] width 512 height 203
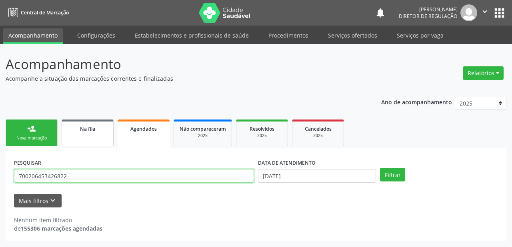
type input "700206453426822"
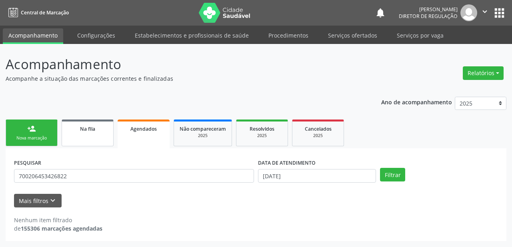
click at [80, 127] on span "Na fila" at bounding box center [87, 129] width 15 height 7
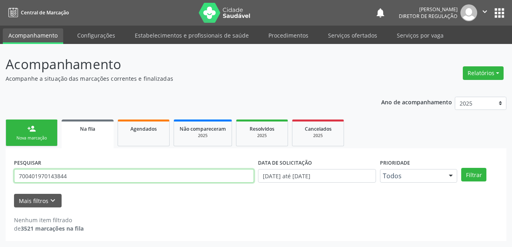
click at [77, 178] on input "700401970143844" at bounding box center [134, 176] width 240 height 14
type input "7"
paste input "700206453426822"
type input "700206453426822"
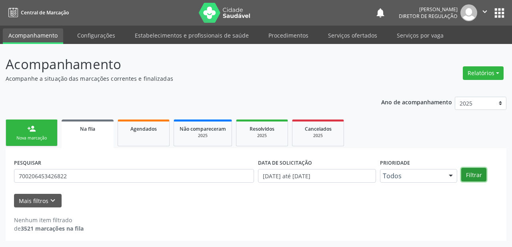
click at [468, 173] on button "Filtrar" at bounding box center [473, 175] width 25 height 14
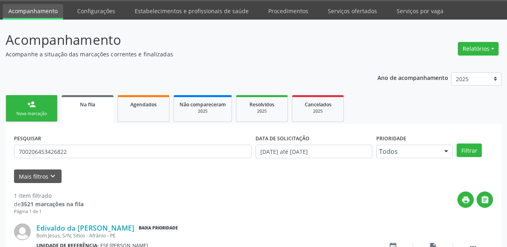
scroll to position [77, 0]
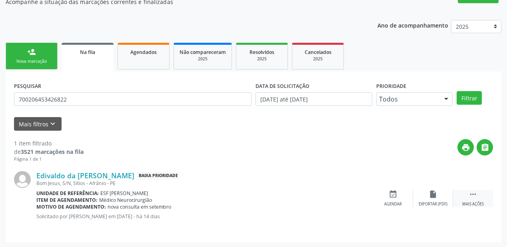
click at [473, 195] on icon "" at bounding box center [473, 194] width 9 height 9
click at [276, 202] on div "Agendar" at bounding box center [273, 205] width 18 height 6
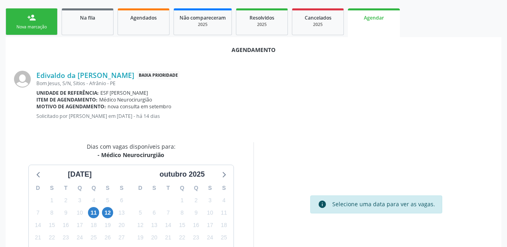
scroll to position [168, 0]
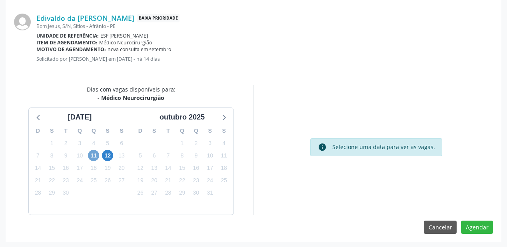
click at [96, 155] on span "11" at bounding box center [93, 155] width 11 height 11
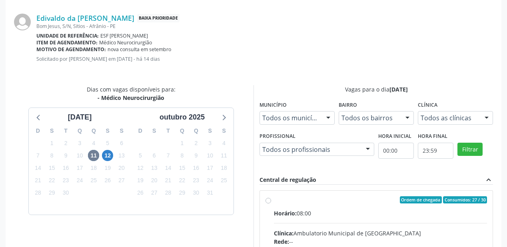
click at [360, 214] on div "Horário: 08:00" at bounding box center [380, 213] width 213 height 8
click at [271, 204] on input "Ordem de chegada Consumidos: 27 / 30 Horário: 08:00 Clínica: Ambulatorio Munici…" at bounding box center [269, 199] width 6 height 7
radio input "true"
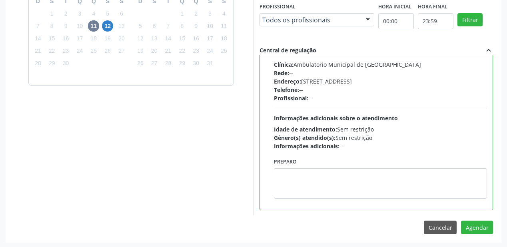
scroll to position [298, 0]
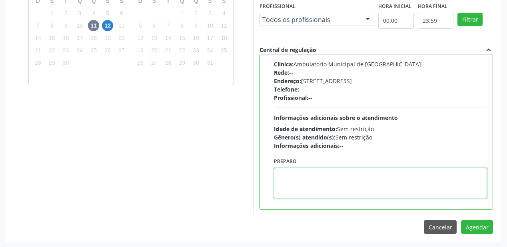
click at [317, 192] on textarea at bounding box center [380, 183] width 213 height 30
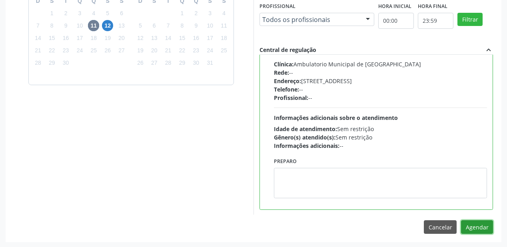
click at [465, 224] on button "Agendar" at bounding box center [477, 227] width 32 height 14
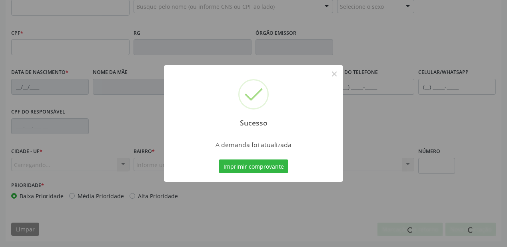
scroll to position [209, 0]
click at [243, 165] on button "Imprimir comprovante" at bounding box center [254, 167] width 70 height 14
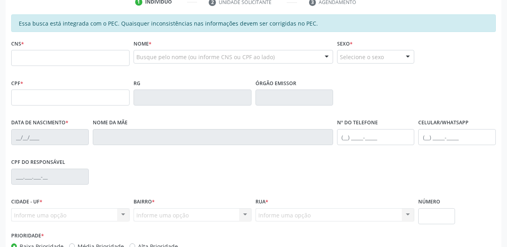
scroll to position [145, 0]
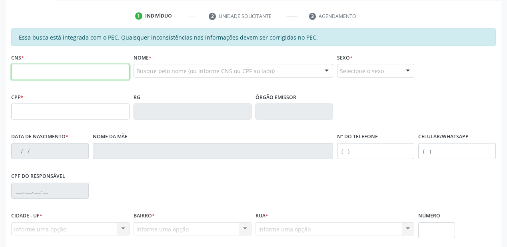
click at [59, 69] on input "text" at bounding box center [70, 72] width 118 height 16
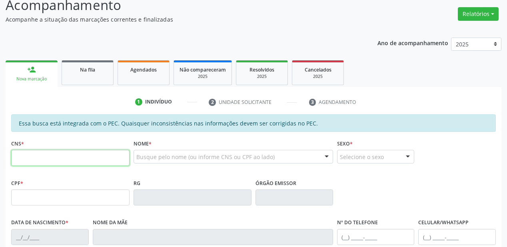
scroll to position [49, 0]
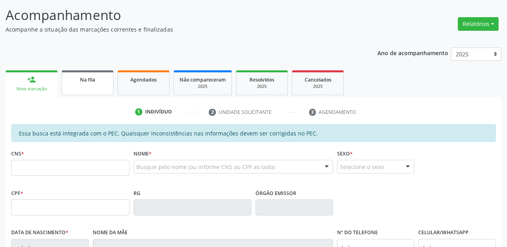
click at [77, 87] on link "Na fila" at bounding box center [88, 82] width 52 height 25
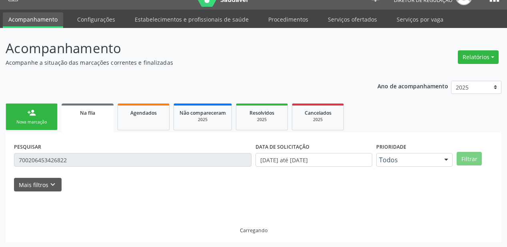
scroll to position [0, 0]
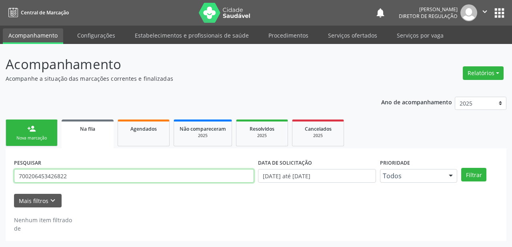
click at [73, 173] on input "700206453426822" at bounding box center [134, 176] width 240 height 14
click at [80, 178] on input "700206453426822" at bounding box center [134, 176] width 240 height 14
type input "7"
type input "703607005454239"
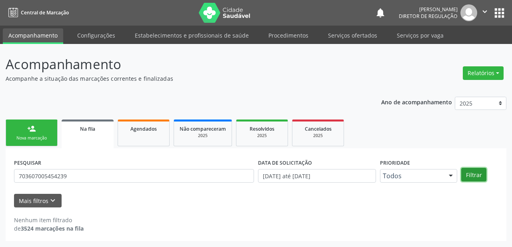
click at [472, 174] on button "Filtrar" at bounding box center [473, 175] width 25 height 14
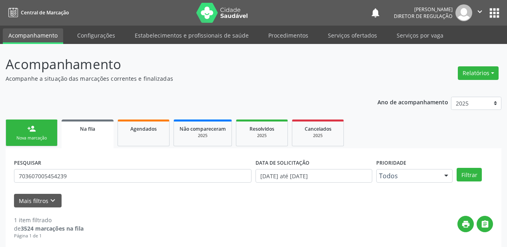
scroll to position [77, 0]
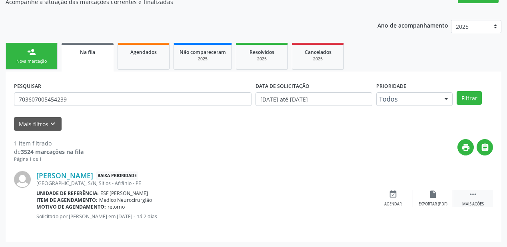
click at [469, 192] on icon "" at bounding box center [473, 194] width 9 height 9
click at [273, 198] on div "event_available Agendar" at bounding box center [273, 198] width 40 height 17
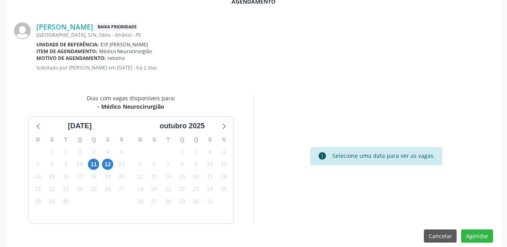
scroll to position [168, 0]
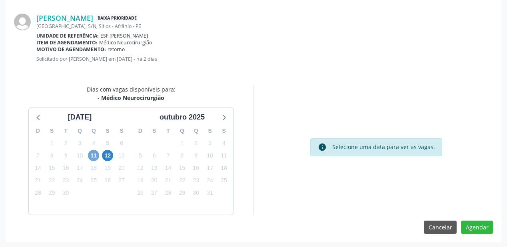
click at [94, 155] on span "11" at bounding box center [93, 155] width 11 height 11
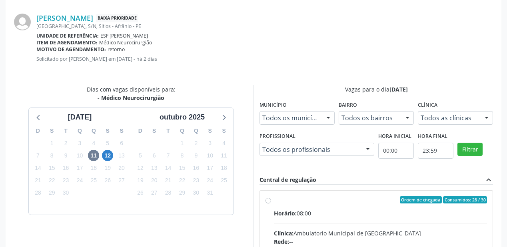
click at [398, 199] on div "Ordem de chegada Consumidos: 28 / 30" at bounding box center [380, 199] width 213 height 7
click at [271, 199] on input "Ordem de chegada Consumidos: 28 / 30 Horário: 08:00 Clínica: Ambulatorio Munici…" at bounding box center [269, 199] width 6 height 7
radio input "true"
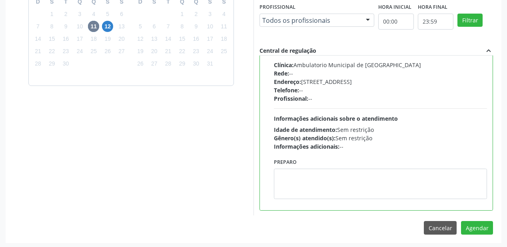
scroll to position [298, 0]
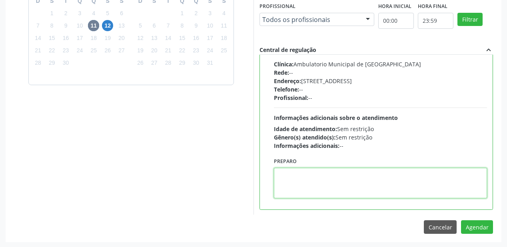
click at [355, 183] on textarea at bounding box center [380, 183] width 213 height 30
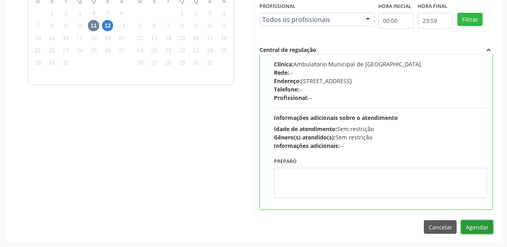
click at [465, 228] on button "Agendar" at bounding box center [477, 227] width 32 height 14
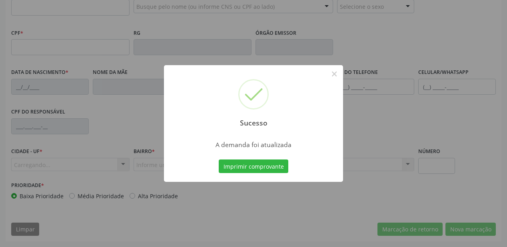
scroll to position [209, 0]
click at [253, 169] on button "Imprimir comprovante" at bounding box center [254, 167] width 70 height 14
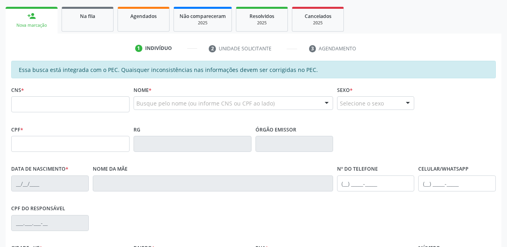
scroll to position [49, 0]
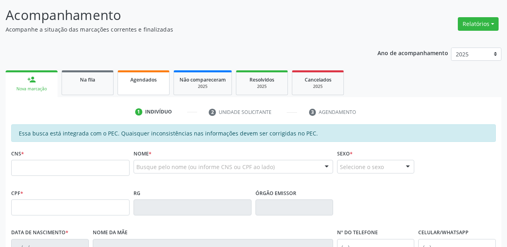
click at [144, 86] on link "Agendados" at bounding box center [144, 82] width 52 height 25
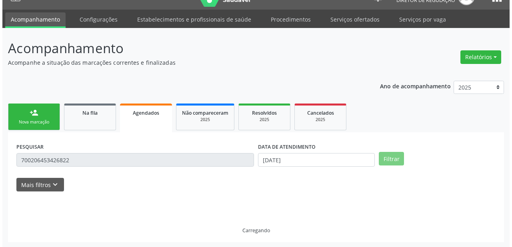
scroll to position [0, 0]
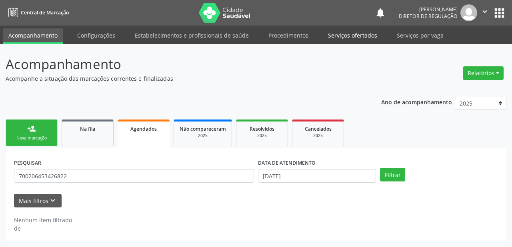
click at [349, 40] on link "Serviços ofertados" at bounding box center [352, 35] width 60 height 14
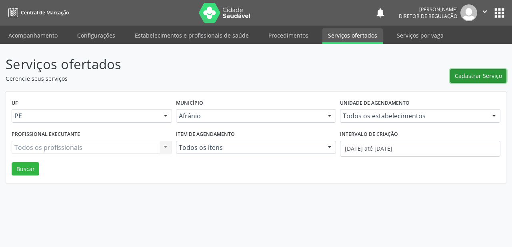
click at [478, 77] on span "Cadastrar Serviço" at bounding box center [478, 76] width 47 height 8
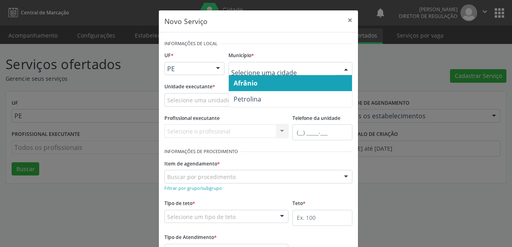
click at [246, 86] on span "Afrânio" at bounding box center [246, 83] width 24 height 9
click at [244, 81] on span "Afrânio" at bounding box center [246, 83] width 24 height 9
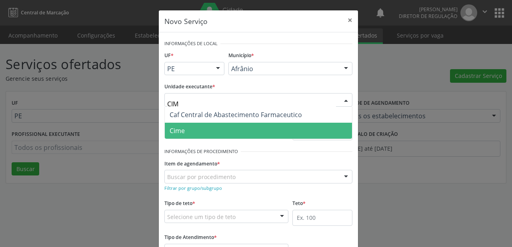
type input "CIME"
click at [180, 128] on span "Cime" at bounding box center [177, 130] width 15 height 9
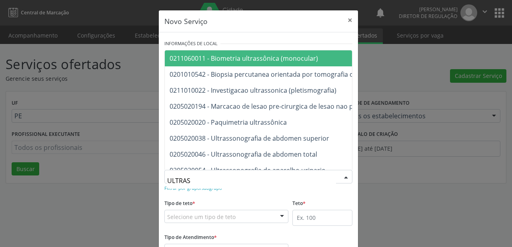
type input "ULTRASS"
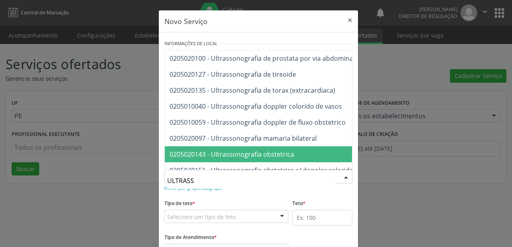
scroll to position [224, 0]
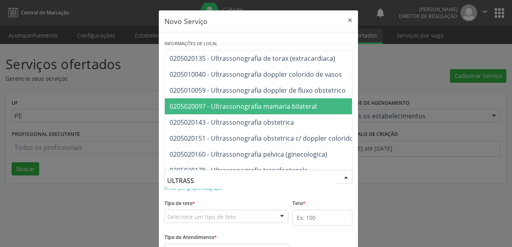
click at [266, 108] on span "0205020097 - Ultrassonografia mamaria bilateral" at bounding box center [243, 106] width 147 height 9
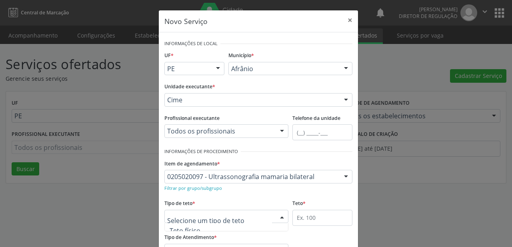
scroll to position [24, 0]
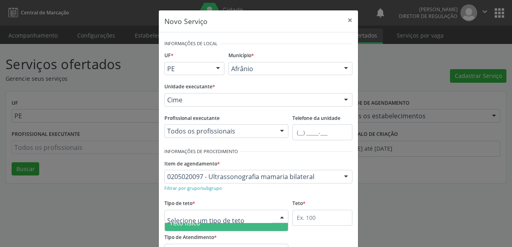
click at [193, 227] on span "Teto físico" at bounding box center [226, 223] width 123 height 16
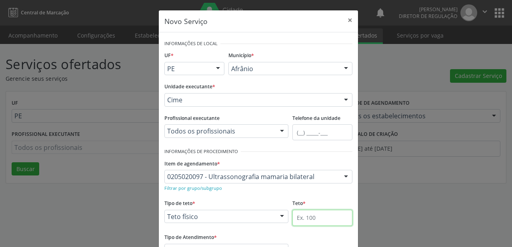
click at [299, 216] on input "text" at bounding box center [322, 218] width 60 height 16
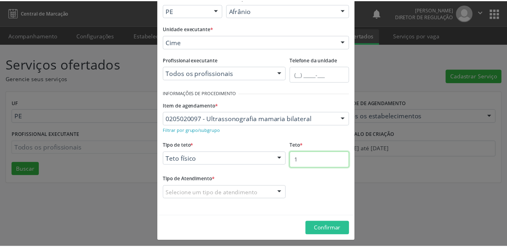
scroll to position [61, 0]
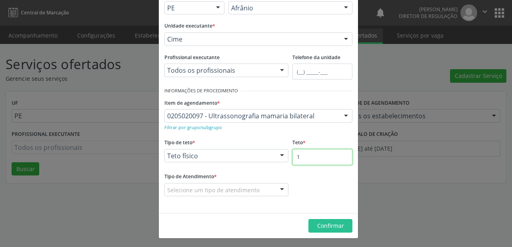
type input "1"
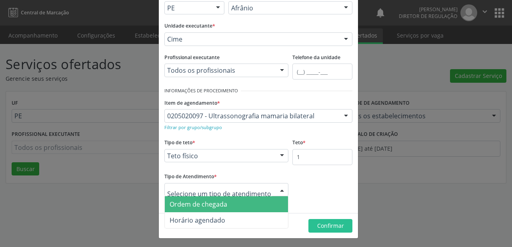
click at [202, 208] on span "Ordem de chegada" at bounding box center [226, 204] width 123 height 16
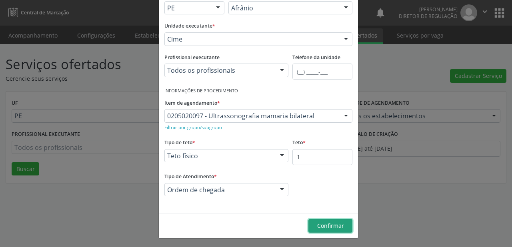
click at [317, 228] on span "Confirmar" at bounding box center [330, 226] width 27 height 8
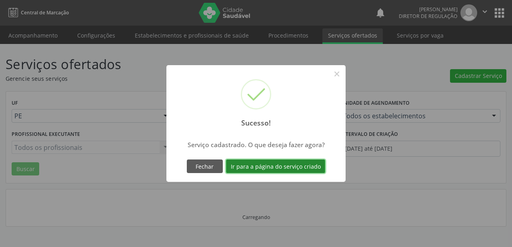
click at [254, 164] on button "Ir para a página do serviço criado" at bounding box center [275, 167] width 99 height 14
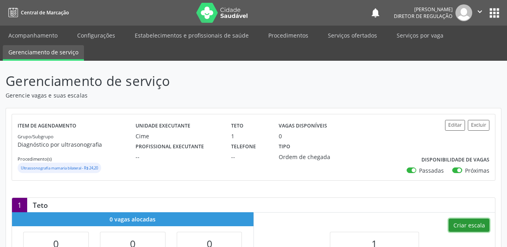
click at [467, 227] on button "Criar escala" at bounding box center [469, 226] width 41 height 14
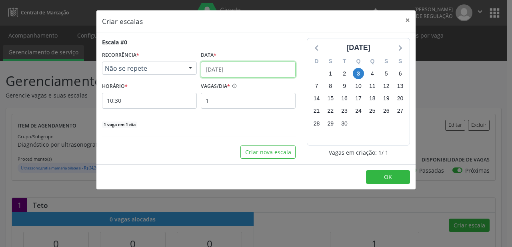
click at [212, 69] on input "[DATE]" at bounding box center [248, 70] width 95 height 16
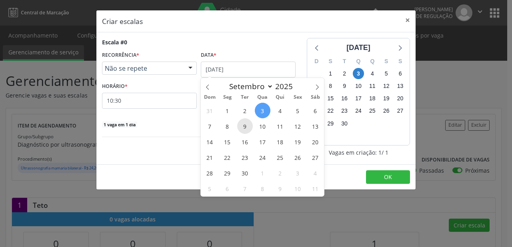
click at [240, 130] on span "9" at bounding box center [245, 126] width 16 height 16
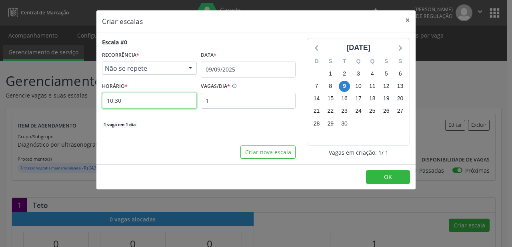
click at [136, 106] on input "10:30" at bounding box center [149, 101] width 95 height 16
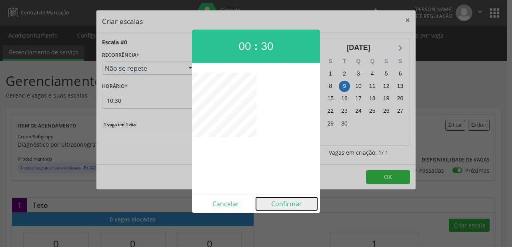
click at [288, 206] on button "Confirmar" at bounding box center [286, 204] width 61 height 13
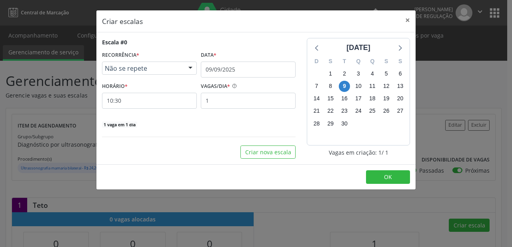
type input "00:30"
click at [380, 174] on button "OK" at bounding box center [388, 177] width 44 height 14
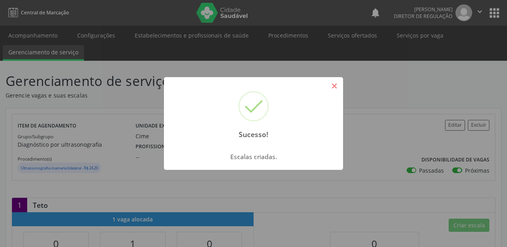
click at [339, 88] on button "×" at bounding box center [334, 86] width 14 height 14
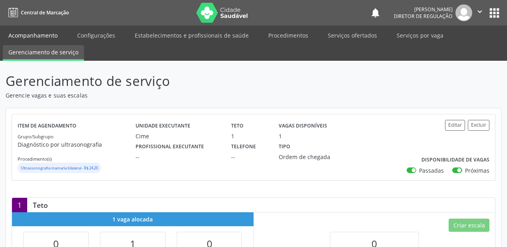
click at [38, 32] on link "Acompanhamento" at bounding box center [33, 35] width 60 height 14
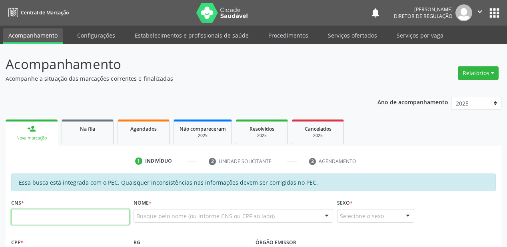
click at [44, 219] on input "text" at bounding box center [70, 217] width 118 height 16
click at [90, 211] on input "text" at bounding box center [70, 217] width 118 height 16
type input "700 4074 8966 3548"
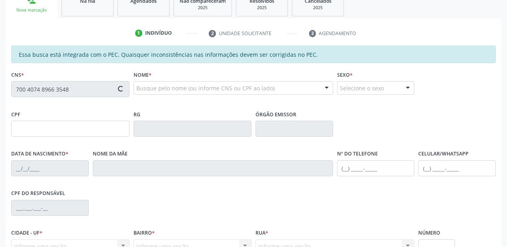
type input "034.269.764-12"
type input "18/10/1953"
type input "Josefa Ana do Espiritosanto Barbosa"
type input "(87) 98145-7525"
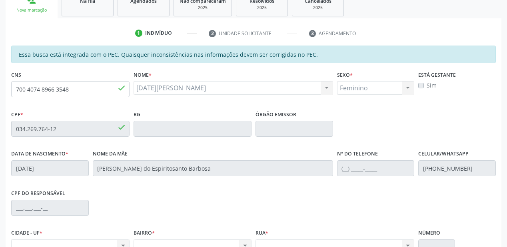
scroll to position [209, 0]
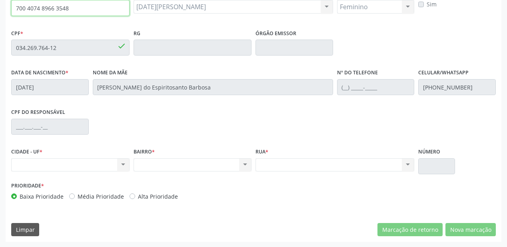
drag, startPoint x: 75, startPoint y: 9, endPoint x: 0, endPoint y: 20, distance: 75.6
click at [0, 20] on div "Acompanhamento Acompanhe a situação das marcações correntes e finalizadas Relat…" at bounding box center [253, 41] width 507 height 413
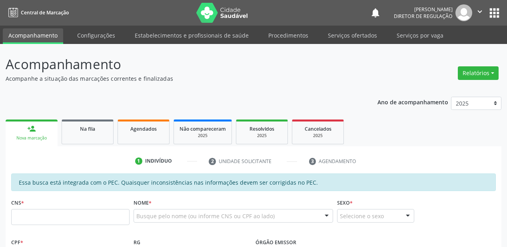
scroll to position [209, 0]
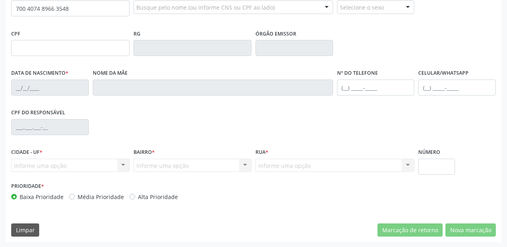
type input "700 4074 8966 3548"
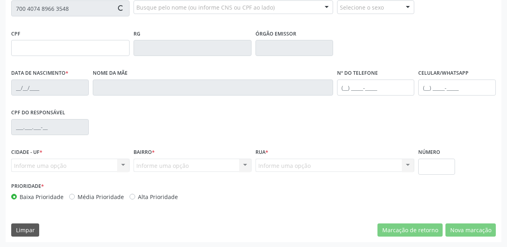
type input "034.269.764-12"
type input "18[DATE]"
type input "[PERSON_NAME] do Espiritosanto Barbosa"
type input "[PHONE_NUMBER]"
type input "S/N"
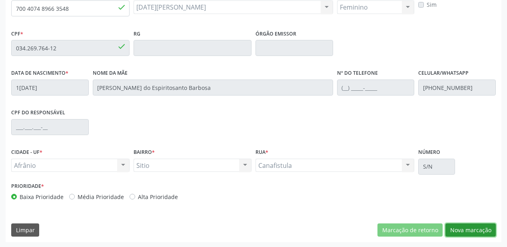
click at [463, 232] on button "Nova marcação" at bounding box center [470, 231] width 50 height 14
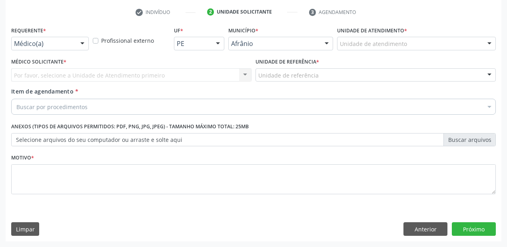
scroll to position [149, 0]
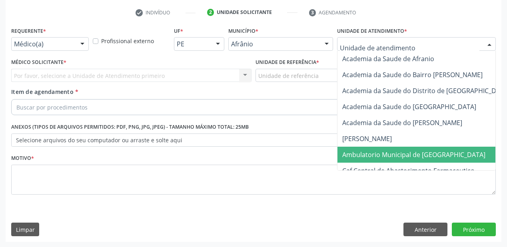
click at [357, 151] on span "Ambulatorio Municipal de [GEOGRAPHIC_DATA]" at bounding box center [413, 154] width 143 height 9
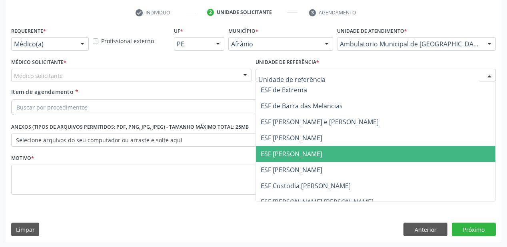
click at [287, 150] on span "ESF [PERSON_NAME]" at bounding box center [292, 154] width 62 height 9
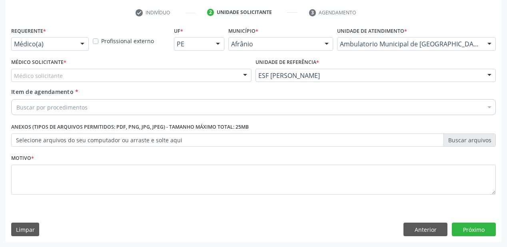
drag, startPoint x: 61, startPoint y: 68, endPoint x: 61, endPoint y: 77, distance: 8.4
click at [61, 69] on div "Médico solicitante" at bounding box center [131, 76] width 240 height 14
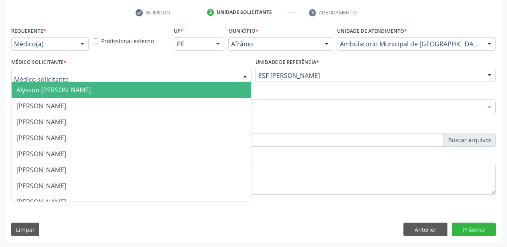
click at [60, 90] on span "Alysson [PERSON_NAME]" at bounding box center [53, 90] width 74 height 9
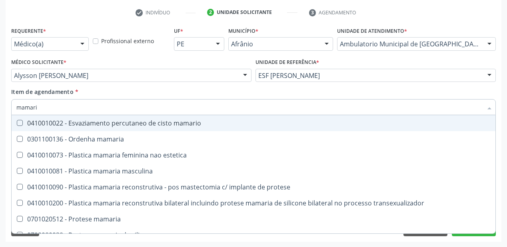
type input "mamaria"
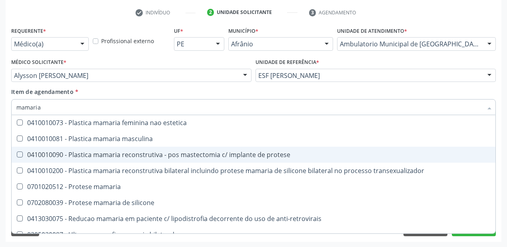
scroll to position [26, 0]
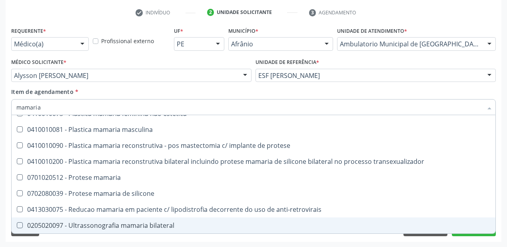
click at [106, 225] on div "0205020097 - Ultrassonografia mamaria bilateral" at bounding box center [253, 225] width 474 height 6
checkbox bilateral "true"
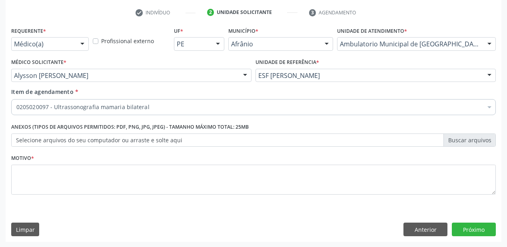
scroll to position [0, 0]
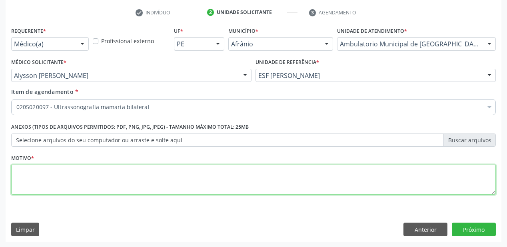
click at [61, 184] on textarea at bounding box center [253, 180] width 485 height 30
type textarea "*"
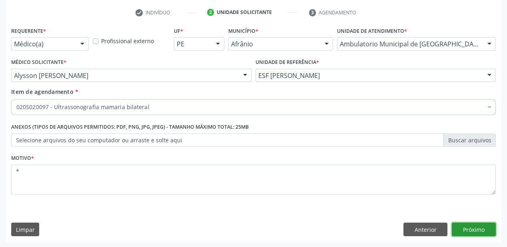
click at [459, 227] on button "Próximo" at bounding box center [474, 230] width 44 height 14
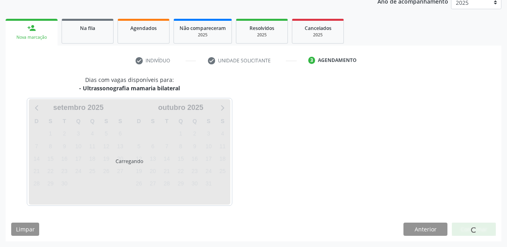
scroll to position [100, 0]
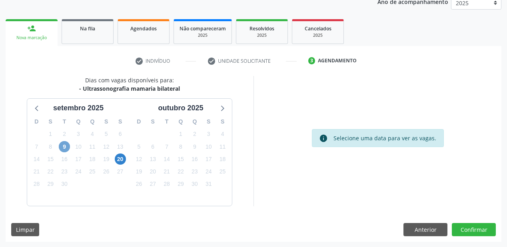
click at [63, 146] on span "9" at bounding box center [64, 146] width 11 height 11
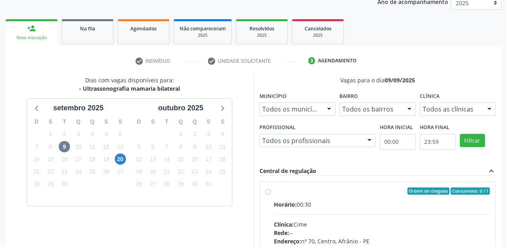
click at [271, 195] on input "Ordem de chegada Consumidos: 0 / 1 Horário: 00:30 Clínica: Cime Rede: -- Endere…" at bounding box center [269, 191] width 6 height 7
radio input "true"
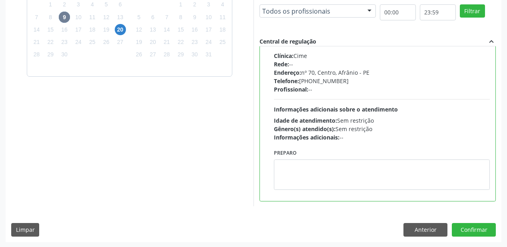
scroll to position [230, 0]
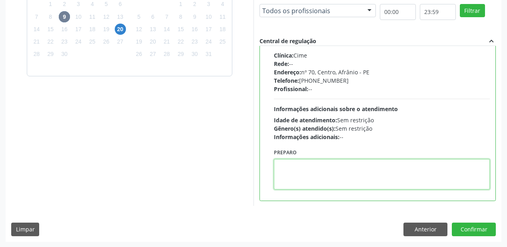
click at [342, 185] on textarea at bounding box center [382, 174] width 216 height 30
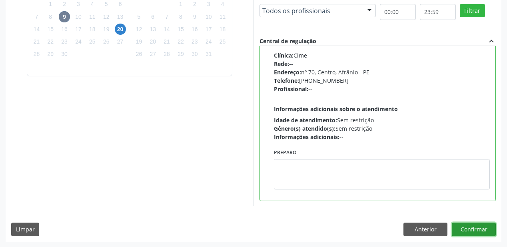
click at [469, 226] on button "Confirmar" at bounding box center [474, 230] width 44 height 14
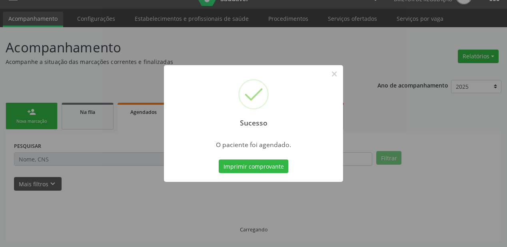
scroll to position [16, 0]
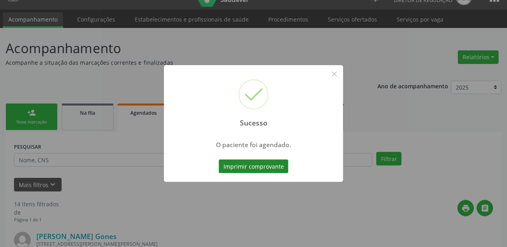
click at [266, 166] on button "Imprimir comprovante" at bounding box center [254, 167] width 70 height 14
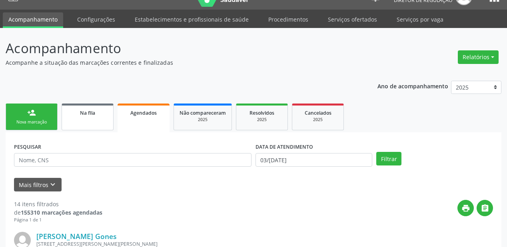
click at [92, 116] on div "Na fila" at bounding box center [88, 112] width 40 height 8
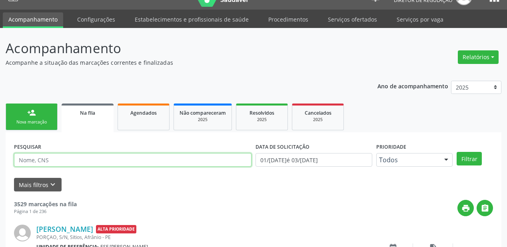
click at [55, 160] on input "text" at bounding box center [133, 160] width 238 height 14
type input "708008399778125"
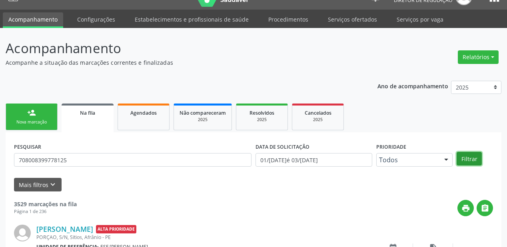
click at [473, 158] on button "Filtrar" at bounding box center [469, 159] width 25 height 14
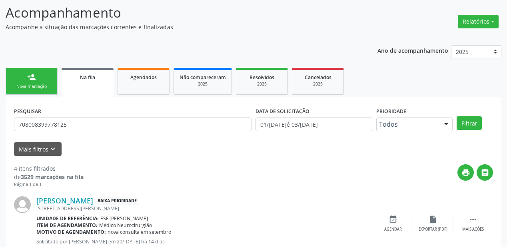
scroll to position [208, 0]
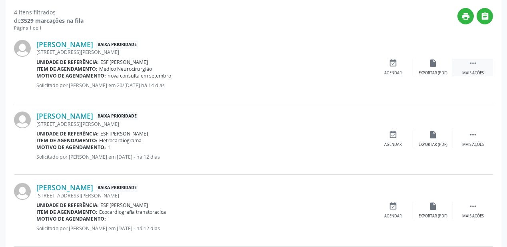
click at [469, 59] on icon "" at bounding box center [473, 63] width 9 height 9
click at [275, 72] on div "Agendar" at bounding box center [273, 73] width 18 height 6
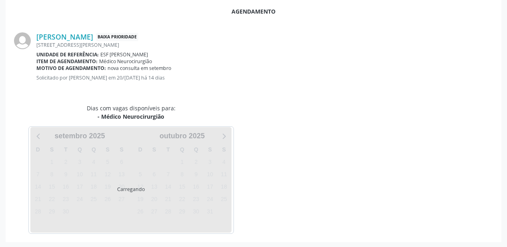
scroll to position [168, 0]
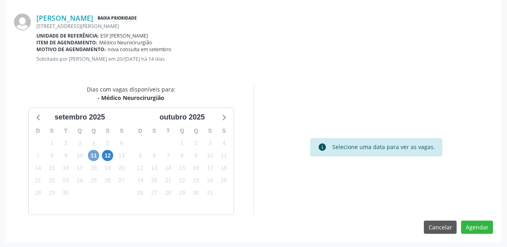
click at [97, 156] on span "11" at bounding box center [93, 155] width 11 height 11
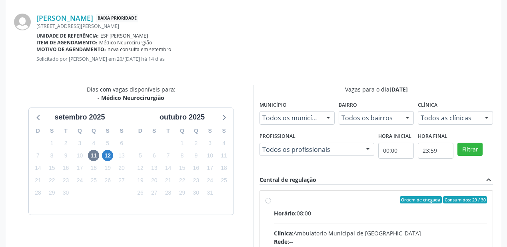
radio input "true"
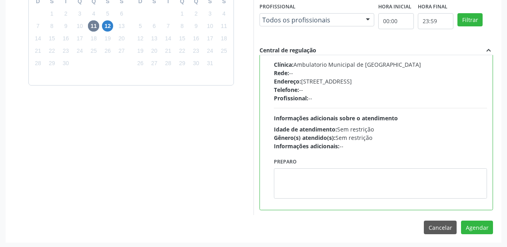
scroll to position [298, 0]
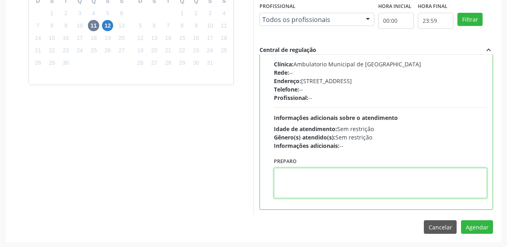
click at [337, 171] on textarea at bounding box center [380, 183] width 213 height 30
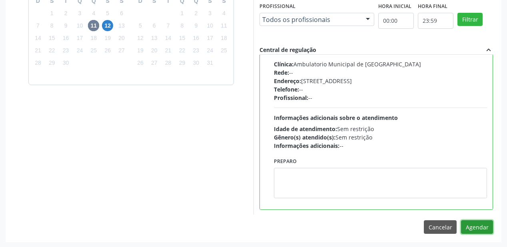
click at [475, 227] on button "Agendar" at bounding box center [477, 227] width 32 height 14
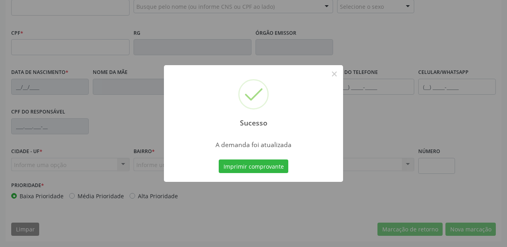
scroll to position [209, 0]
click at [249, 163] on button "Imprimir comprovante" at bounding box center [254, 167] width 70 height 14
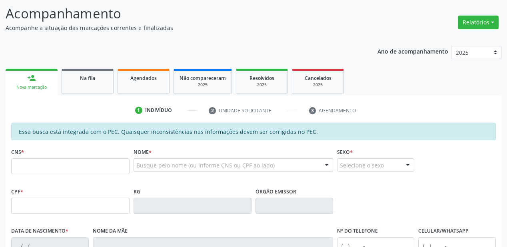
scroll to position [49, 0]
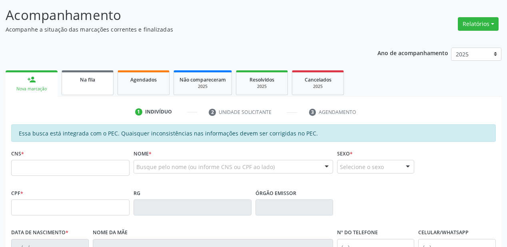
click at [91, 82] on span "Na fila" at bounding box center [87, 79] width 15 height 7
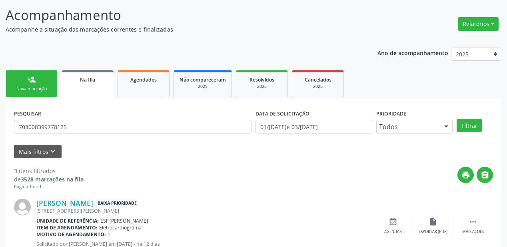
click at [80, 154] on div "Mais filtros keyboard_arrow_down" at bounding box center [253, 152] width 483 height 14
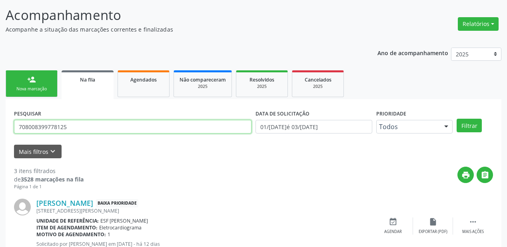
click at [68, 126] on input "708008399778125" at bounding box center [133, 127] width 238 height 14
type input "7"
type input "708503375541975"
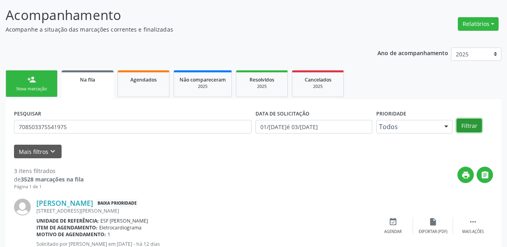
click at [467, 126] on button "Filtrar" at bounding box center [469, 126] width 25 height 14
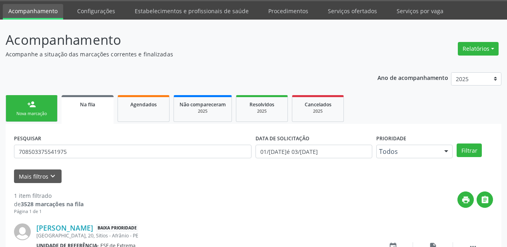
scroll to position [77, 0]
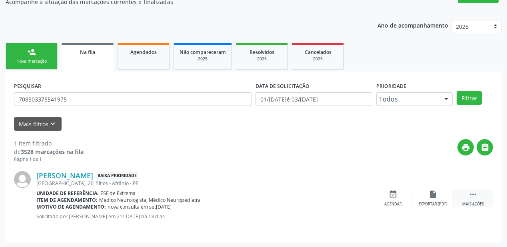
click at [473, 191] on icon "" at bounding box center [473, 194] width 9 height 9
click at [471, 194] on icon "" at bounding box center [473, 194] width 9 height 9
click at [473, 190] on icon "" at bounding box center [473, 194] width 9 height 9
click at [280, 198] on div "event_available Agendar" at bounding box center [273, 198] width 40 height 17
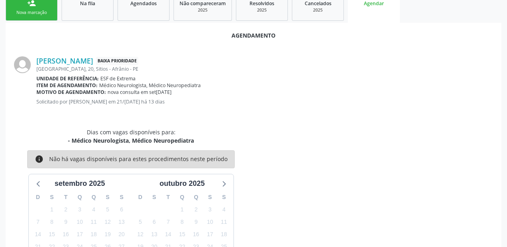
scroll to position [192, 0]
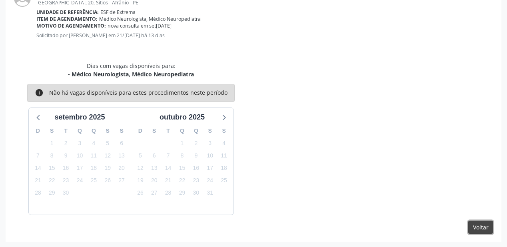
click at [477, 226] on button "Voltar" at bounding box center [480, 228] width 25 height 14
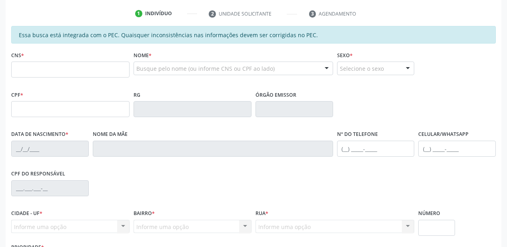
scroll to position [145, 0]
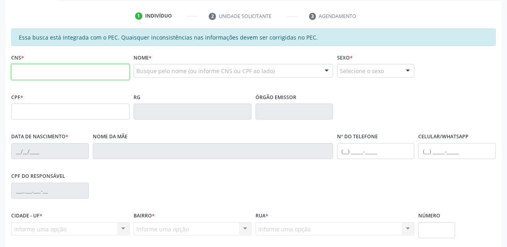
click at [95, 67] on input "text" at bounding box center [70, 72] width 118 height 16
paste input "700 4074 8966 3548"
type input "700 4074 8966 3548"
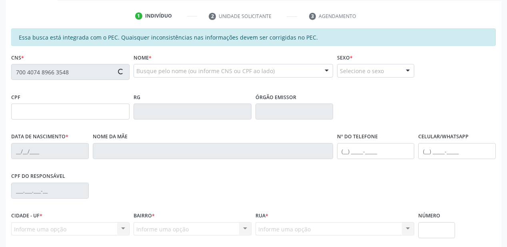
type input "034.269.764-12"
type input "18[DATE]"
type input "[PERSON_NAME] do Espiritosanto Barbosa"
type input "[PHONE_NUMBER]"
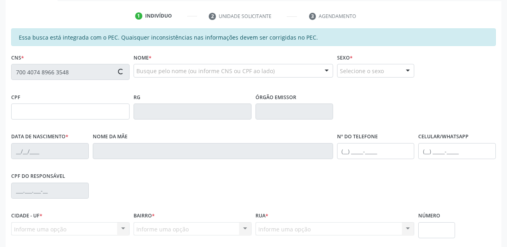
type input "S/N"
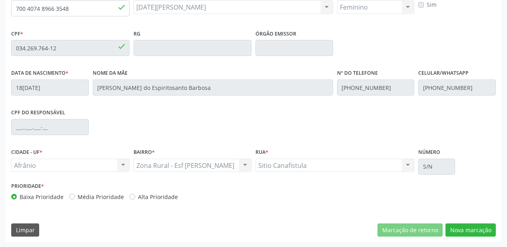
scroll to position [209, 0]
click at [464, 229] on button "Nova marcação" at bounding box center [470, 230] width 50 height 14
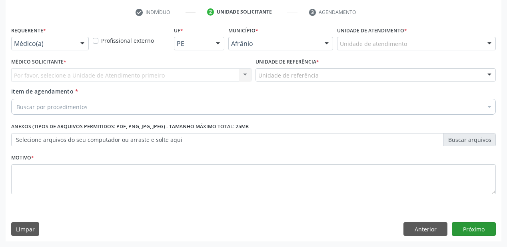
scroll to position [149, 0]
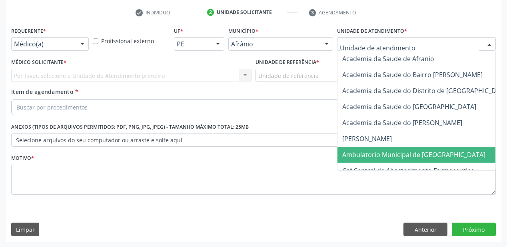
drag, startPoint x: 349, startPoint y: 151, endPoint x: 317, endPoint y: 134, distance: 36.5
click at [349, 151] on span "Ambulatorio Municipal de [GEOGRAPHIC_DATA]" at bounding box center [413, 154] width 143 height 9
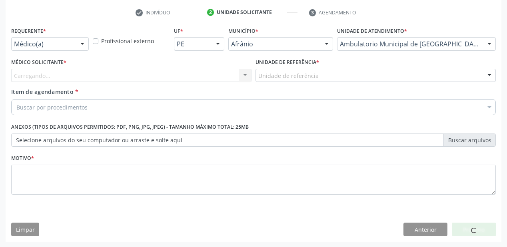
click at [266, 70] on div "Unidade de referência" at bounding box center [376, 76] width 240 height 14
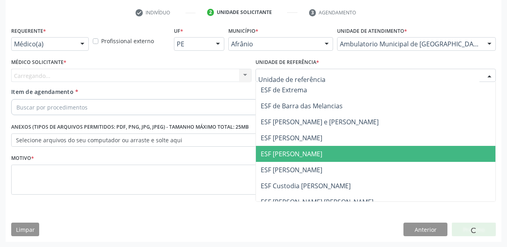
click at [269, 157] on span "ESF [PERSON_NAME]" at bounding box center [292, 154] width 62 height 9
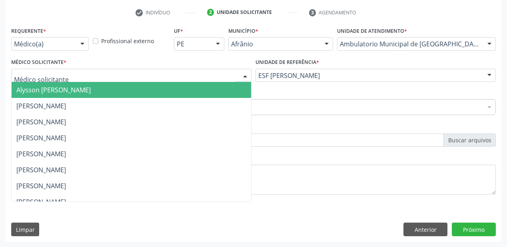
click at [42, 90] on span "Alysson [PERSON_NAME]" at bounding box center [53, 90] width 74 height 9
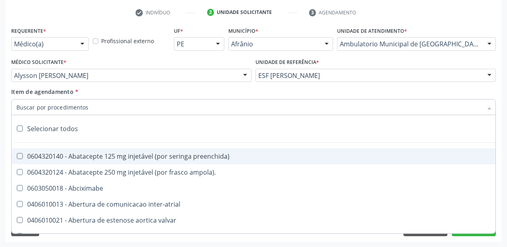
type input "v"
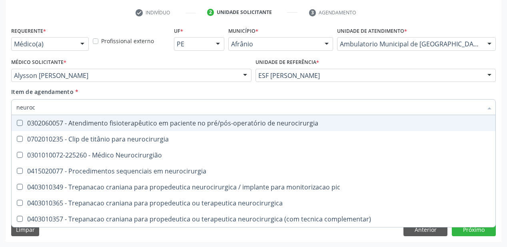
type input "neuroci"
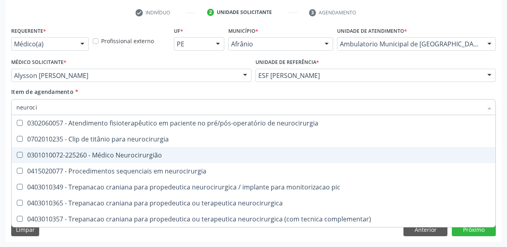
click at [66, 152] on div "0301010072-225260 - Médico Neurocirurgião" at bounding box center [253, 155] width 474 height 6
checkbox Neurocirurgião "true"
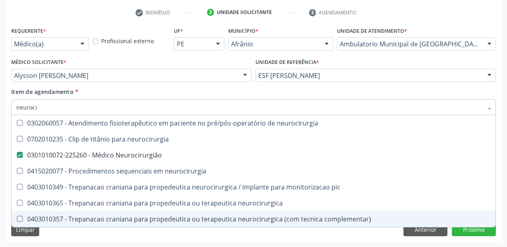
click at [68, 230] on div "Requerente * Médico(a) Médico(a) Enfermeiro(a) Paciente Nenhum resultado encont…" at bounding box center [254, 133] width 496 height 217
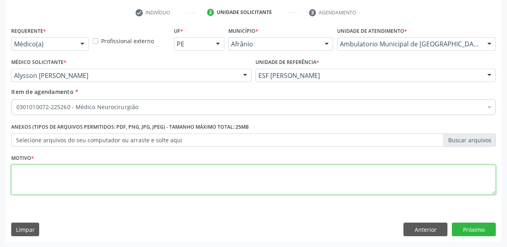
click at [46, 194] on textarea at bounding box center [253, 180] width 485 height 30
type textarea "*"
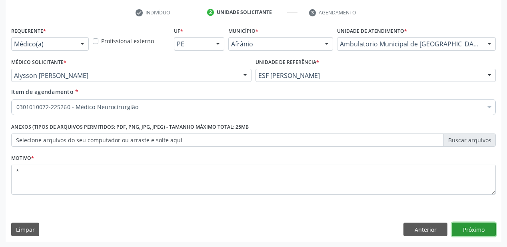
click at [461, 230] on button "Próximo" at bounding box center [474, 230] width 44 height 14
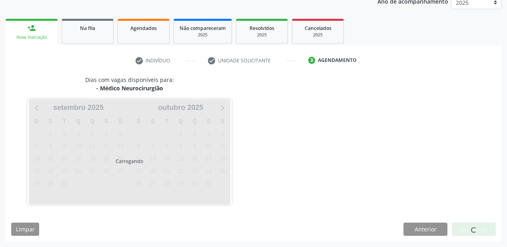
scroll to position [100, 0]
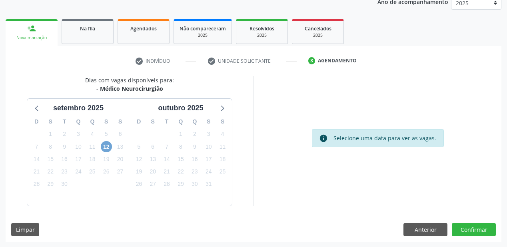
click at [108, 147] on span "12" at bounding box center [106, 146] width 11 height 11
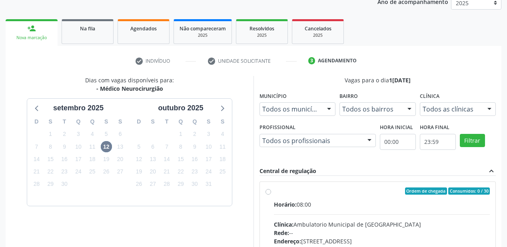
click at [356, 220] on div "Clínica: Ambulatorio Municipal de [GEOGRAPHIC_DATA]" at bounding box center [382, 224] width 216 height 8
click at [271, 195] on input "Ordem de chegada Consumidos: 0 / 30 Horário: 08:00 Clínica: Ambulatorio Municip…" at bounding box center [269, 191] width 6 height 7
radio input "true"
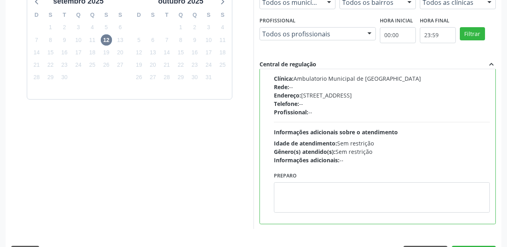
scroll to position [230, 0]
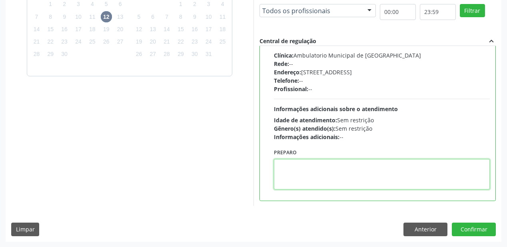
click at [331, 177] on textarea at bounding box center [382, 174] width 216 height 30
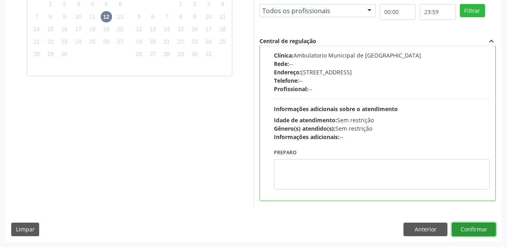
click at [472, 232] on button "Confirmar" at bounding box center [474, 230] width 44 height 14
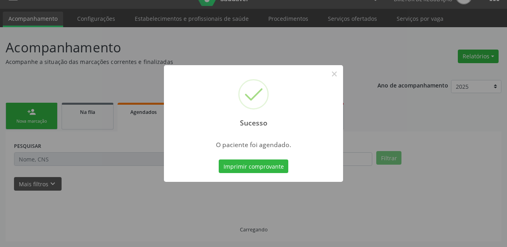
scroll to position [16, 0]
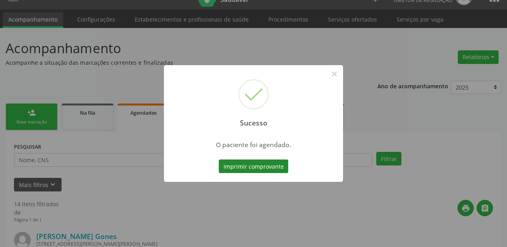
click at [246, 170] on button "Imprimir comprovante" at bounding box center [254, 167] width 70 height 14
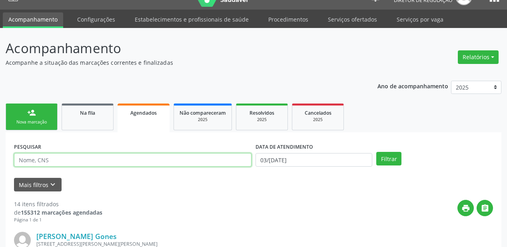
click at [44, 162] on input "text" at bounding box center [133, 160] width 238 height 14
type input "703309261887410"
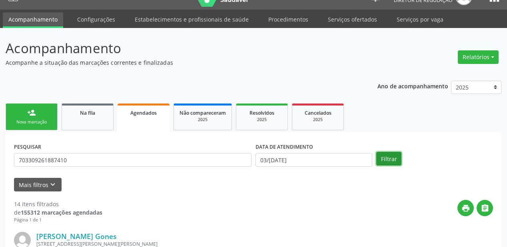
click at [389, 162] on button "Filtrar" at bounding box center [388, 159] width 25 height 14
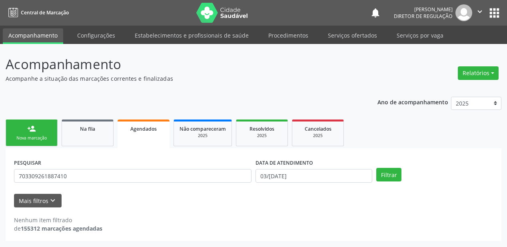
scroll to position [0, 0]
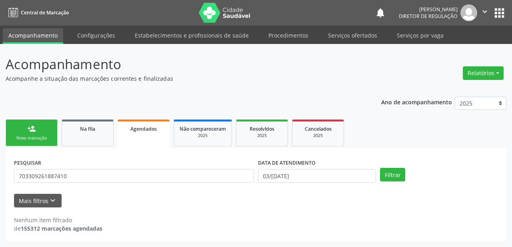
click at [3, 166] on div "Acompanhamento Acompanhe a situação das marcações correntes e finalizadas Relat…" at bounding box center [256, 145] width 512 height 203
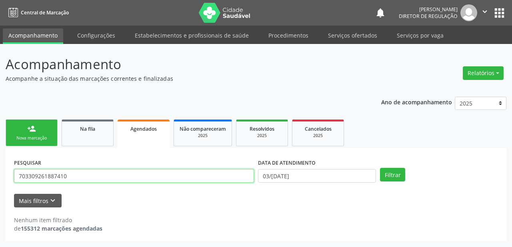
click at [65, 173] on input "703309261887410" at bounding box center [134, 176] width 240 height 14
drag, startPoint x: 66, startPoint y: 174, endPoint x: 19, endPoint y: 178, distance: 46.5
click at [19, 178] on input "703309261887410" at bounding box center [134, 176] width 240 height 14
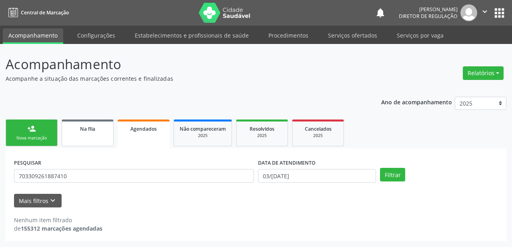
click at [88, 126] on span "Na fila" at bounding box center [87, 129] width 15 height 7
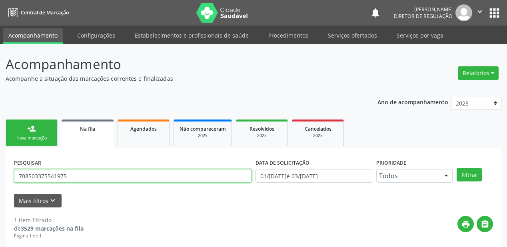
click at [79, 176] on input "708503375541975" at bounding box center [133, 176] width 238 height 14
type input "7"
paste input "703309261887410"
type input "703309261887410"
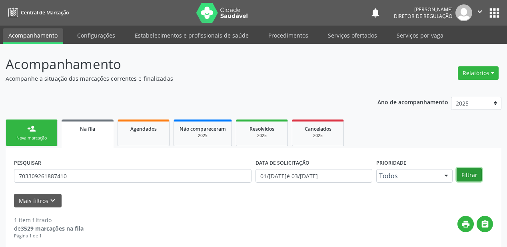
click at [467, 176] on button "Filtrar" at bounding box center [469, 175] width 25 height 14
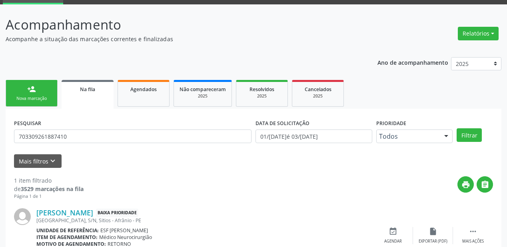
scroll to position [77, 0]
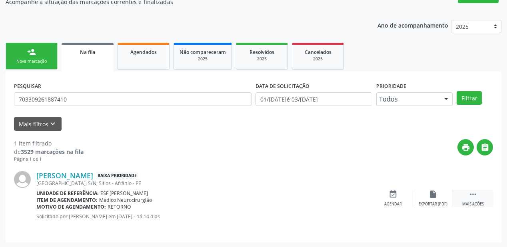
click at [468, 195] on div " Mais ações" at bounding box center [473, 198] width 40 height 17
click at [275, 202] on div "Agendar" at bounding box center [273, 205] width 18 height 6
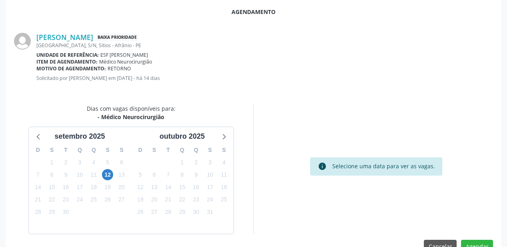
scroll to position [150, 0]
click at [103, 174] on span "12" at bounding box center [107, 174] width 11 height 11
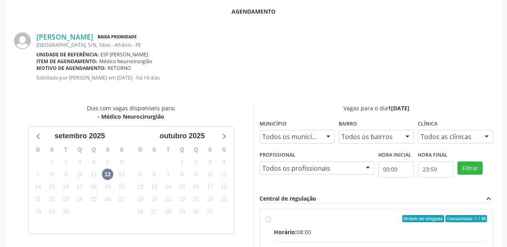
click at [375, 230] on div "Horário: 08:00" at bounding box center [380, 232] width 213 height 8
click at [271, 222] on input "Ordem de chegada Consumidos: 1 / 30 Horário: 08:00 Clínica: Ambulatorio Municip…" at bounding box center [269, 218] width 6 height 7
radio input "true"
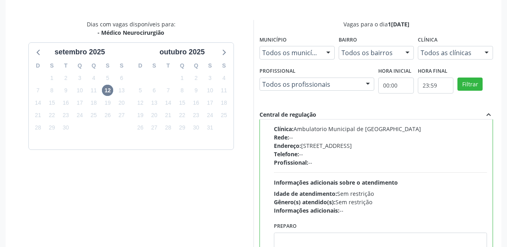
scroll to position [298, 0]
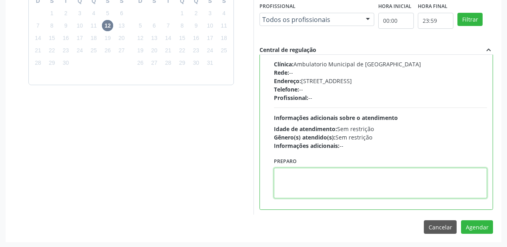
drag, startPoint x: 323, startPoint y: 182, endPoint x: 391, endPoint y: 190, distance: 68.4
click at [323, 182] on textarea at bounding box center [380, 183] width 213 height 30
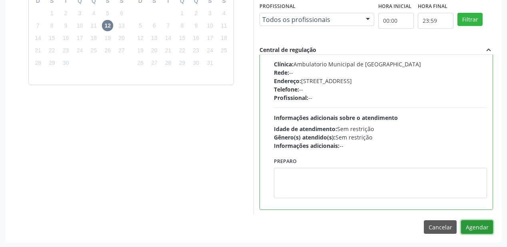
click at [474, 223] on button "Agendar" at bounding box center [477, 227] width 32 height 14
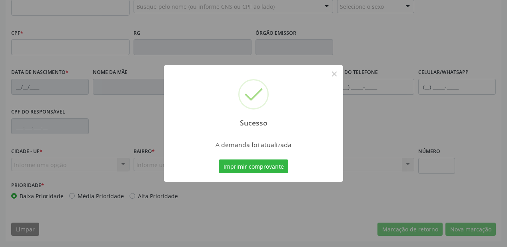
scroll to position [209, 0]
click at [261, 166] on button "Imprimir comprovante" at bounding box center [254, 167] width 70 height 14
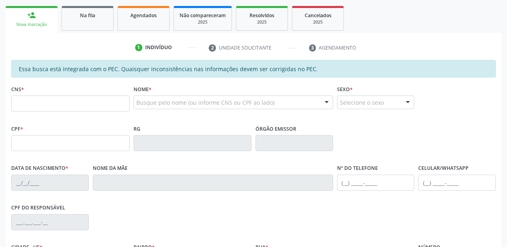
scroll to position [113, 0]
click at [94, 29] on link "Na fila" at bounding box center [88, 18] width 52 height 25
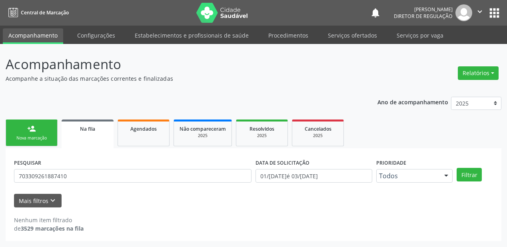
scroll to position [0, 0]
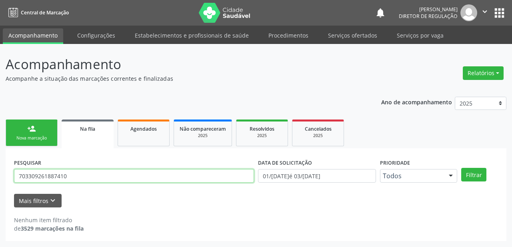
click at [75, 178] on input "703309261887410" at bounding box center [134, 176] width 240 height 14
type input "7"
type input "704008872168063"
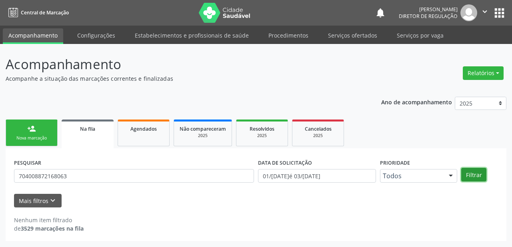
click at [470, 180] on button "Filtrar" at bounding box center [473, 175] width 25 height 14
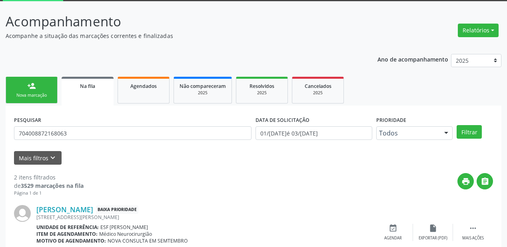
scroll to position [148, 0]
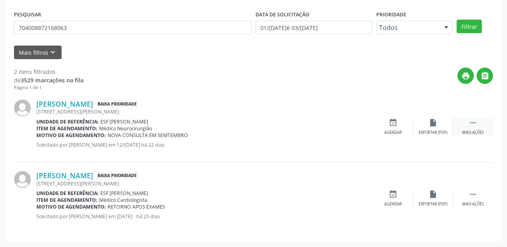
click at [476, 122] on icon "" at bounding box center [473, 122] width 9 height 9
click at [281, 123] on div "event_available Agendar" at bounding box center [273, 126] width 40 height 17
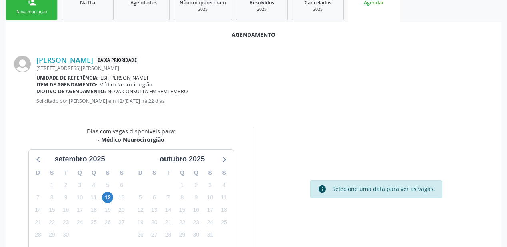
scroll to position [168, 0]
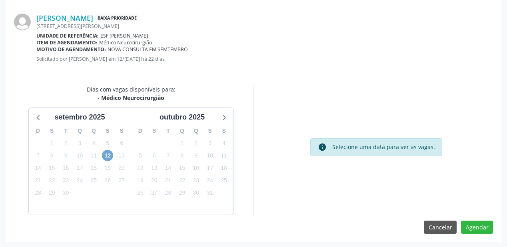
click at [110, 156] on span "12" at bounding box center [107, 155] width 11 height 11
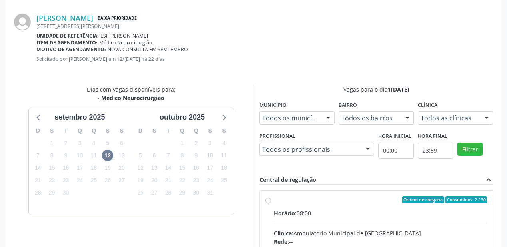
click at [296, 200] on div "Ordem de chegada Consumidos: 2 / 30" at bounding box center [380, 199] width 213 height 7
click at [271, 200] on input "Ordem de chegada Consumidos: 2 / 30 Horário: 08:00 Clínica: Ambulatorio Municip…" at bounding box center [269, 199] width 6 height 7
radio input "true"
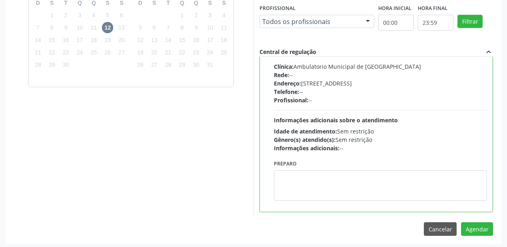
scroll to position [39, 0]
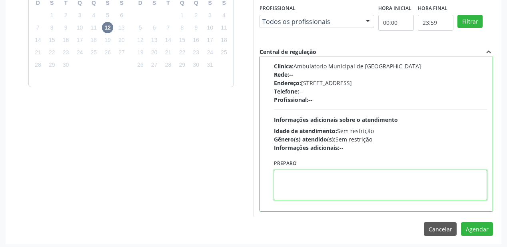
drag, startPoint x: 316, startPoint y: 180, endPoint x: 418, endPoint y: 205, distance: 105.0
click at [316, 179] on textarea at bounding box center [380, 185] width 213 height 30
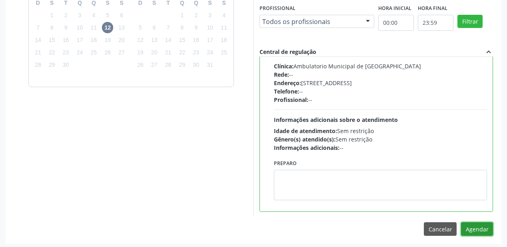
click at [478, 229] on button "Agendar" at bounding box center [477, 229] width 32 height 14
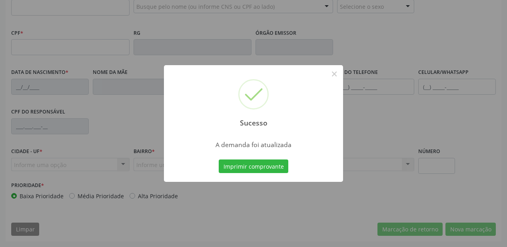
scroll to position [209, 0]
click at [237, 164] on button "Imprimir comprovante" at bounding box center [254, 167] width 70 height 14
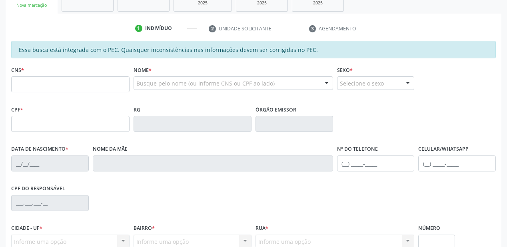
scroll to position [113, 0]
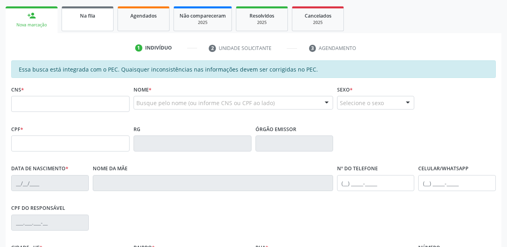
click at [87, 26] on link "Na fila" at bounding box center [88, 18] width 52 height 25
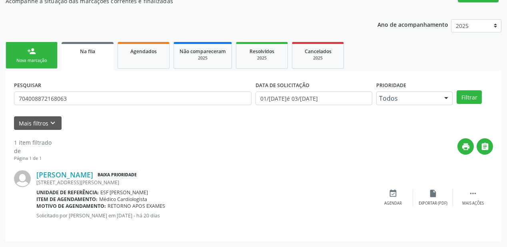
scroll to position [16, 0]
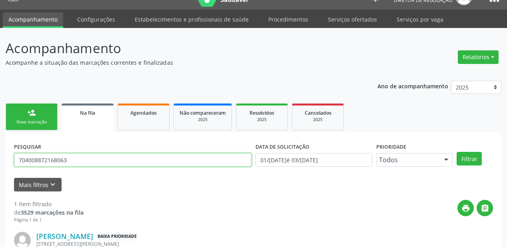
click at [73, 158] on input "704008872168063" at bounding box center [133, 160] width 238 height 14
type input "7"
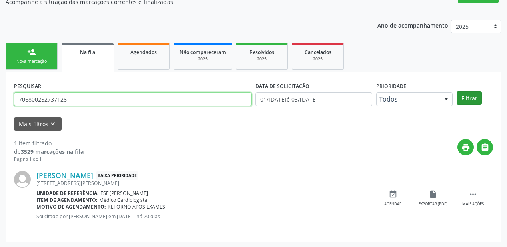
type input "706800252737128"
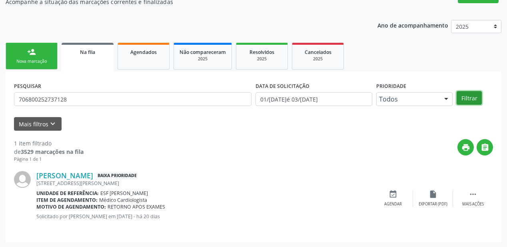
click at [463, 98] on button "Filtrar" at bounding box center [469, 98] width 25 height 14
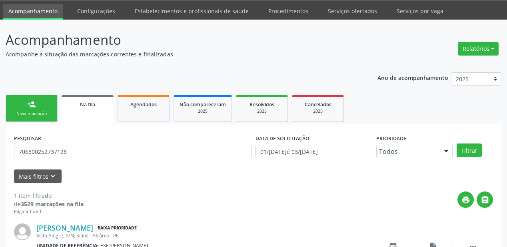
scroll to position [77, 0]
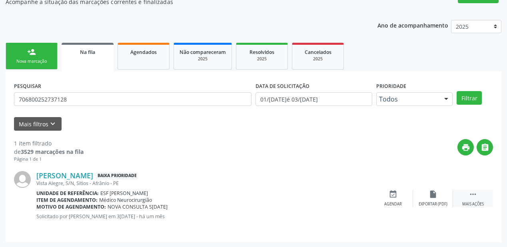
click at [472, 193] on icon "" at bounding box center [473, 194] width 9 height 9
click at [266, 196] on div "event_available Agendar" at bounding box center [273, 198] width 40 height 17
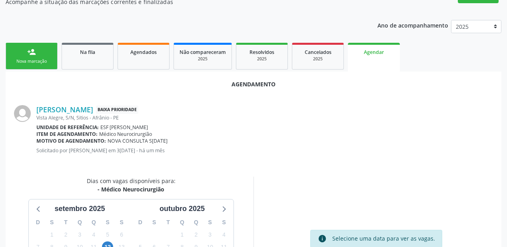
scroll to position [168, 0]
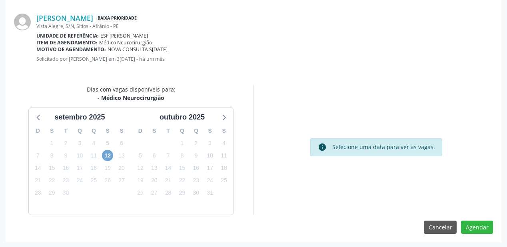
click at [108, 155] on span "12" at bounding box center [107, 155] width 11 height 11
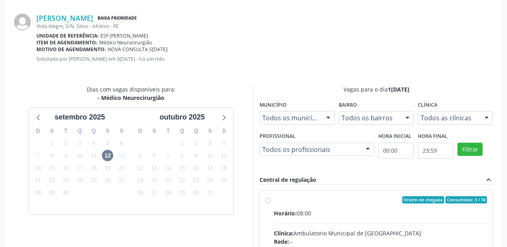
click at [330, 215] on div "Horário: 08:00" at bounding box center [380, 213] width 213 height 8
click at [271, 204] on input "Ordem de chegada Consumidos: 3 / 30 Horário: 08:00 Clínica: Ambulatorio Municip…" at bounding box center [269, 199] width 6 height 7
radio input "true"
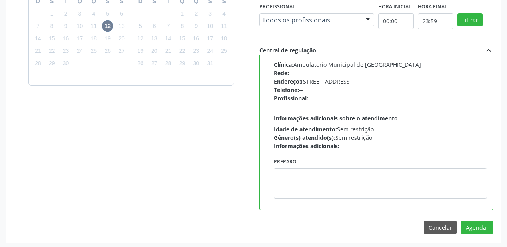
scroll to position [298, 0]
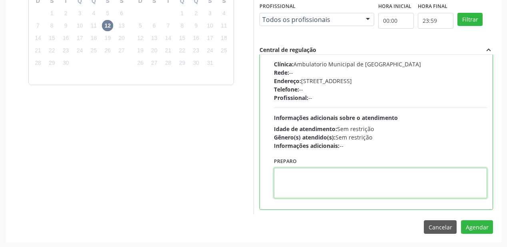
click at [352, 189] on textarea at bounding box center [380, 183] width 213 height 30
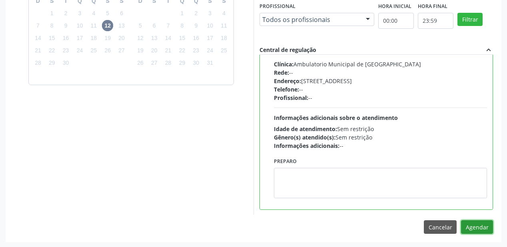
click at [468, 224] on button "Agendar" at bounding box center [477, 227] width 32 height 14
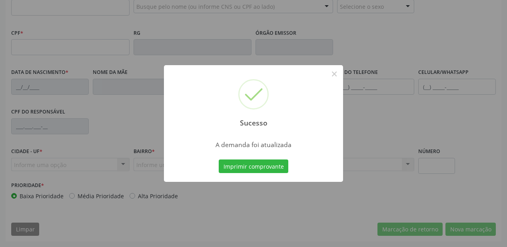
scroll to position [209, 0]
click at [247, 165] on button "Imprimir comprovante" at bounding box center [254, 167] width 70 height 14
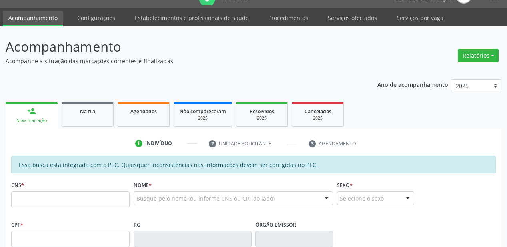
scroll to position [17, 0]
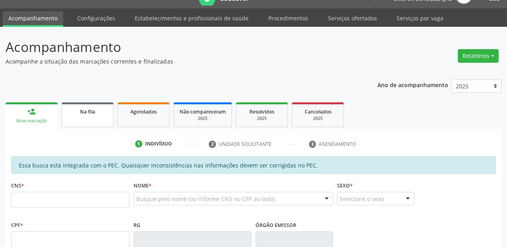
click at [83, 116] on link "Na fila" at bounding box center [88, 114] width 52 height 25
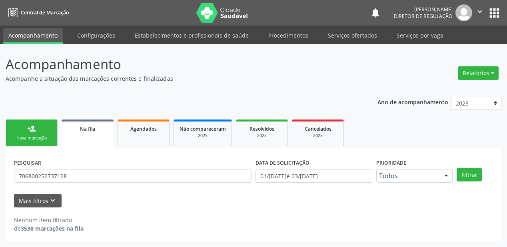
scroll to position [0, 0]
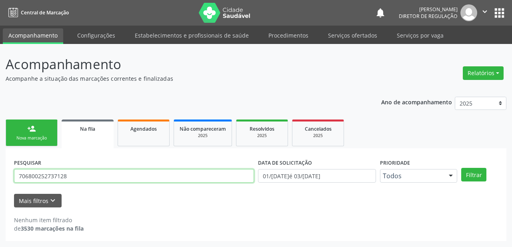
click at [69, 177] on input "706800252737128" at bounding box center [134, 176] width 240 height 14
type input "7"
type input "700006608128007"
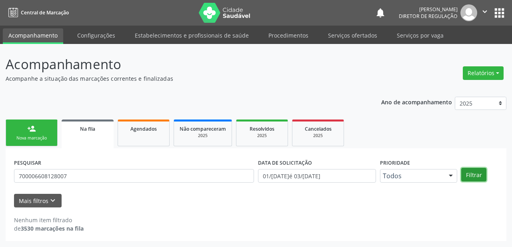
click at [467, 176] on button "Filtrar" at bounding box center [473, 175] width 25 height 14
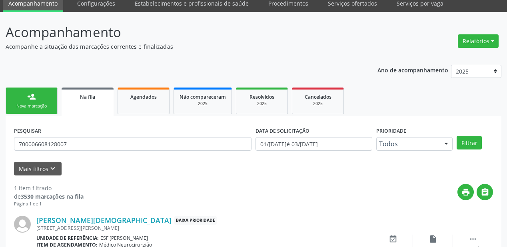
scroll to position [77, 0]
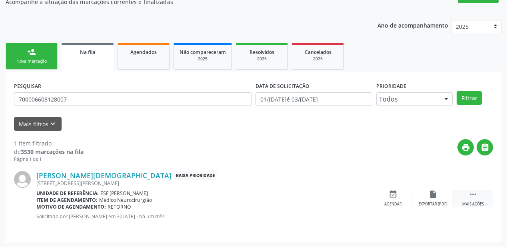
click at [470, 195] on icon "" at bounding box center [473, 194] width 9 height 9
click at [275, 195] on icon "event_available" at bounding box center [273, 194] width 9 height 9
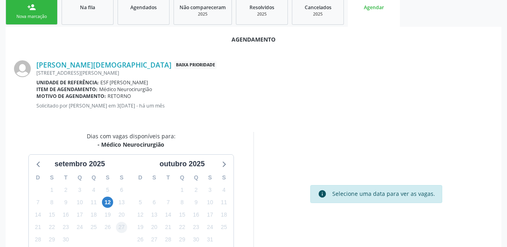
scroll to position [168, 0]
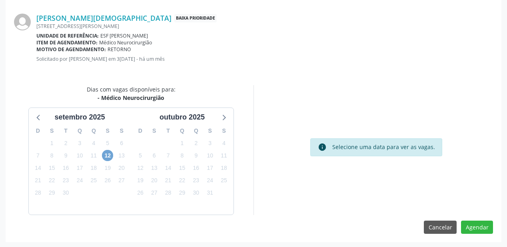
click at [107, 152] on span "12" at bounding box center [107, 155] width 11 height 11
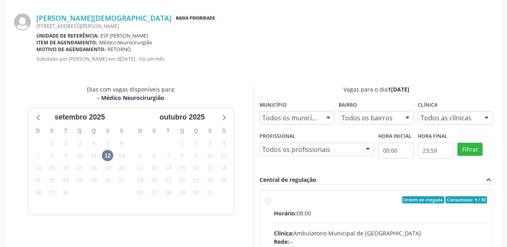
click at [271, 204] on input "Ordem de chegada Consumidos: 4 / 30 Horário: 08:00 Clínica: Ambulatorio Municip…" at bounding box center [269, 199] width 6 height 7
radio input "true"
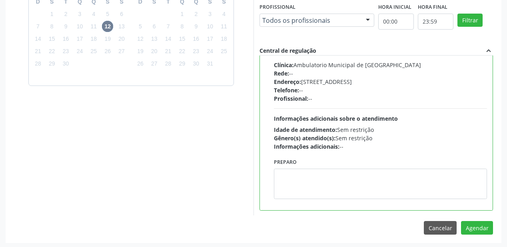
scroll to position [298, 0]
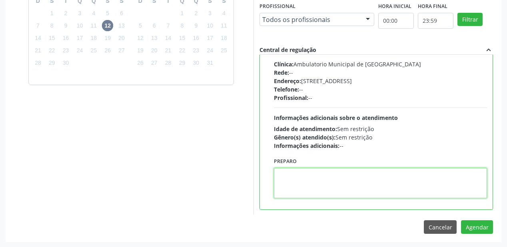
click at [347, 177] on textarea at bounding box center [380, 183] width 213 height 30
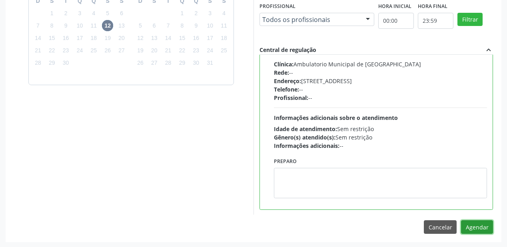
click at [475, 229] on button "Agendar" at bounding box center [477, 227] width 32 height 14
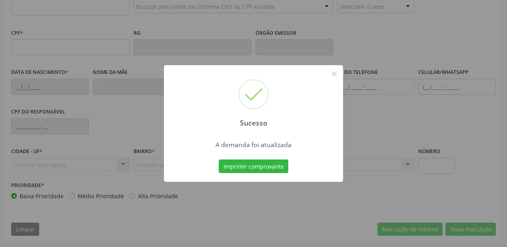
scroll to position [209, 0]
click at [272, 165] on button "Imprimir comprovante" at bounding box center [254, 167] width 70 height 14
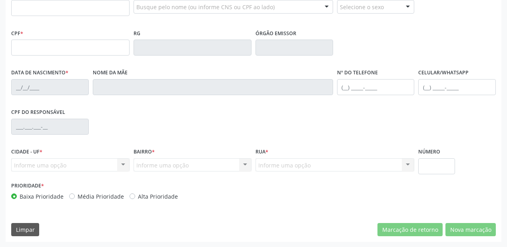
scroll to position [113, 0]
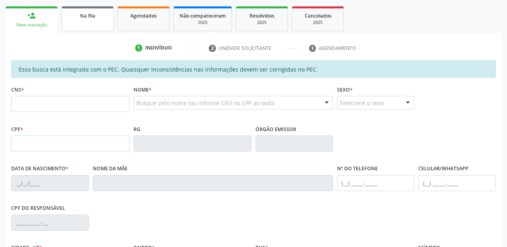
click at [84, 26] on link "Na fila" at bounding box center [88, 18] width 52 height 25
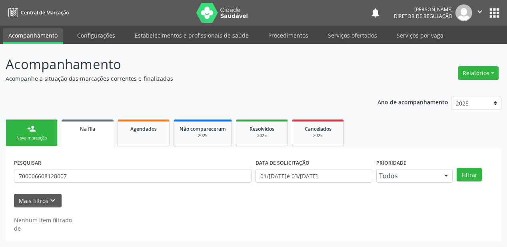
scroll to position [0, 0]
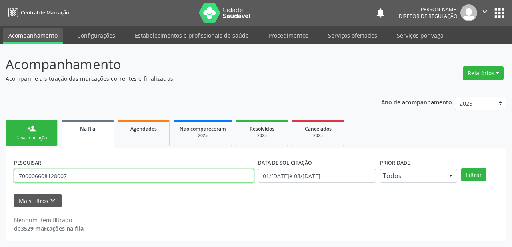
click at [72, 180] on input "700006608128007" at bounding box center [134, 176] width 240 height 14
type input "7"
type input "[PERSON_NAME]"
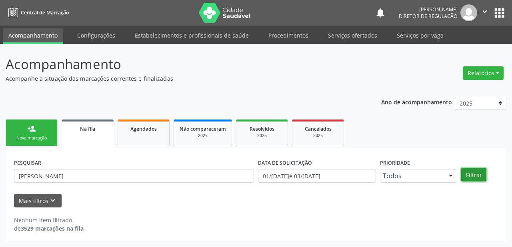
click at [470, 176] on button "Filtrar" at bounding box center [473, 175] width 25 height 14
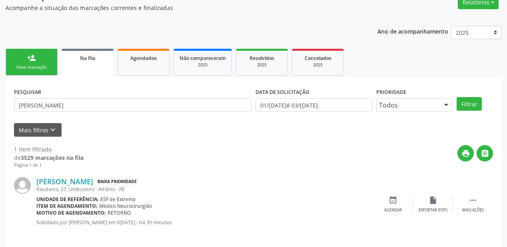
scroll to position [77, 0]
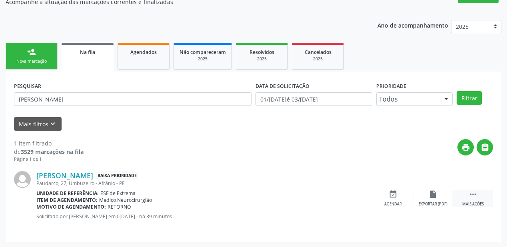
click at [473, 194] on icon "" at bounding box center [473, 194] width 9 height 9
click at [276, 202] on div "Agendar" at bounding box center [273, 205] width 18 height 6
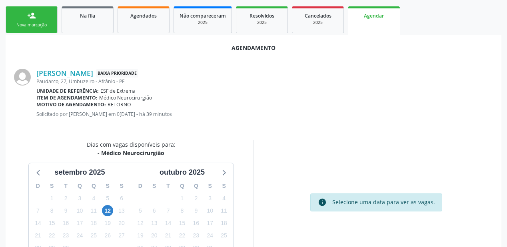
scroll to position [168, 0]
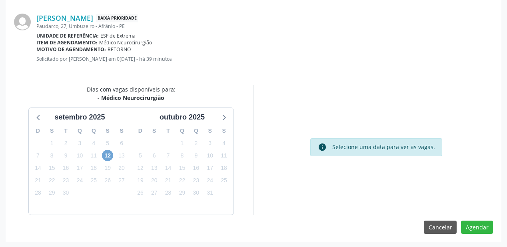
click at [109, 152] on span "12" at bounding box center [107, 155] width 11 height 11
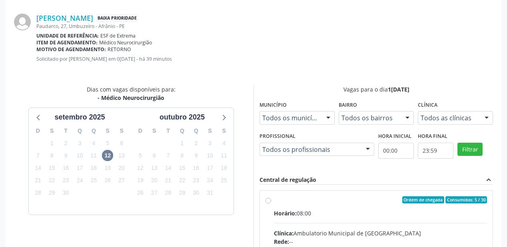
click at [302, 214] on div "Horário: 08:00" at bounding box center [380, 213] width 213 height 8
click at [271, 204] on input "Ordem de chegada Consumidos: 5 / 30 Horário: 08:00 Clínica: Ambulatorio Municip…" at bounding box center [269, 199] width 6 height 7
radio input "true"
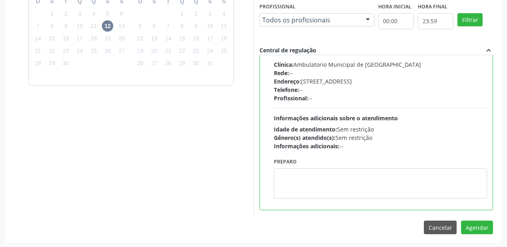
scroll to position [298, 0]
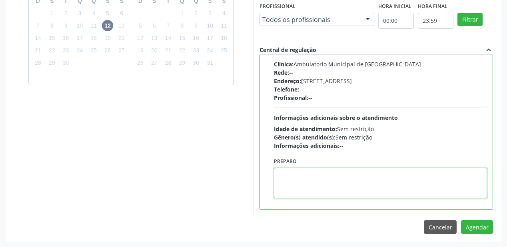
click at [350, 182] on textarea at bounding box center [380, 183] width 213 height 30
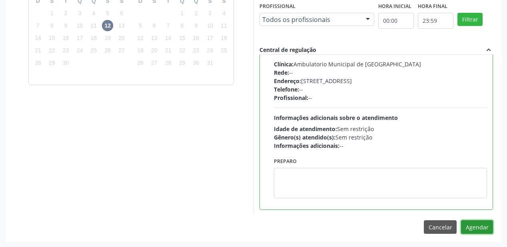
click at [478, 226] on button "Agendar" at bounding box center [477, 227] width 32 height 14
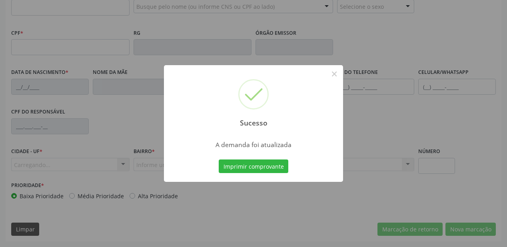
scroll to position [209, 0]
click at [243, 165] on button "Imprimir comprovante" at bounding box center [254, 167] width 70 height 14
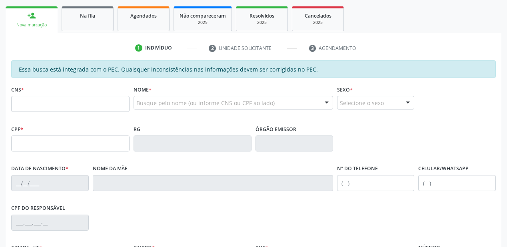
scroll to position [17, 0]
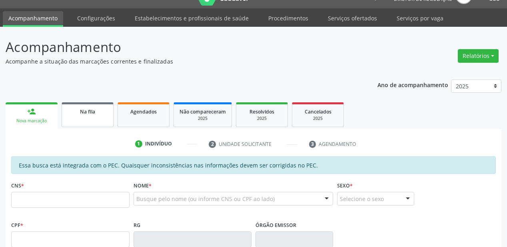
click at [82, 120] on link "Na fila" at bounding box center [88, 114] width 52 height 25
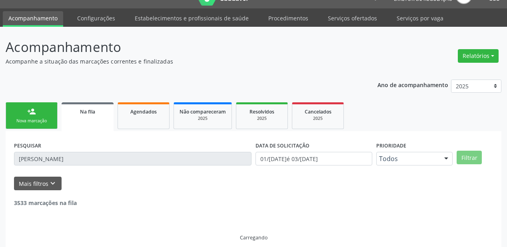
scroll to position [0, 0]
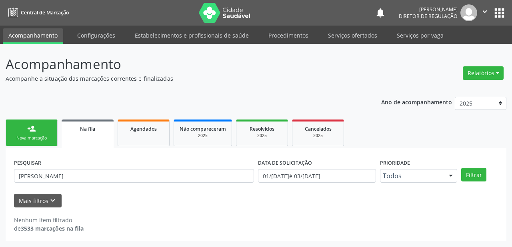
click at [72, 182] on div "PESQUISAR [PERSON_NAME]" at bounding box center [134, 172] width 244 height 31
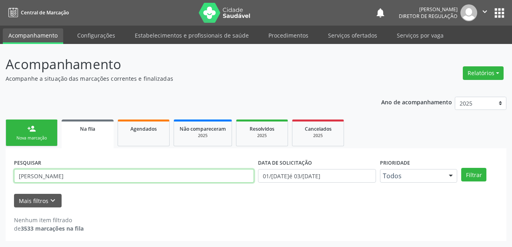
click at [62, 173] on input "[PERSON_NAME]" at bounding box center [134, 176] width 240 height 14
type input "v"
type input "700002115383006"
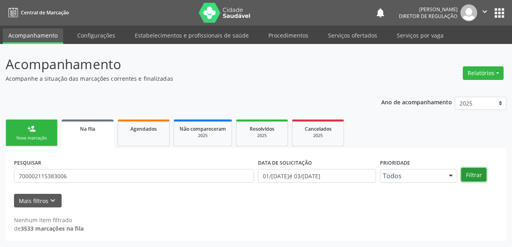
click at [464, 174] on button "Filtrar" at bounding box center [473, 175] width 25 height 14
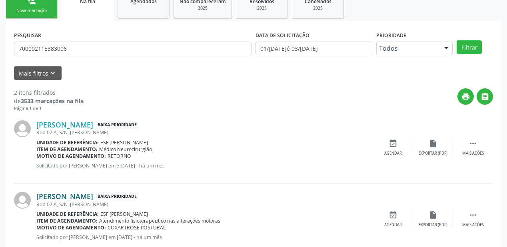
scroll to position [128, 0]
click at [475, 144] on icon "" at bounding box center [473, 143] width 9 height 9
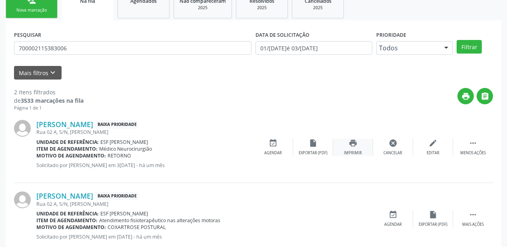
click at [363, 149] on div "print Imprimir" at bounding box center [353, 147] width 40 height 17
